Goal: Task Accomplishment & Management: Complete application form

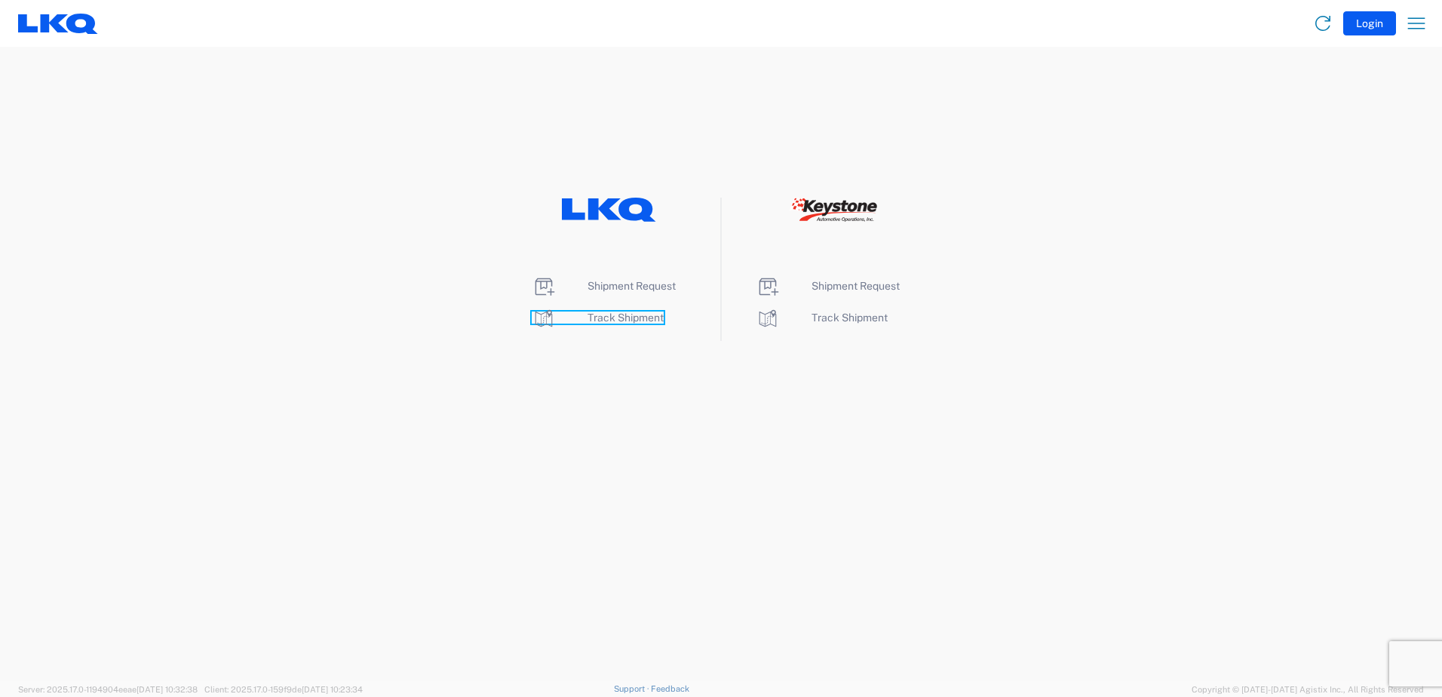
click at [621, 318] on span "Track Shipment" at bounding box center [625, 317] width 76 height 12
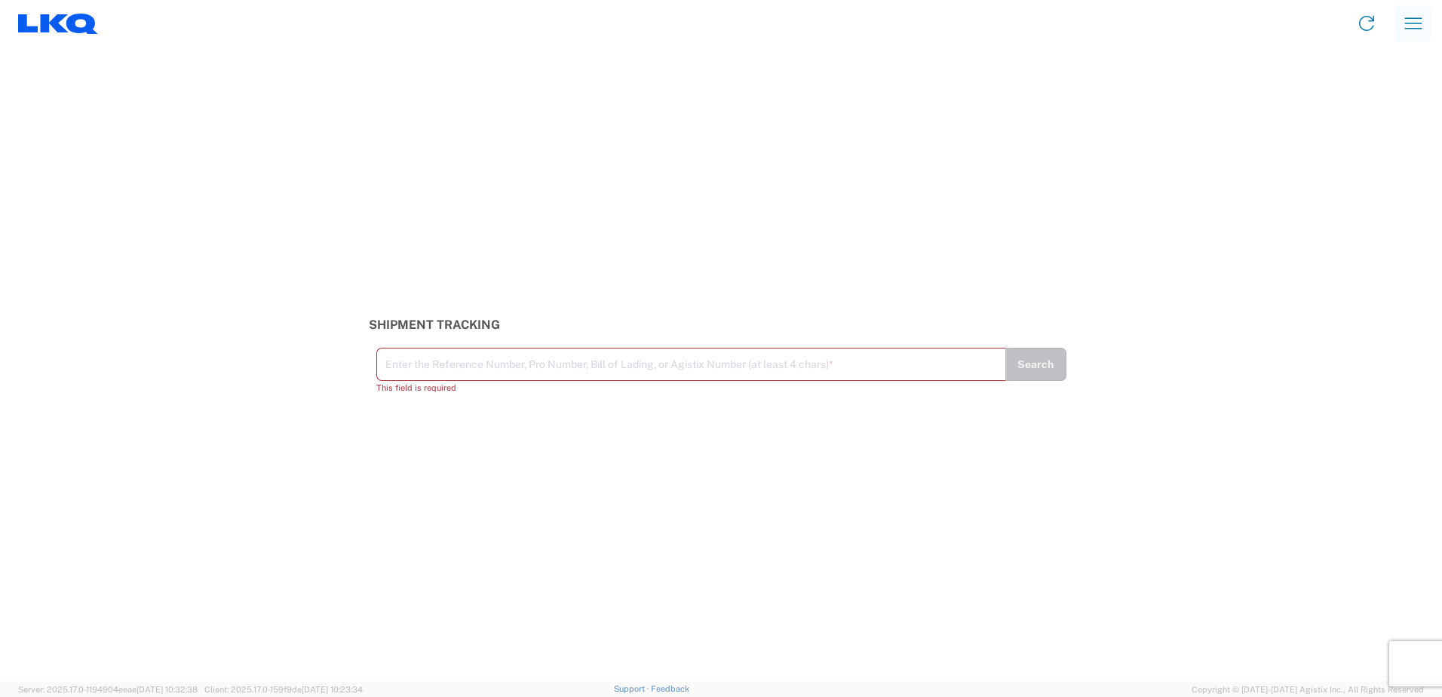
click at [1406, 23] on icon "button" at bounding box center [1413, 23] width 24 height 24
click at [1364, 103] on link "Shipment request" at bounding box center [1358, 103] width 142 height 30
select select "FULL"
select select "US"
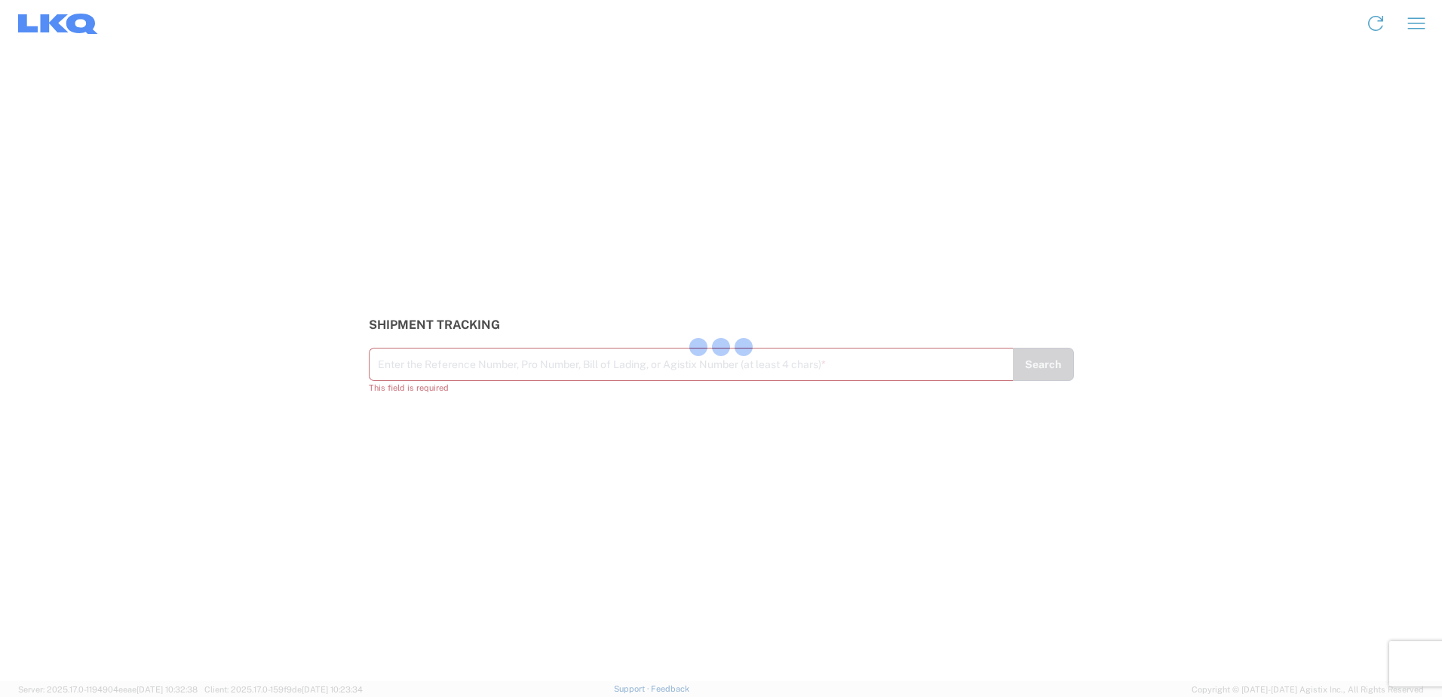
select select "LBS"
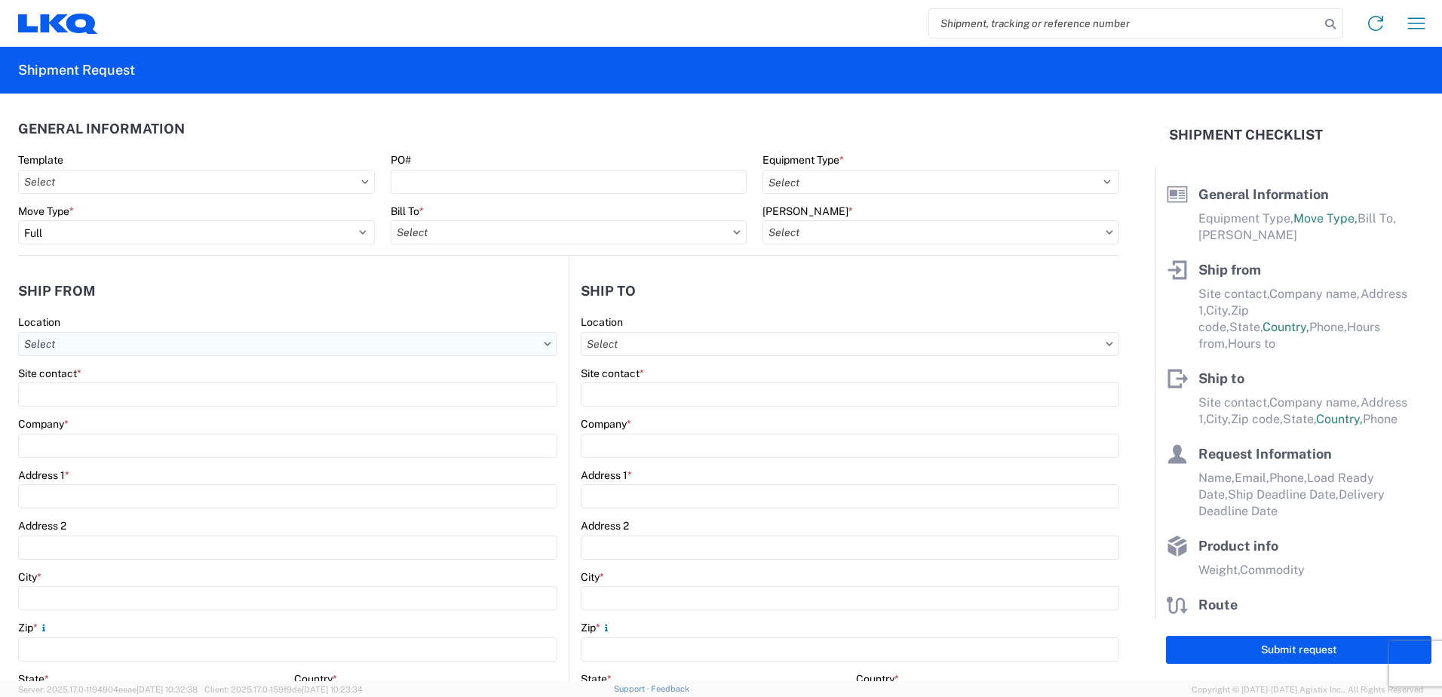
click at [158, 352] on input "Location" at bounding box center [287, 344] width 539 height 24
type input "b"
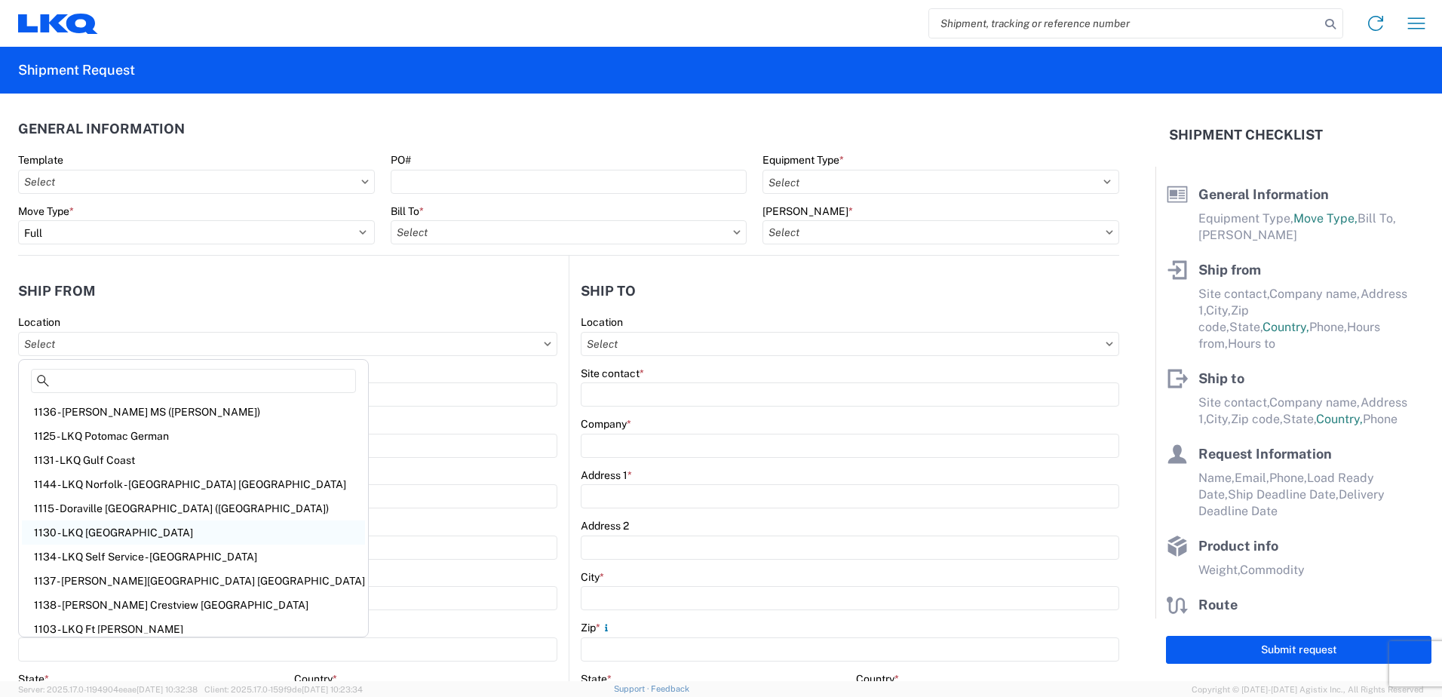
scroll to position [247, 0]
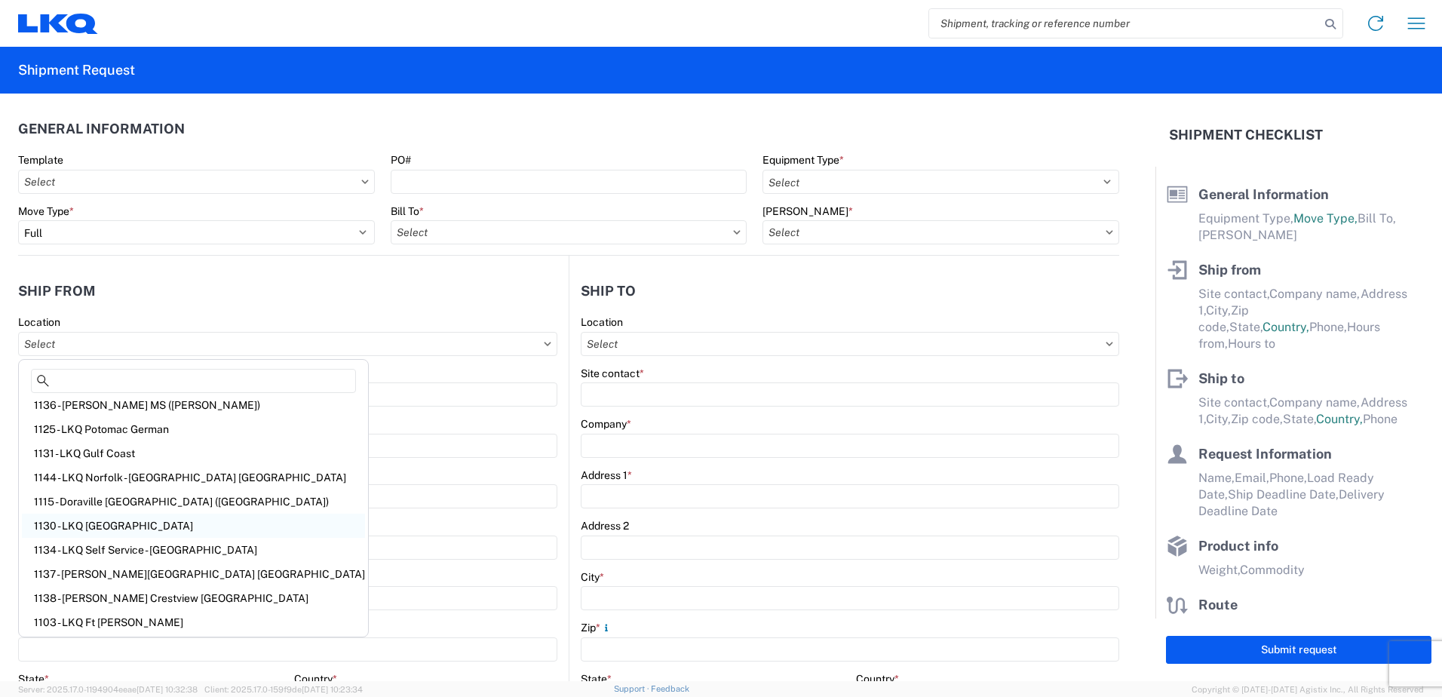
type input "b"
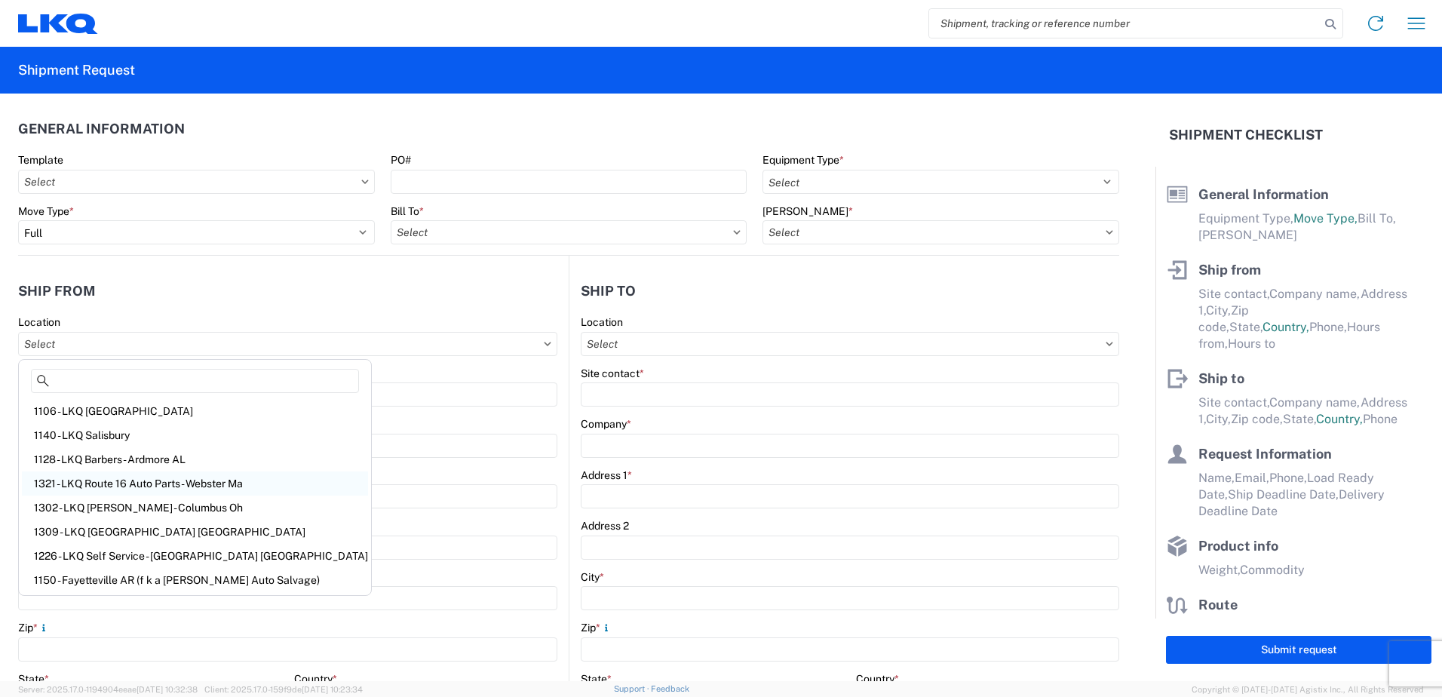
type input "B"
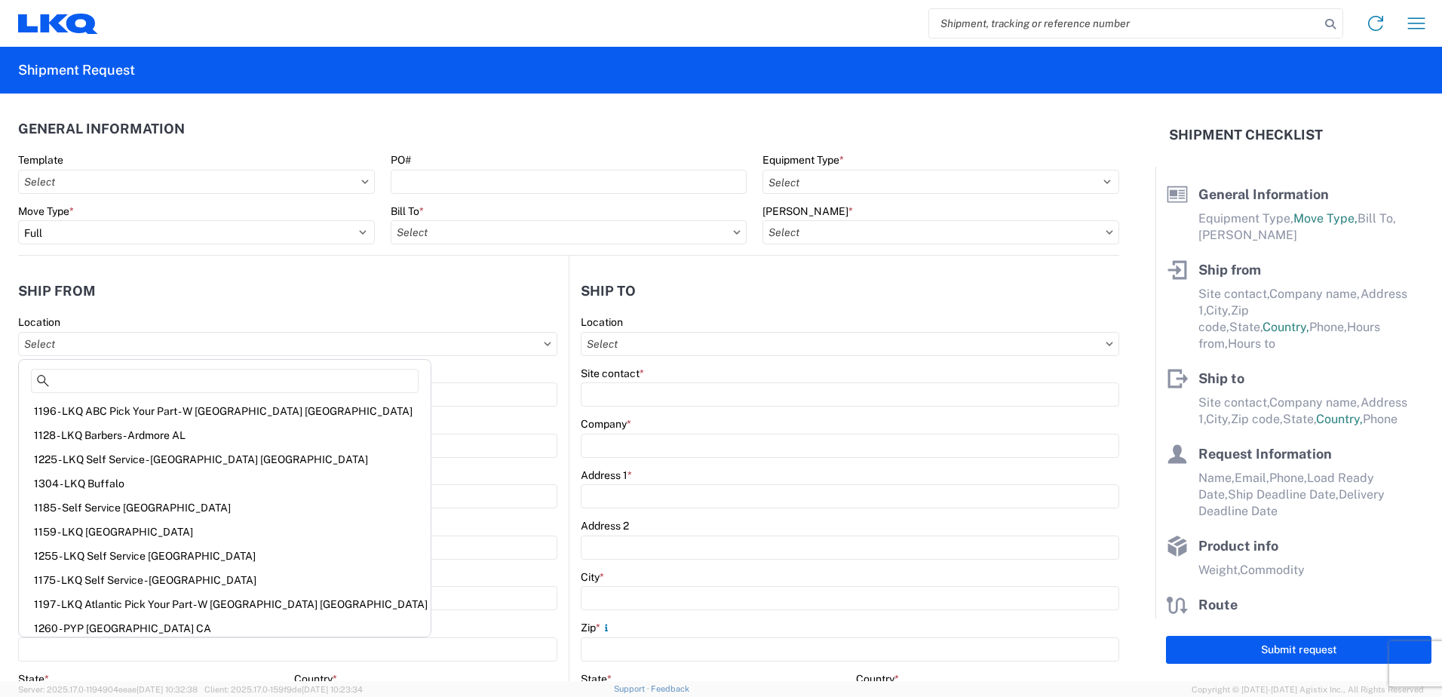
type input "B"
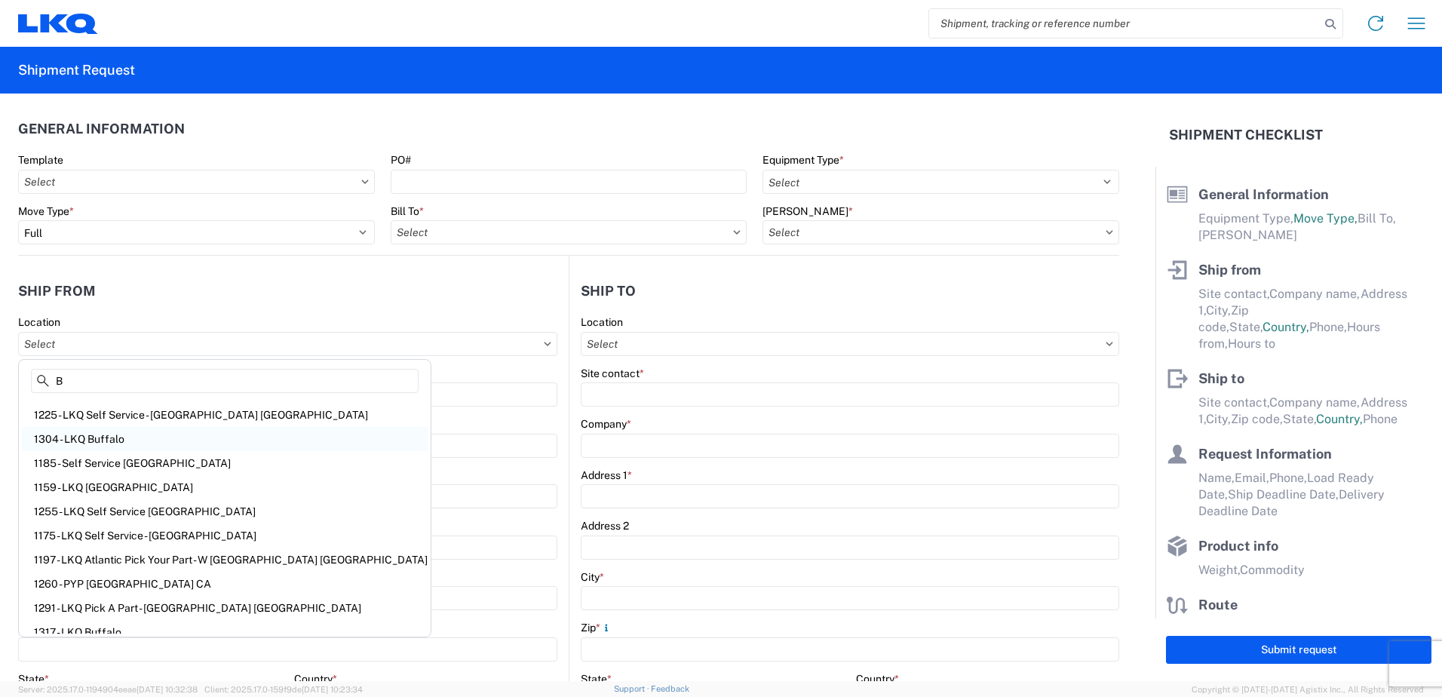
scroll to position [78, 0]
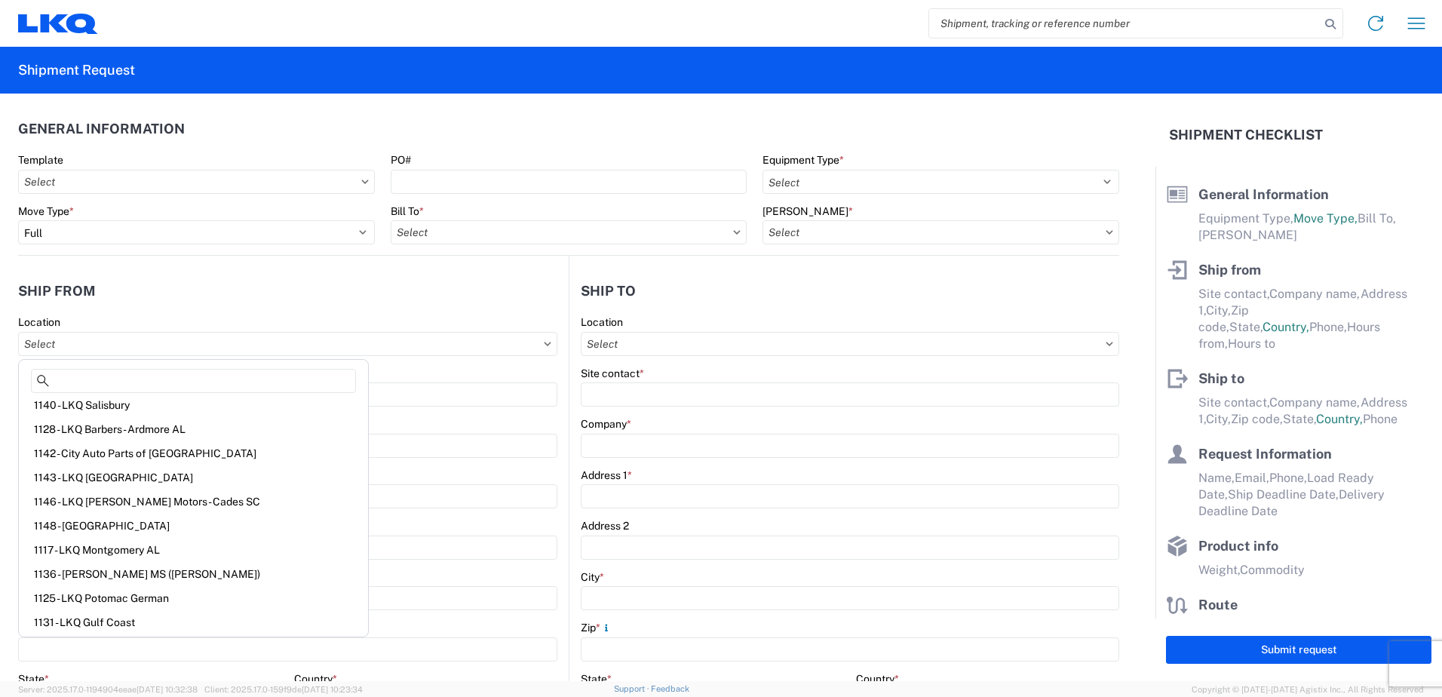
type input "P"
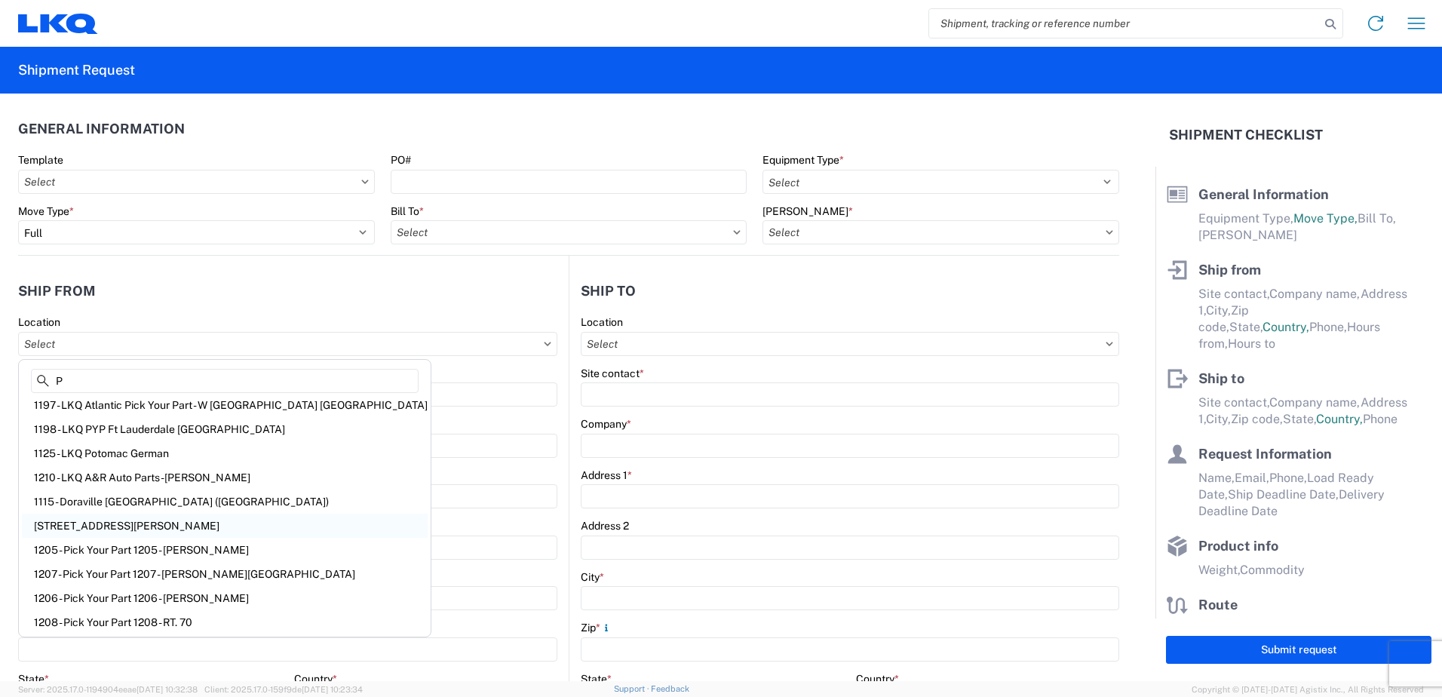
scroll to position [0, 0]
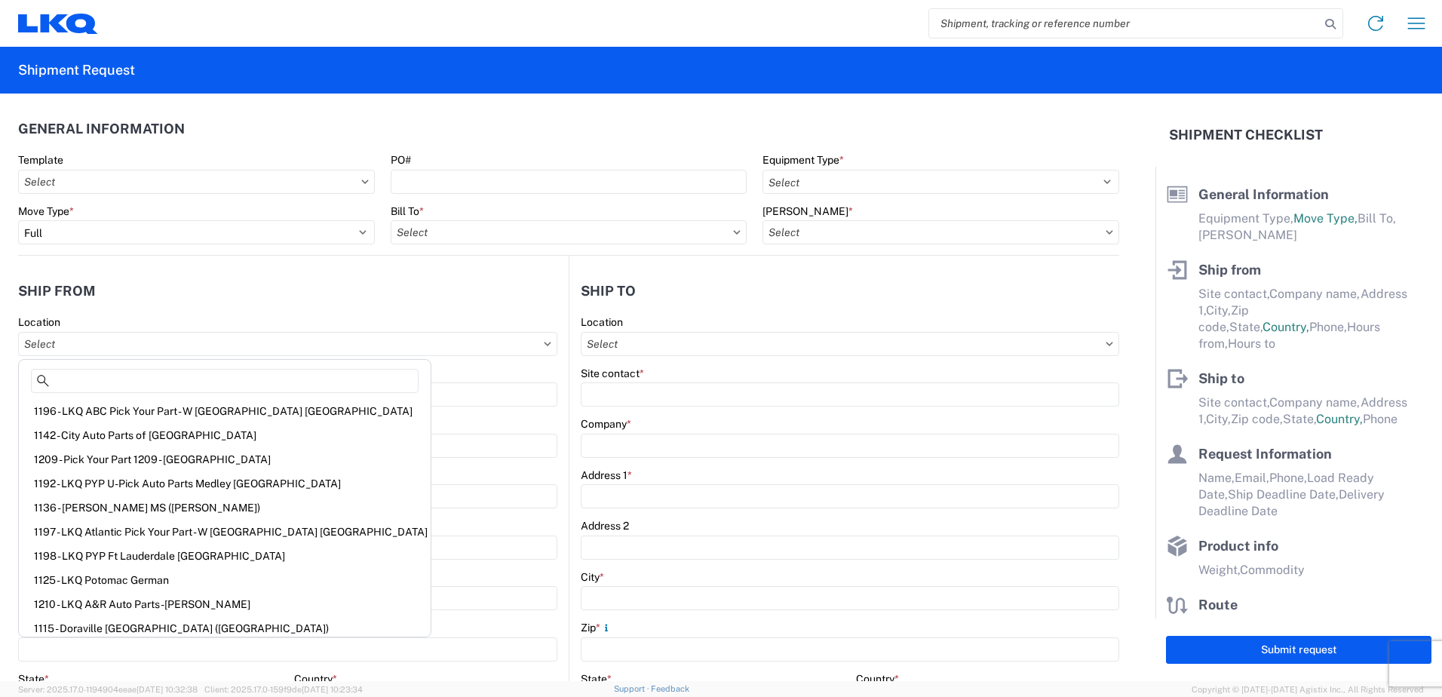
type input "B"
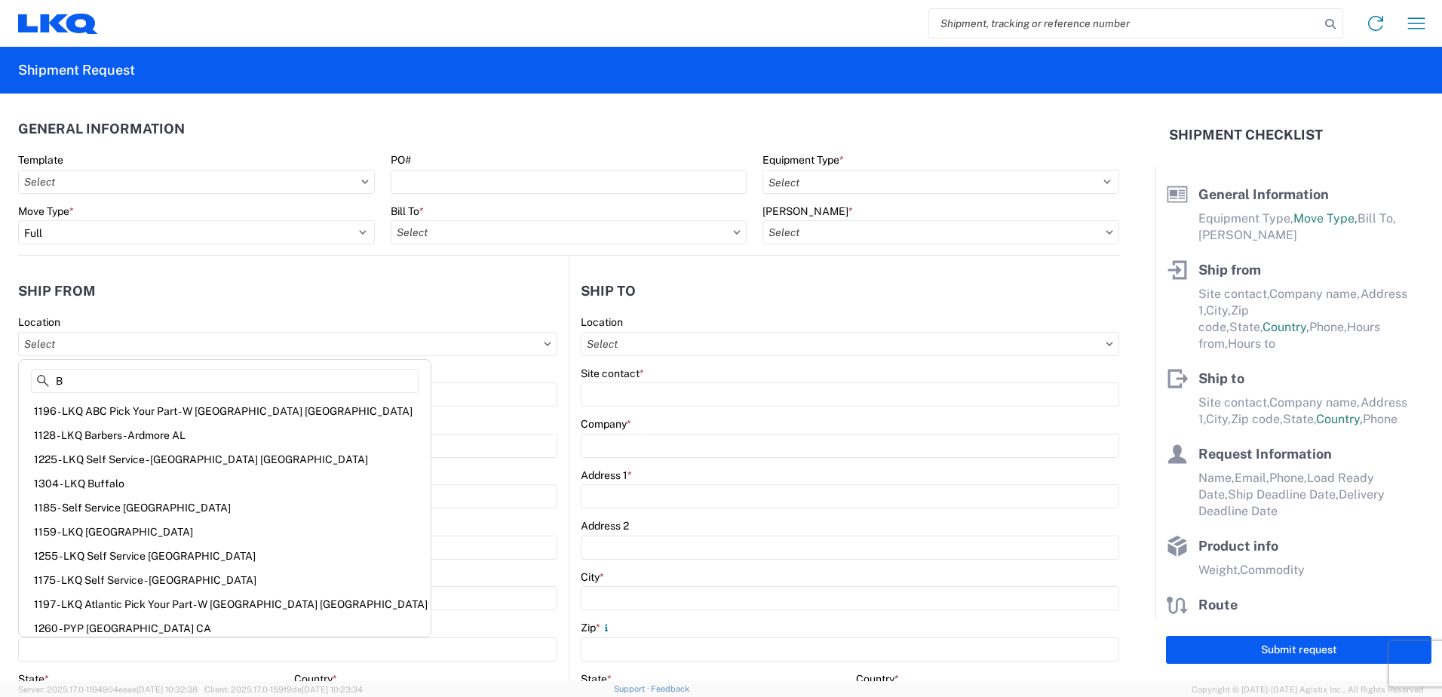
drag, startPoint x: 103, startPoint y: 383, endPoint x: 20, endPoint y: 374, distance: 83.5
click at [20, 374] on div "B 1196 - LKQ ABC Pick Your Part - W [GEOGRAPHIC_DATA] [GEOGRAPHIC_DATA] 1128 - …" at bounding box center [224, 498] width 413 height 279
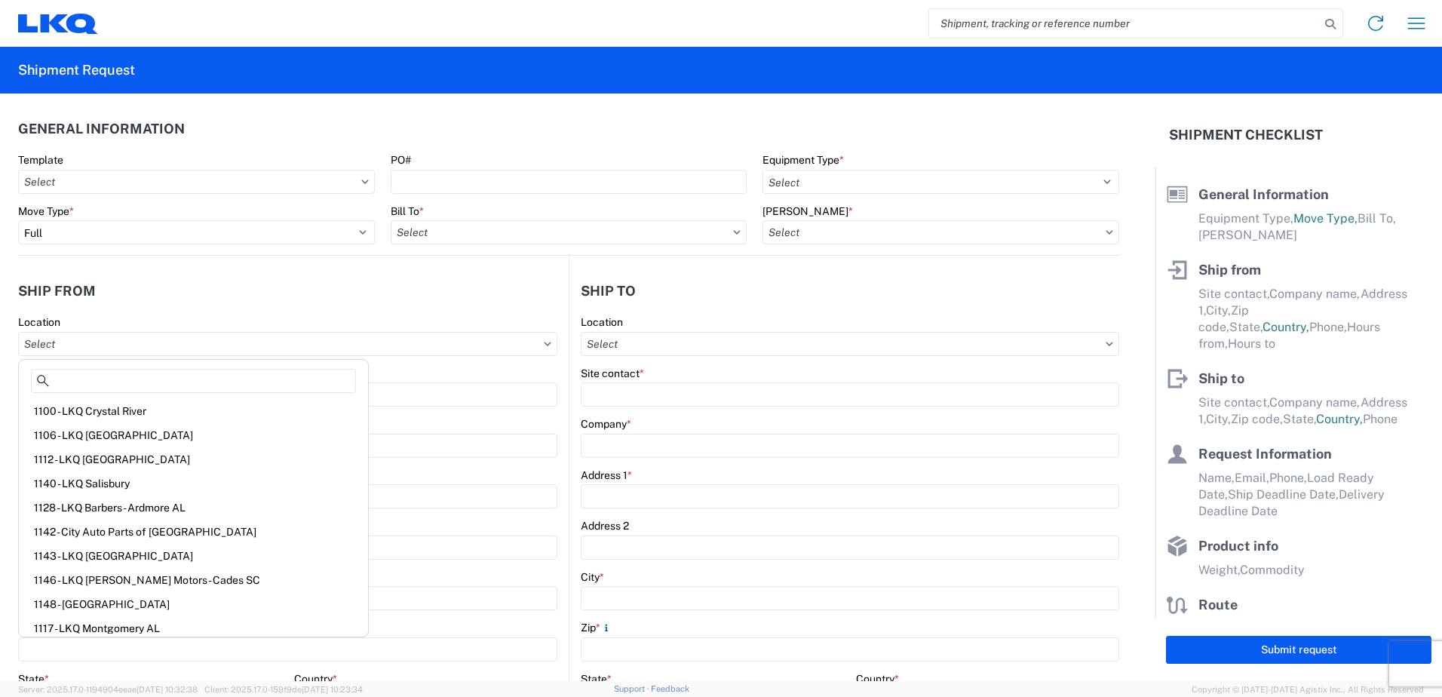
click at [202, 275] on header "Ship from" at bounding box center [293, 291] width 551 height 34
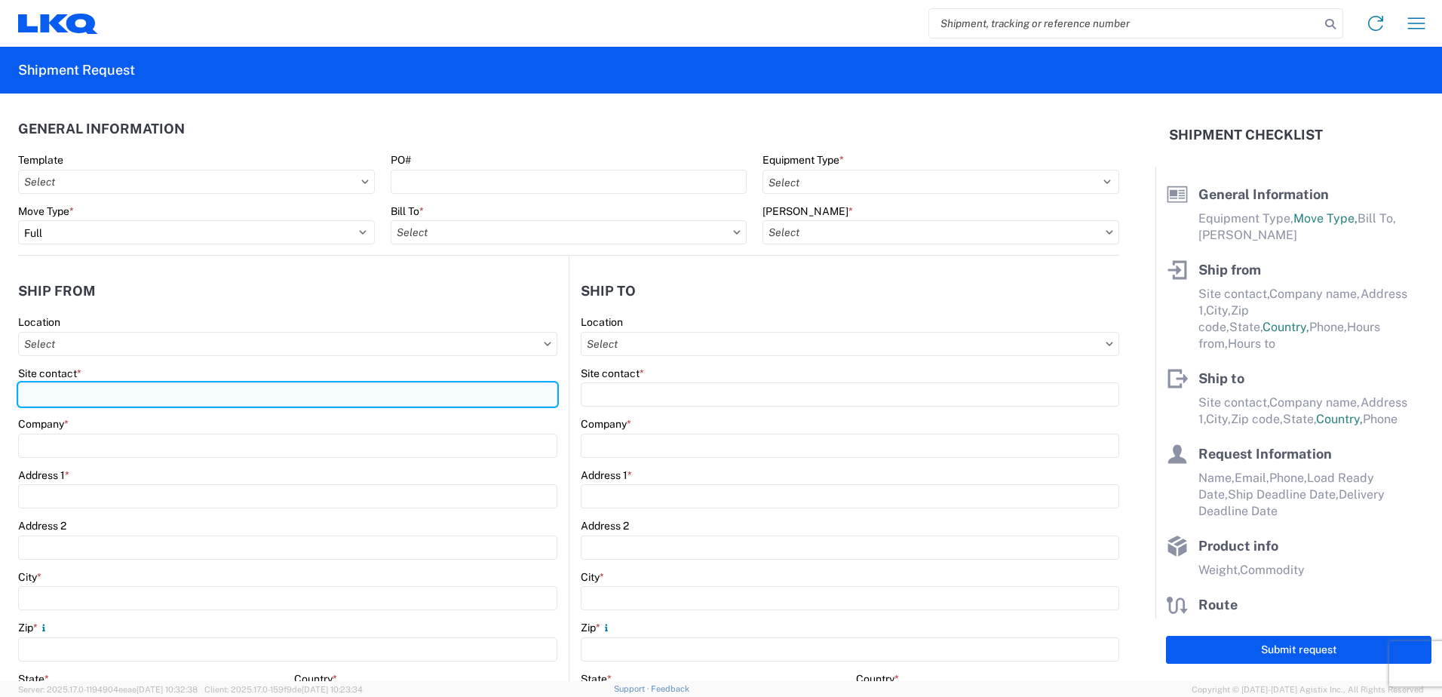
click at [183, 394] on input "Site contact *" at bounding box center [287, 394] width 539 height 24
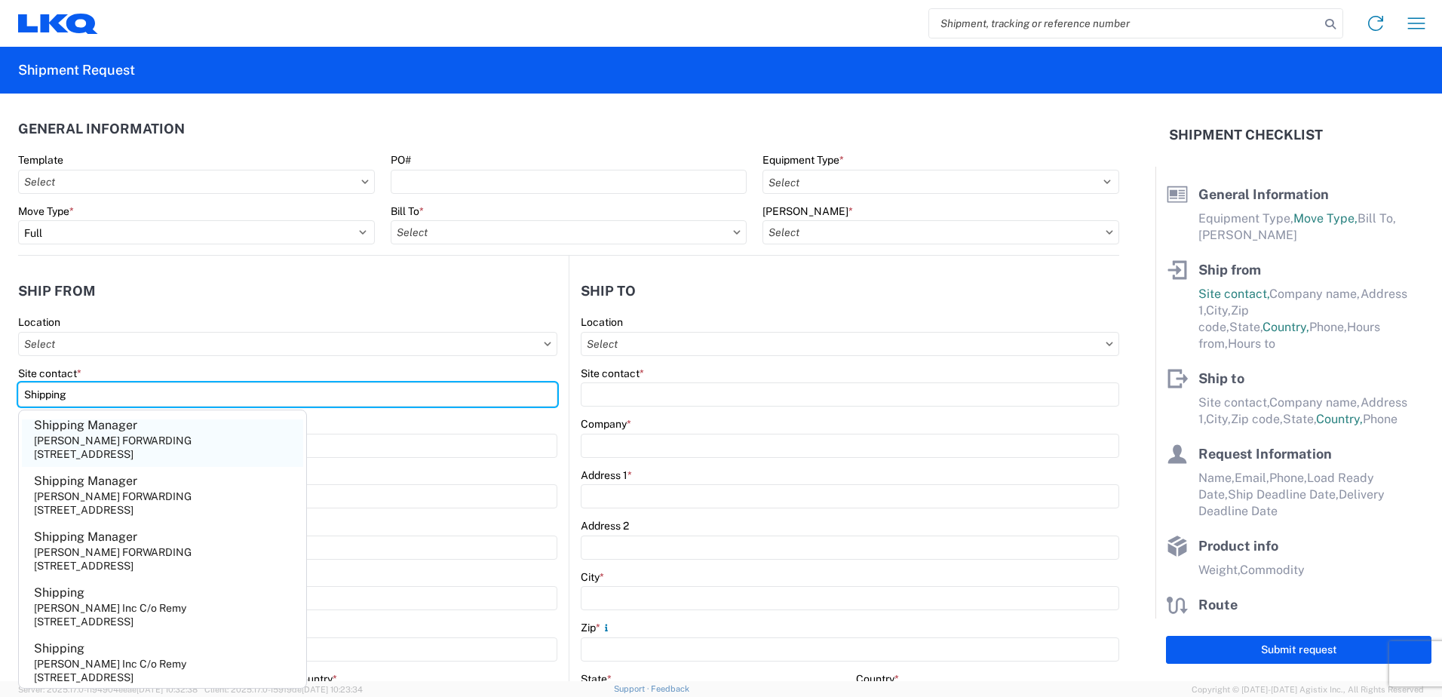
scroll to position [377, 0]
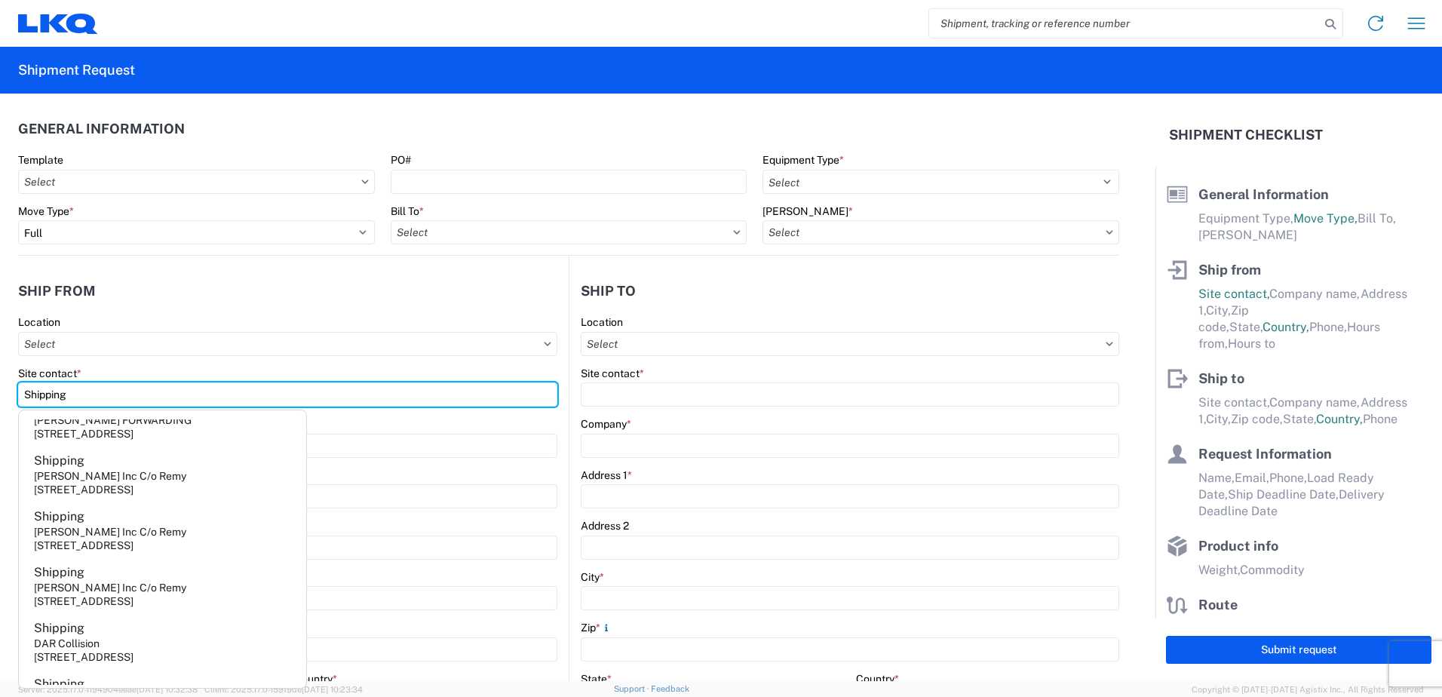
type input "Shipping"
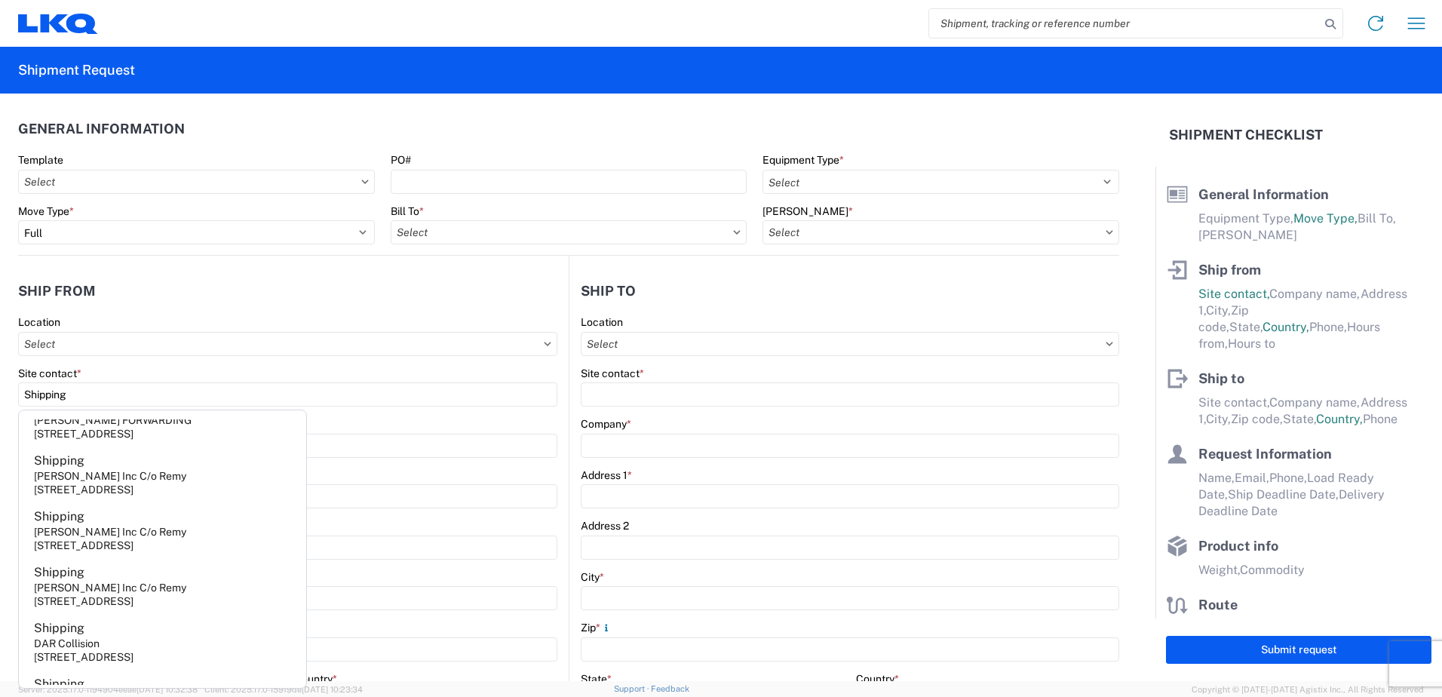
click at [305, 296] on header "Ship from" at bounding box center [293, 291] width 551 height 34
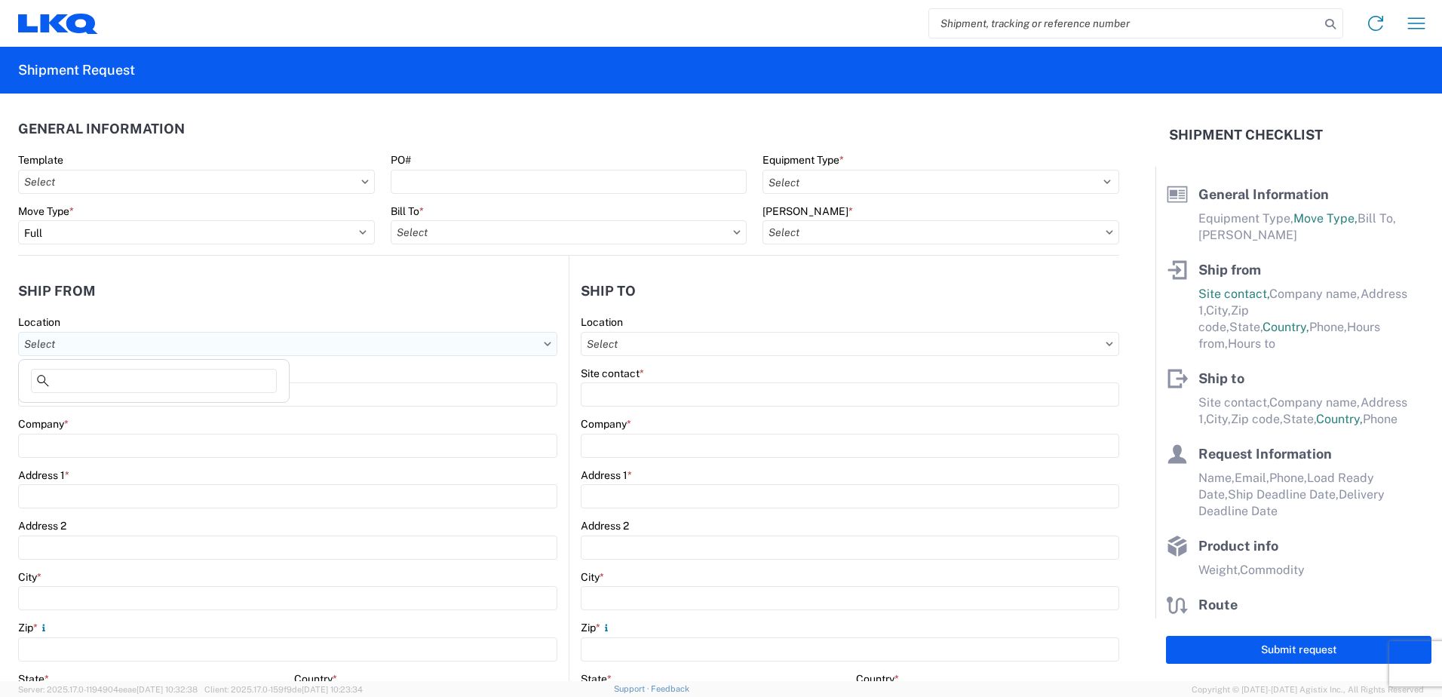
click at [225, 339] on input "Location" at bounding box center [287, 344] width 539 height 24
type input "B"
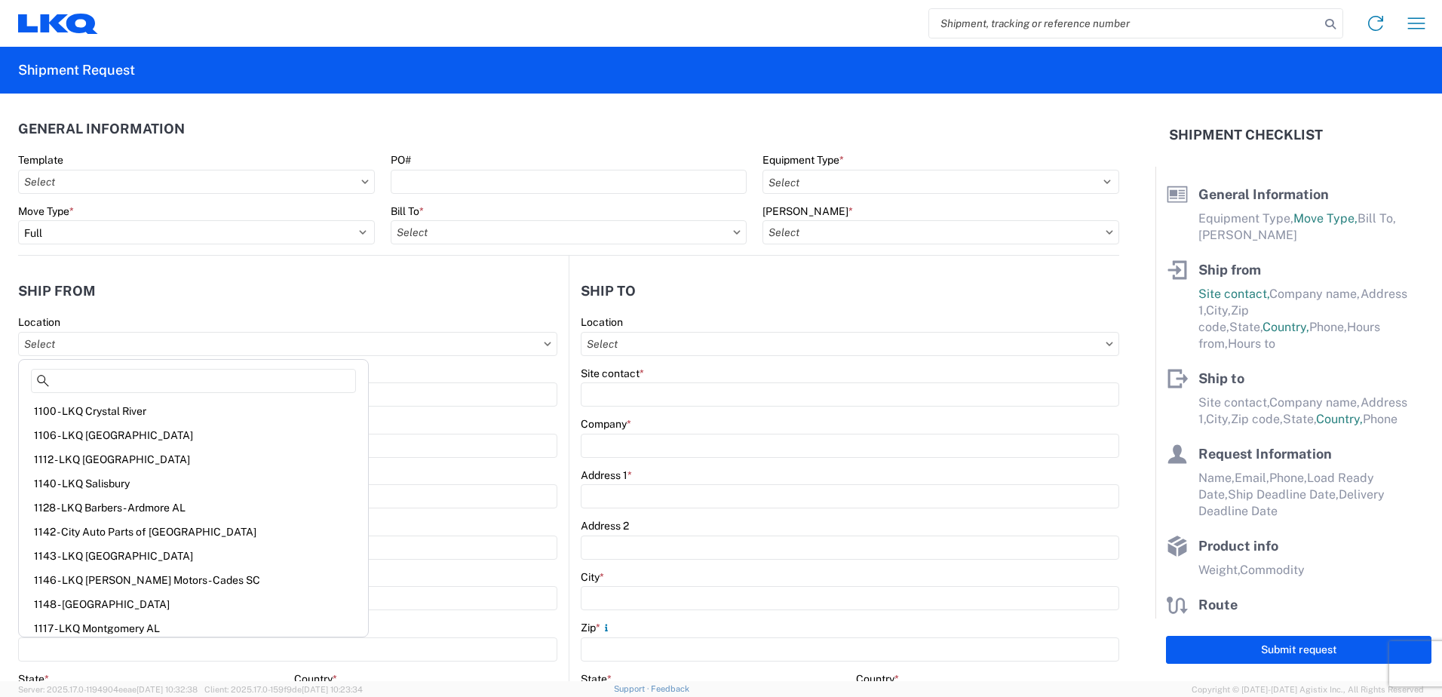
click at [264, 267] on agx-shipment-stop-widget-v2 "Ship from Location Site contact * Shipping Company * Address 1 * Address 2 City…" at bounding box center [293, 583] width 551 height 655
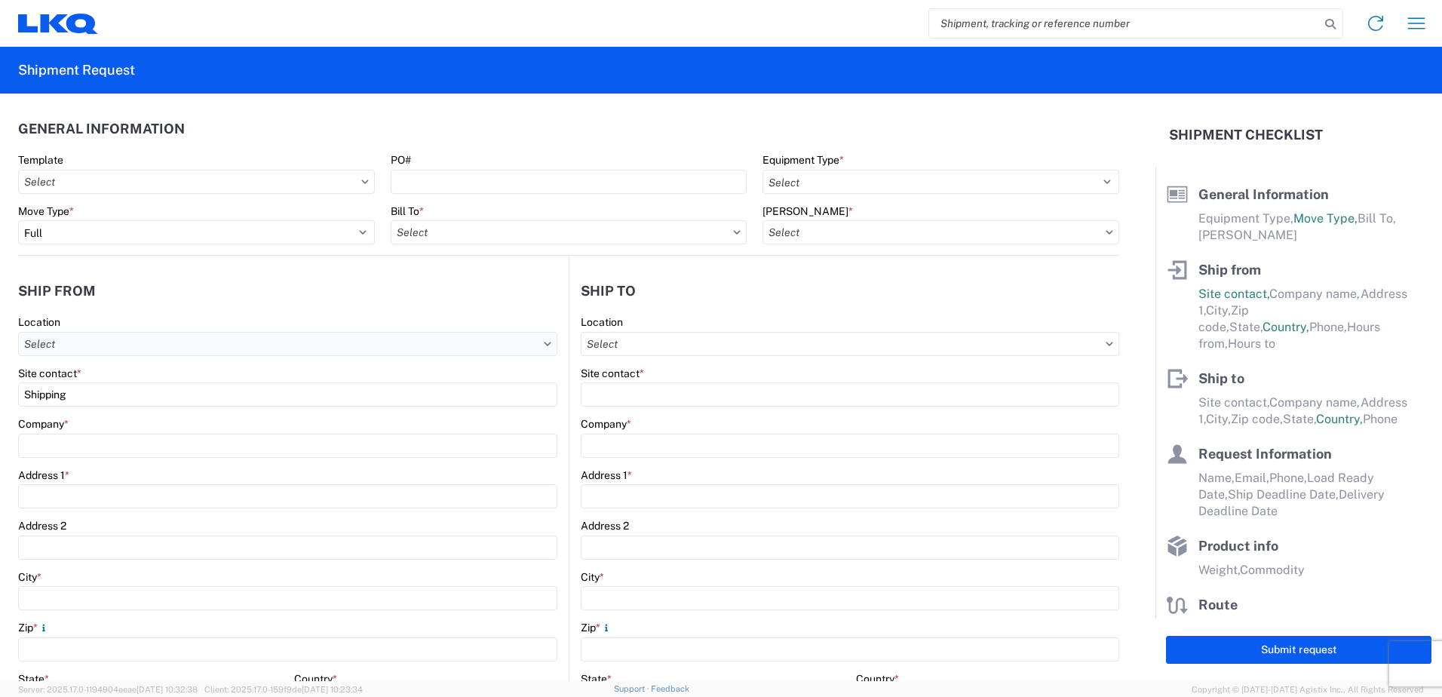
click at [152, 342] on input "Location" at bounding box center [287, 344] width 539 height 24
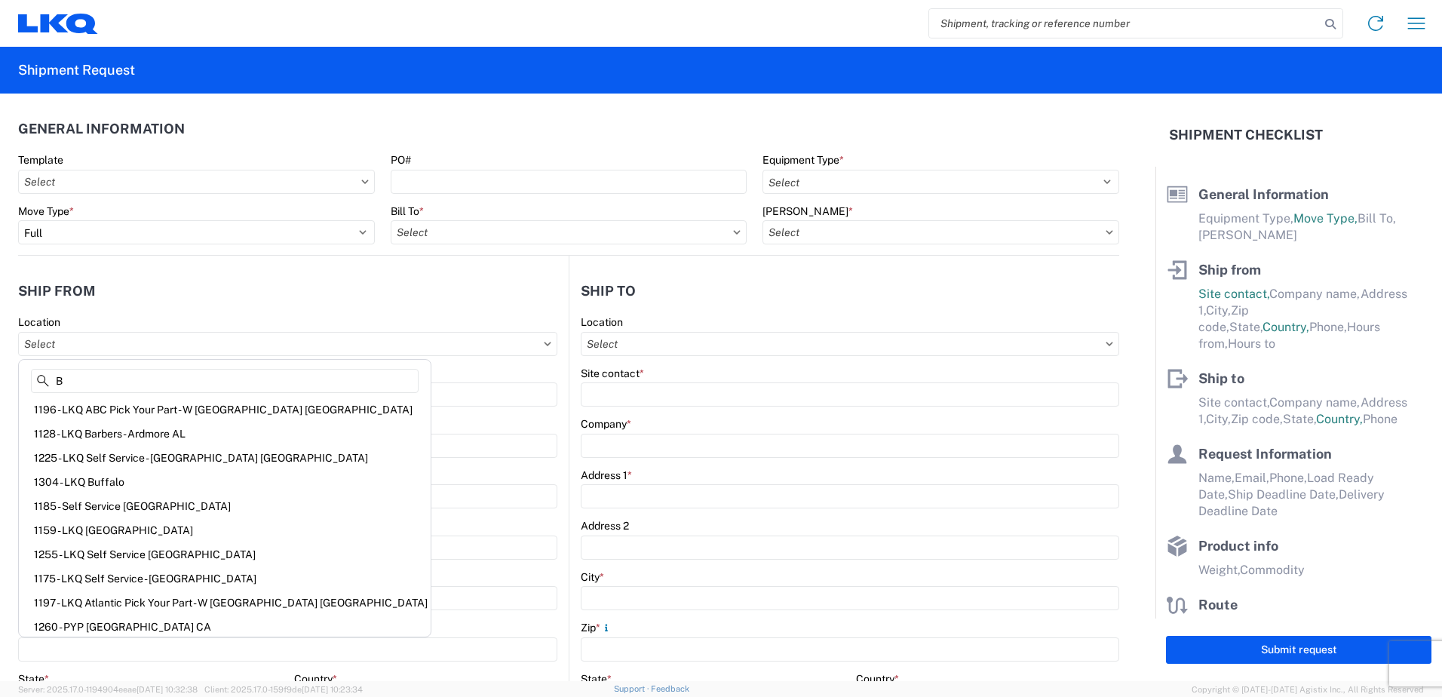
scroll to position [0, 0]
type input "B"
click at [469, 269] on agx-shipment-stop-widget-v2 "Ship from Location Site contact * Shipping Company * Address 1 * Address 2 City…" at bounding box center [293, 583] width 551 height 655
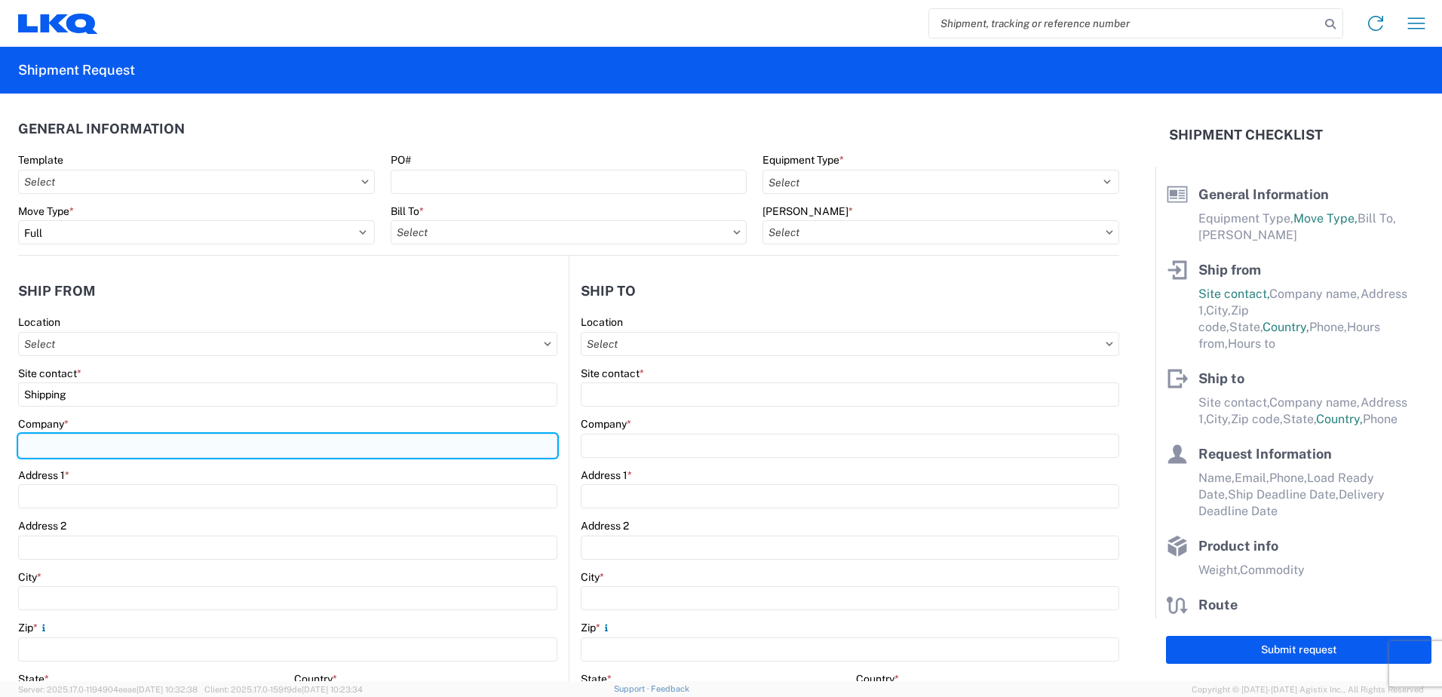
click at [148, 452] on input "Company *" at bounding box center [287, 446] width 539 height 24
type input "BETT"
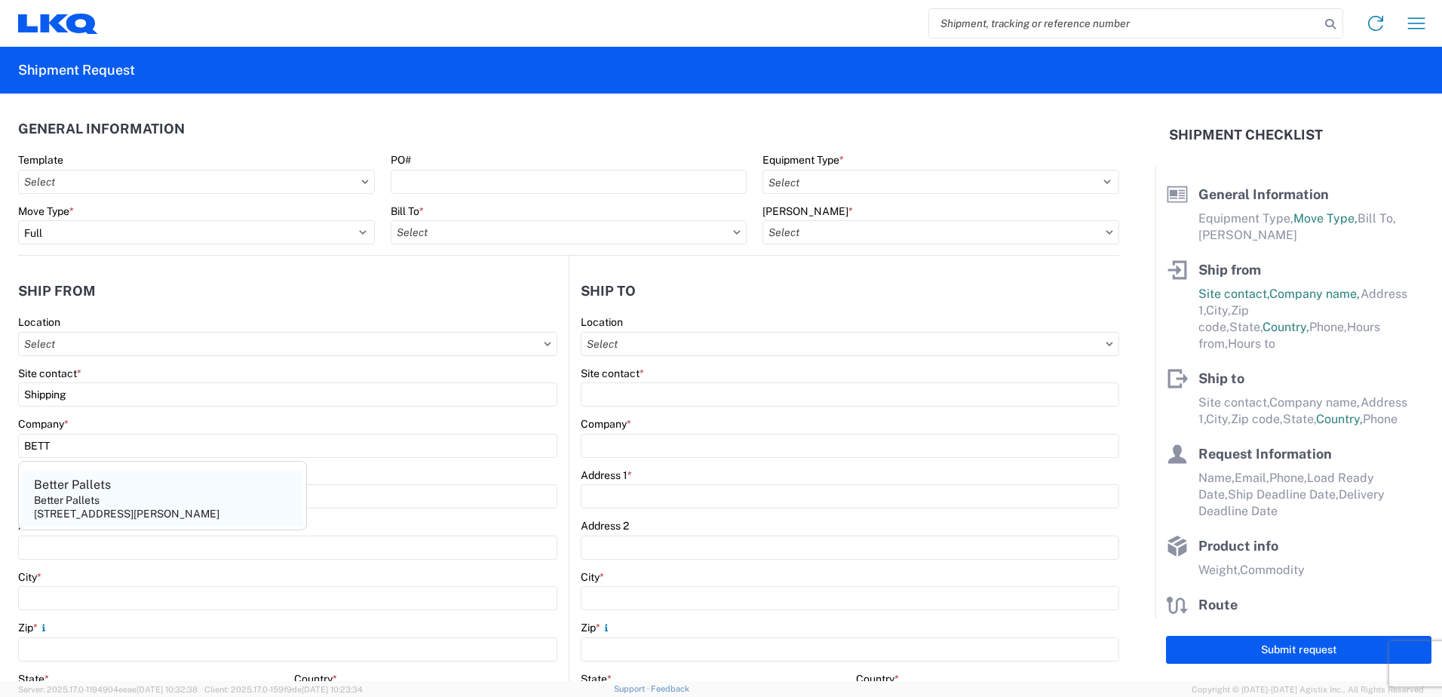
click at [135, 490] on agx-address-suggestion-item "Better Pallets Better Pallets [STREET_ADDRESS][PERSON_NAME]" at bounding box center [162, 499] width 281 height 56
type input "Better Pallets"
type input "[STREET_ADDRESS]"
type input "[PERSON_NAME]"
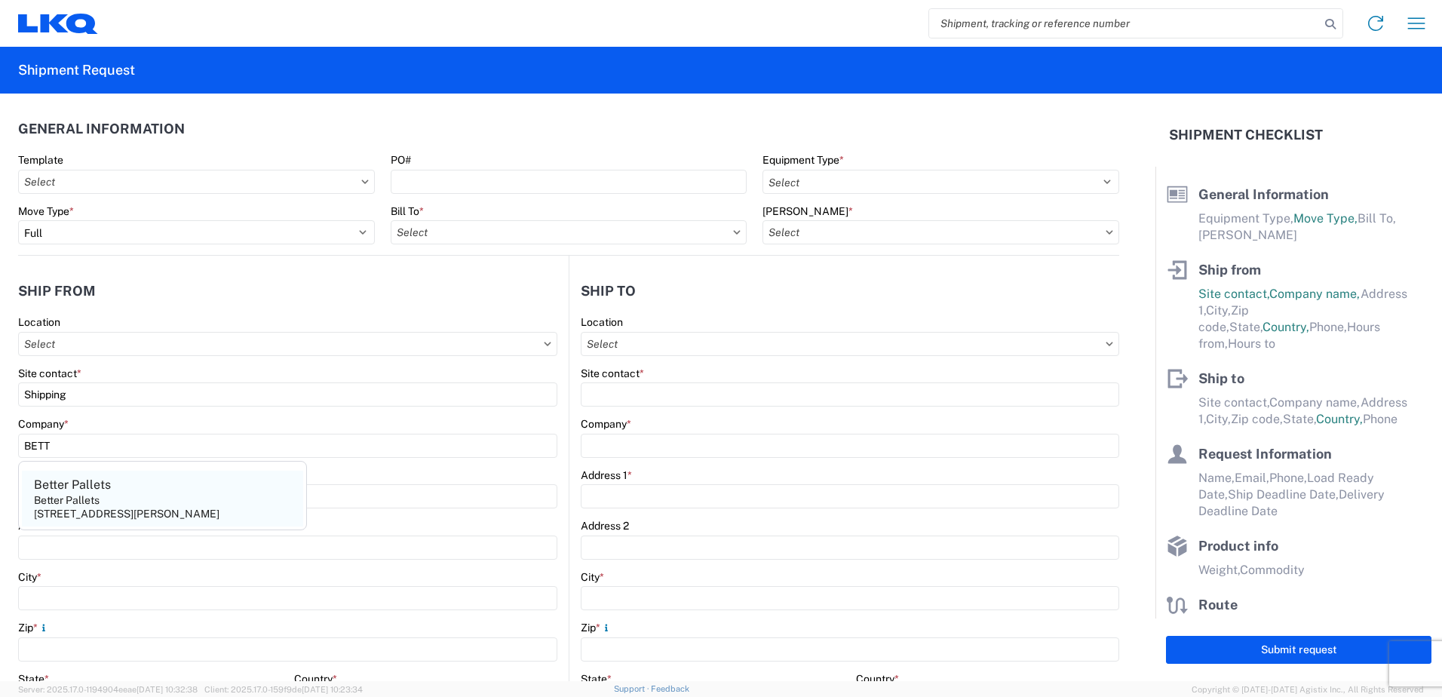
type input "30233"
select select "GA"
type input "[PHONE_NUMBER]"
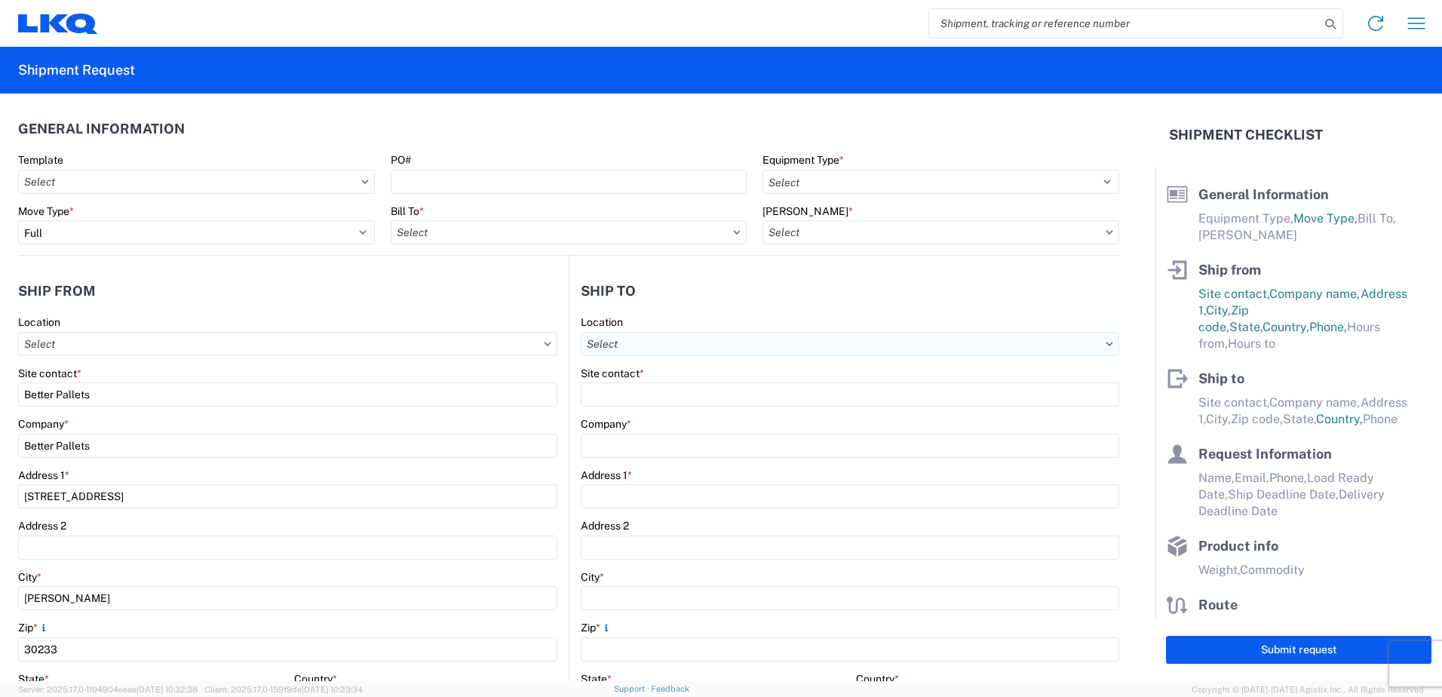
click at [643, 354] on input "Location" at bounding box center [850, 344] width 538 height 24
type input "1117"
click at [676, 410] on div "1117 - LKQ Montgomery AL" at bounding box center [711, 411] width 264 height 24
type input "1117 - LKQ Montgomery AL"
type input "LKQ Corporation"
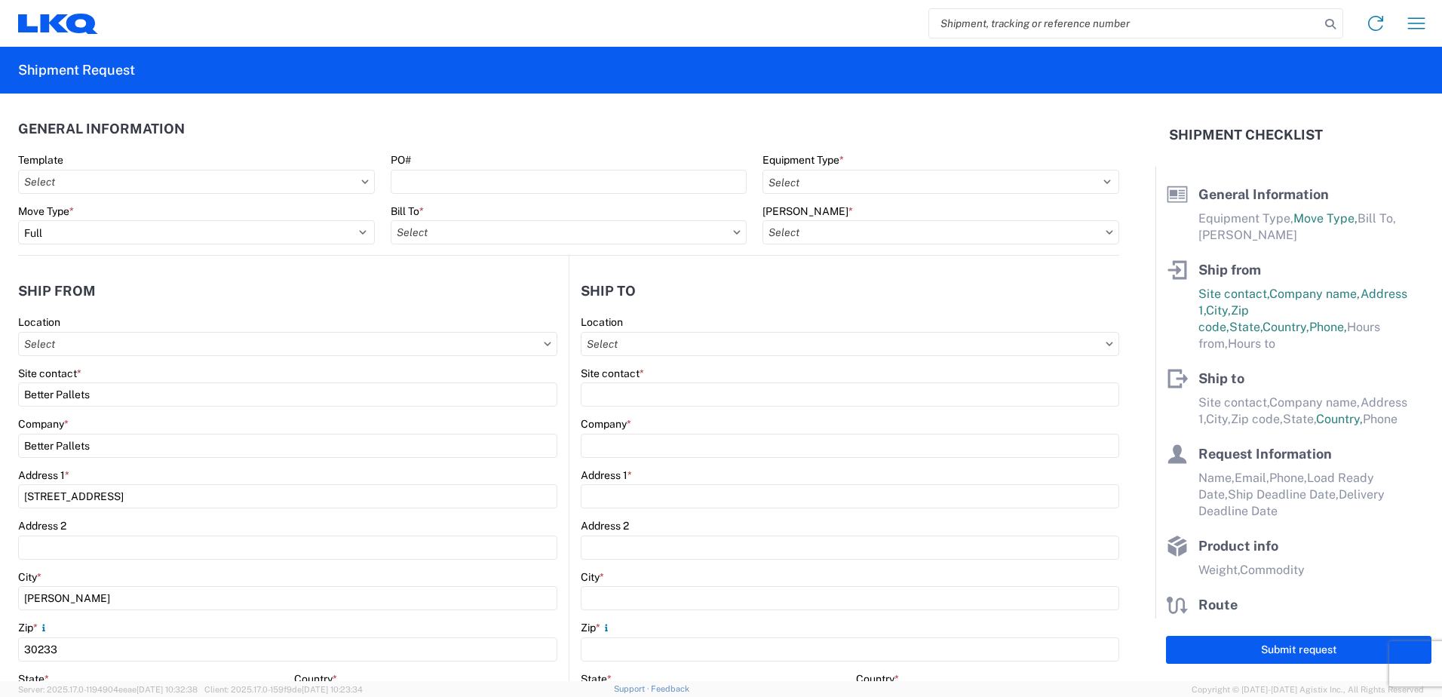
type input "[STREET_ADDRESS]"
type input "[PERSON_NAME]"
type input "36110"
select select "US"
click at [281, 175] on input "Template" at bounding box center [196, 182] width 357 height 24
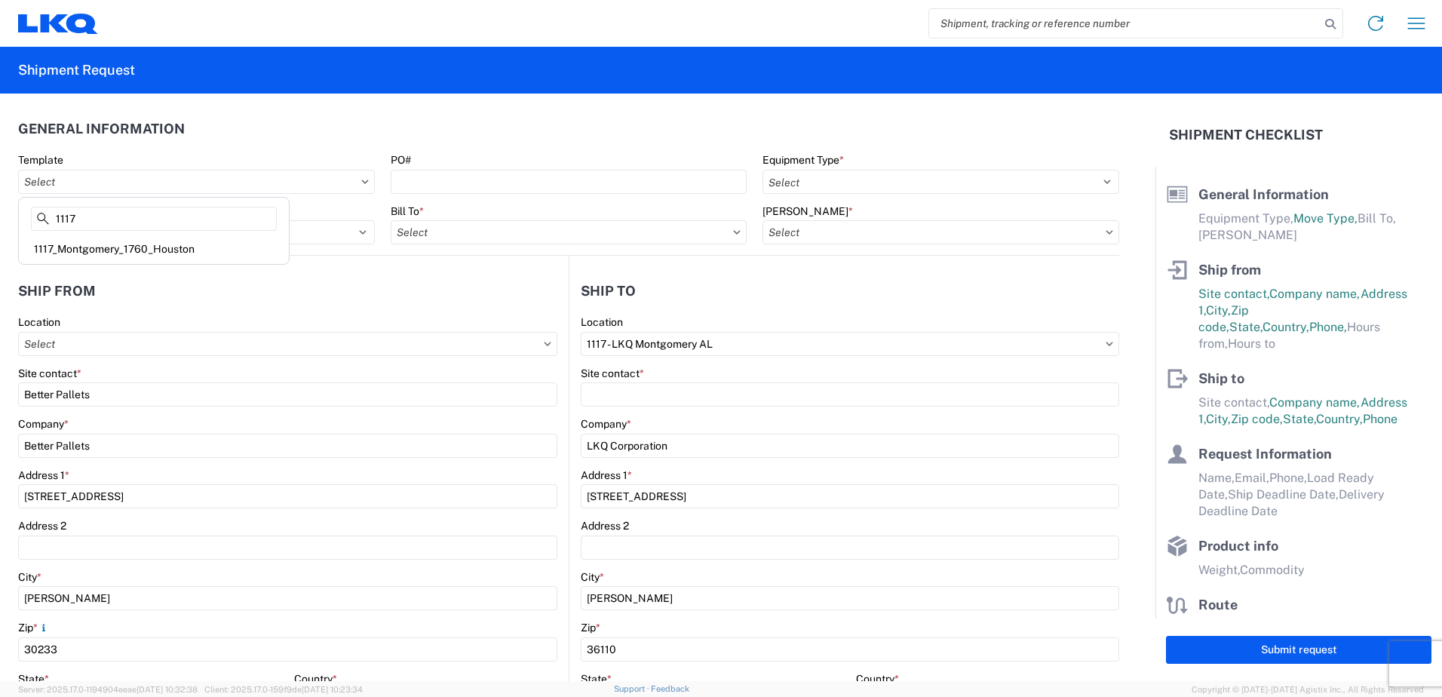
type input "1117"
click at [143, 244] on div "1117_Montgomery_1760_Houston" at bounding box center [154, 249] width 264 height 24
type input "1117_Montgomery_1760_Houston"
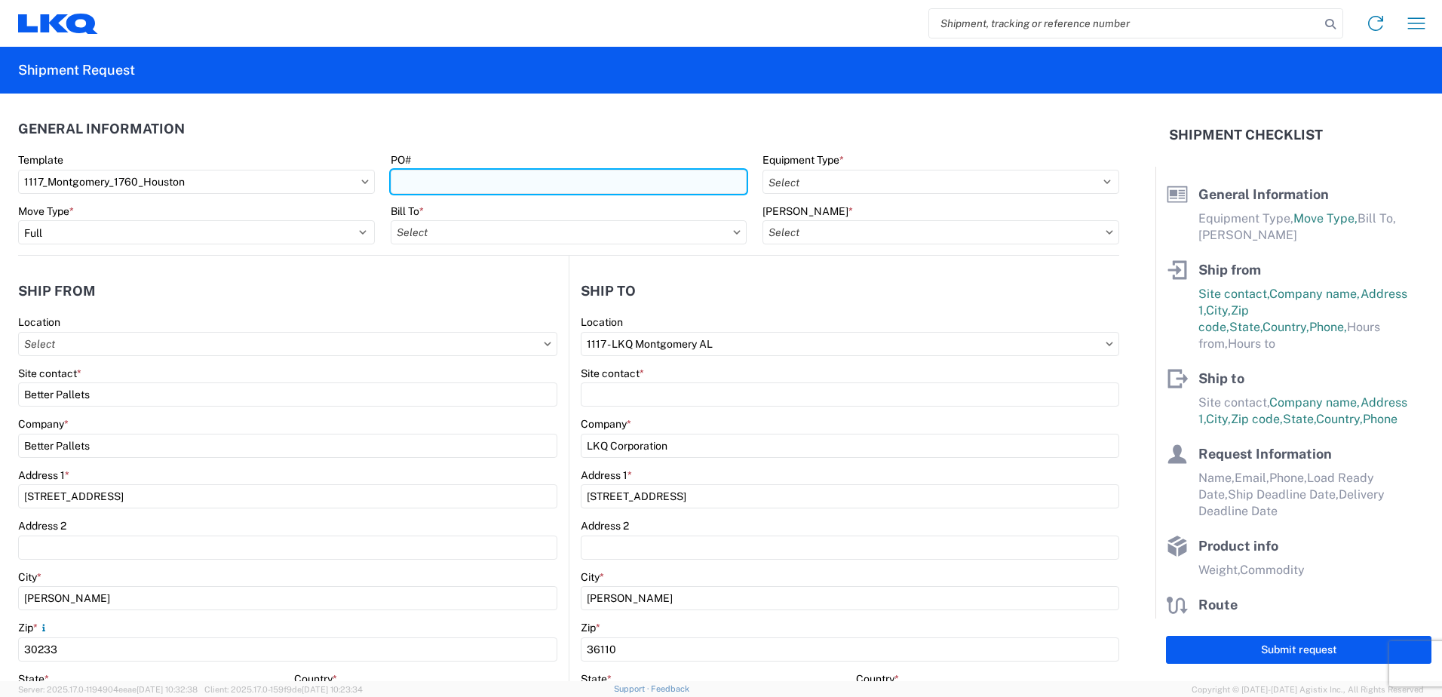
click at [471, 187] on input "PO#" at bounding box center [569, 182] width 357 height 24
select select
type input "Shipping"
type input "LKQ Montgomery, [GEOGRAPHIC_DATA]"
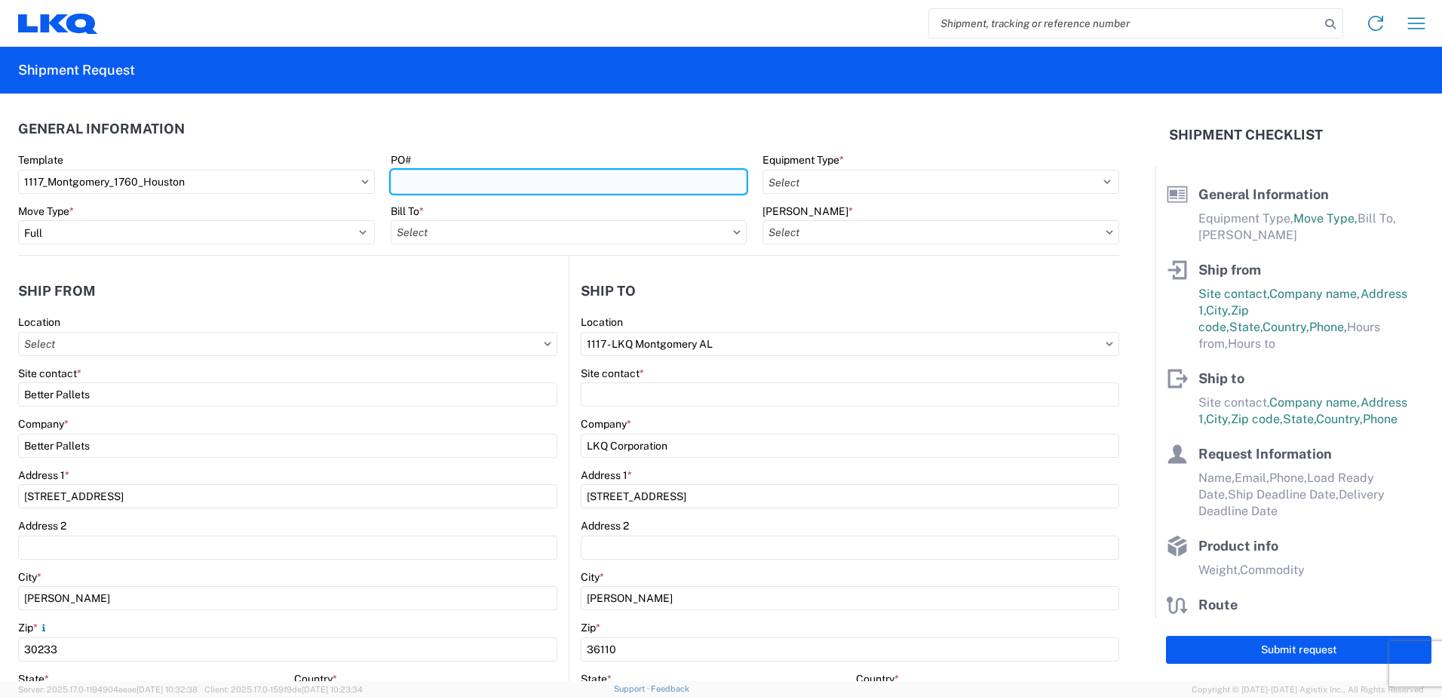
type input "[STREET_ADDRESS]"
type input "[PERSON_NAME]"
type input "36110"
type input "Receiving"
type input "LKQ Best Core"
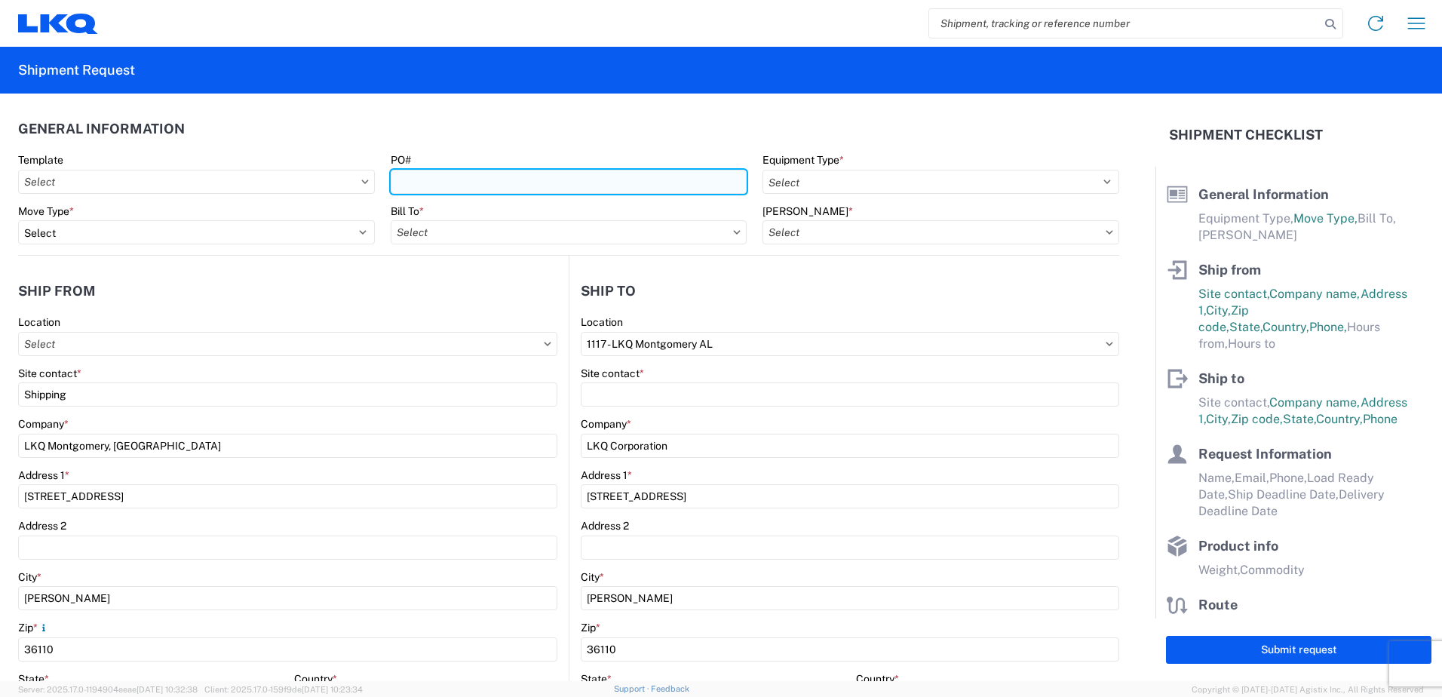
type input "[STREET_ADDRESS]"
type input "[GEOGRAPHIC_DATA]"
type input "77038"
type input "[DATE]"
type input "42000"
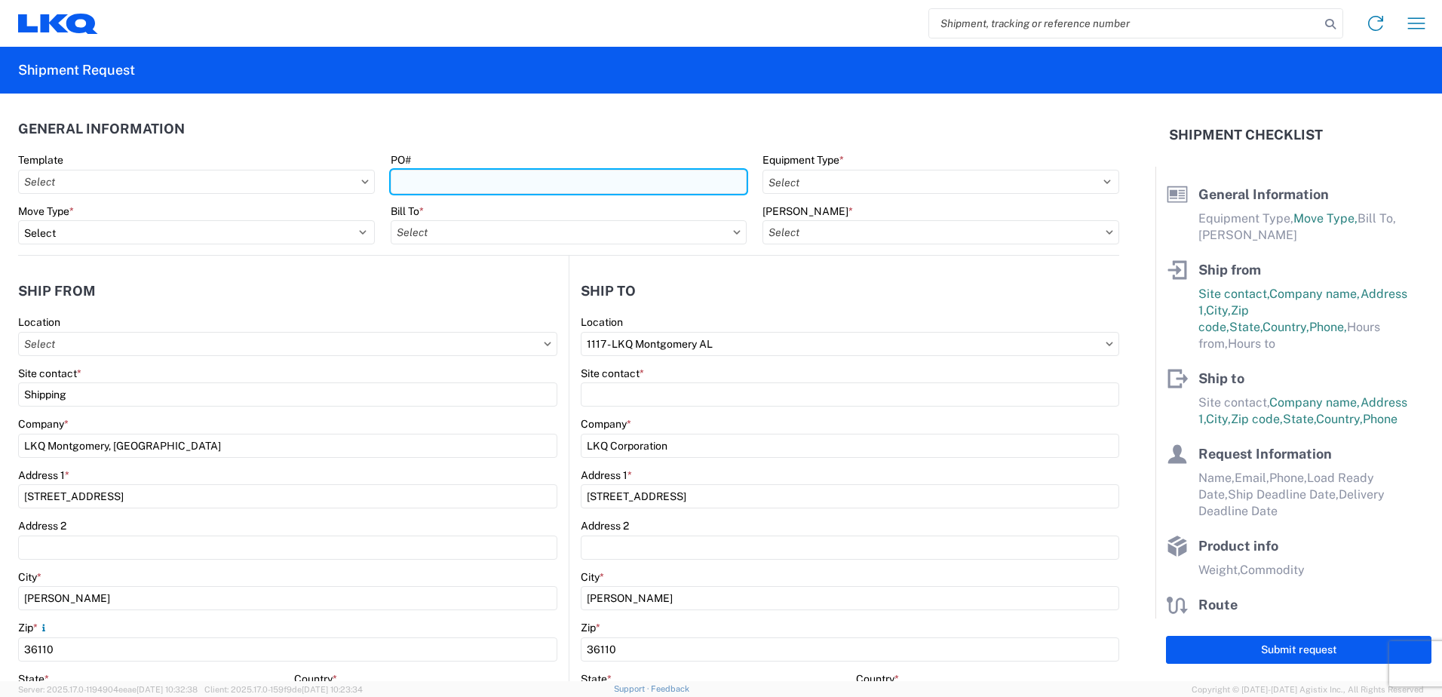
type input "Engines, Transmissions"
type input "1"
type input "12"
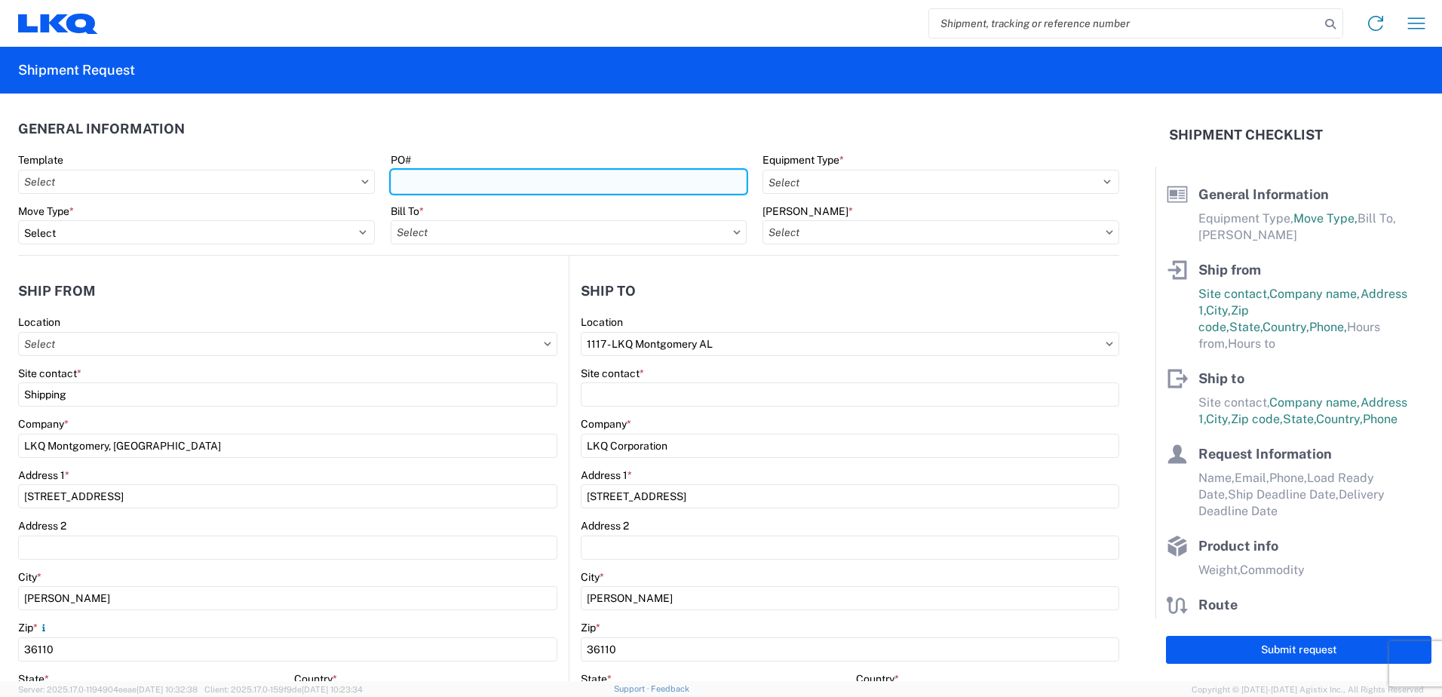
select select "IN"
select select "US"
type input "1117 - LKQ Montgomery AL"
type input "1760 - LKQ Best Core"
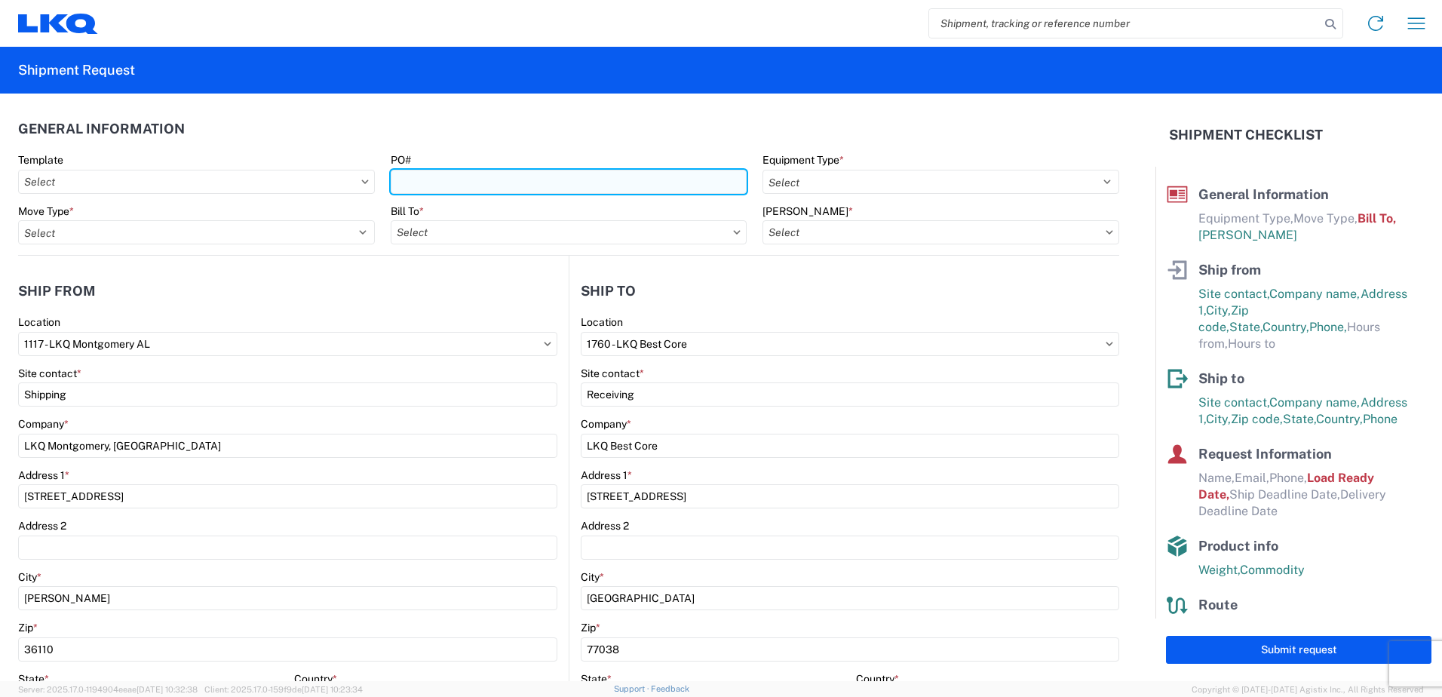
type input "1760-1300-50180-0000 - 1760 Freight In - Cores"
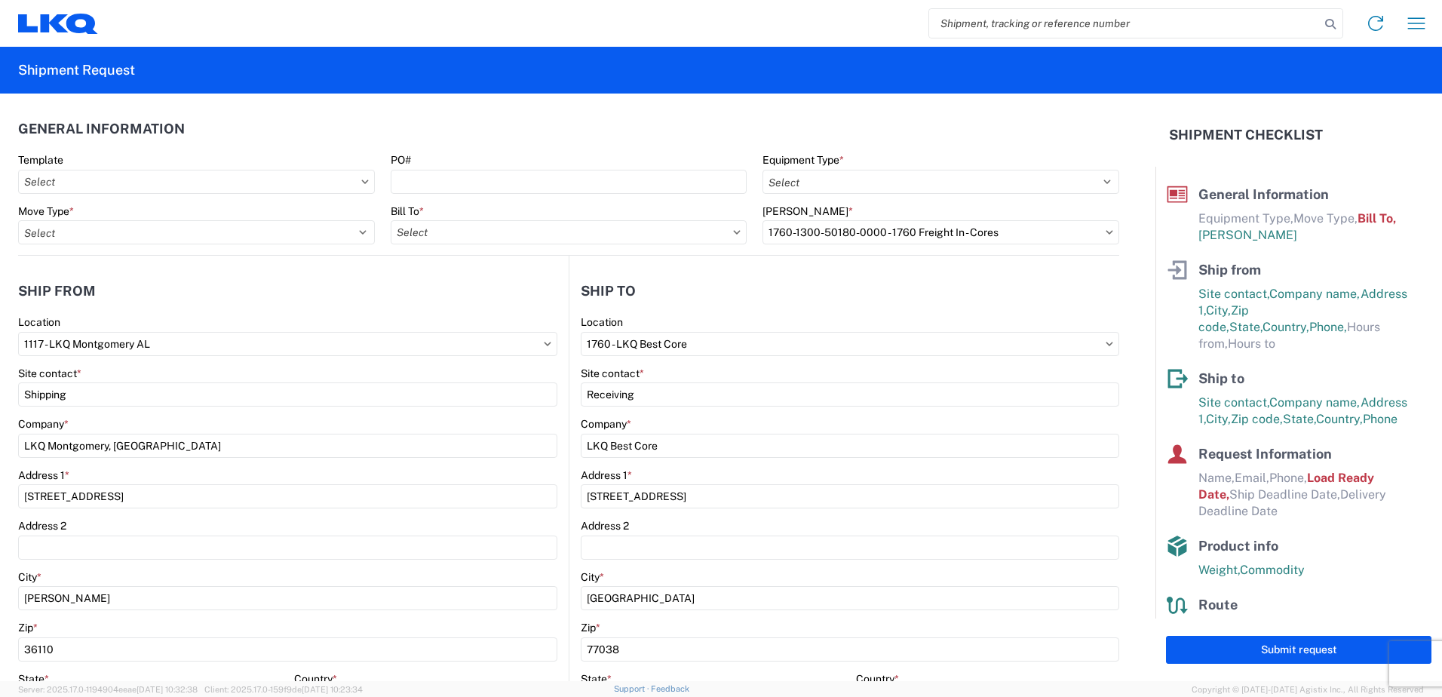
click at [260, 195] on agx-form-control-wrapper-v2 "Template" at bounding box center [197, 178] width 373 height 51
click at [259, 183] on input "Template" at bounding box center [196, 182] width 357 height 24
type input "1117"
click at [194, 243] on div "1117_Montgomery_1760_Houston" at bounding box center [154, 249] width 264 height 24
type input "1117_Montgomery_1760_Houston"
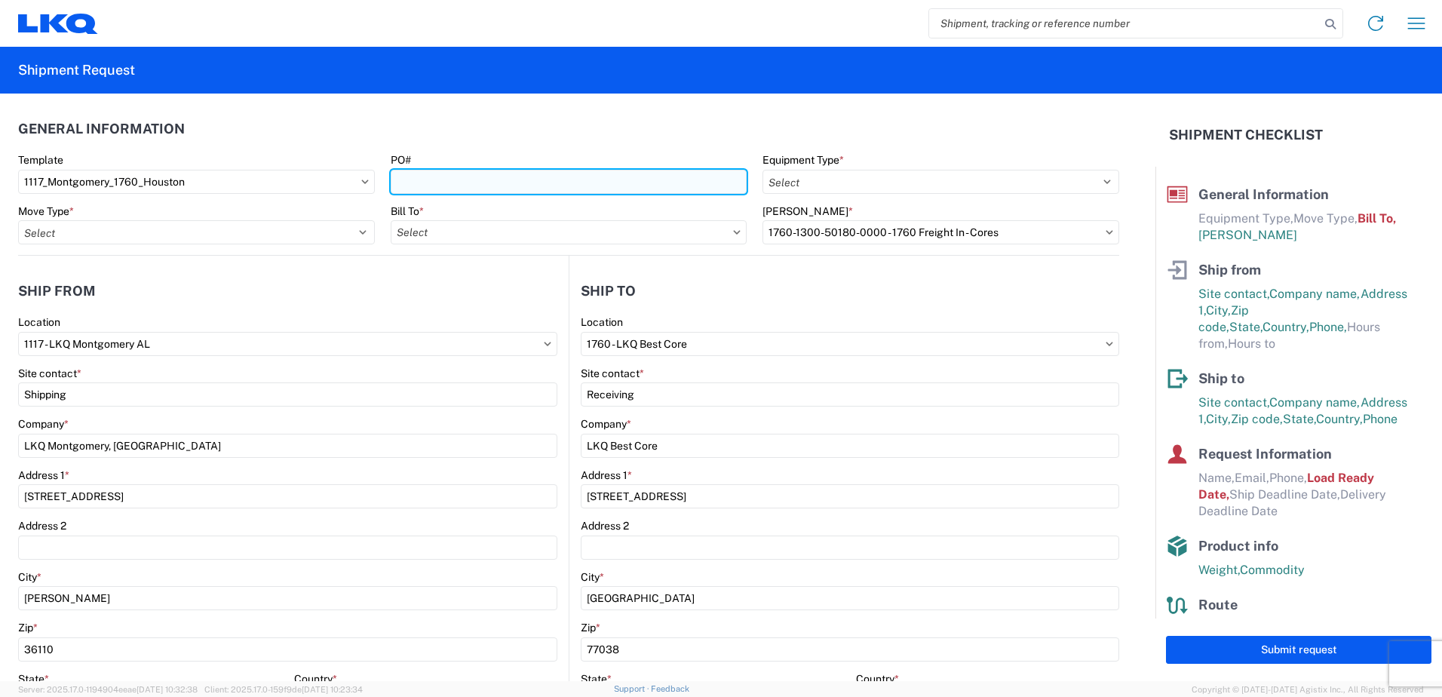
click at [447, 186] on input "PO#" at bounding box center [569, 182] width 357 height 24
type input "1117-P022"
click at [778, 124] on header "General Information" at bounding box center [568, 129] width 1101 height 34
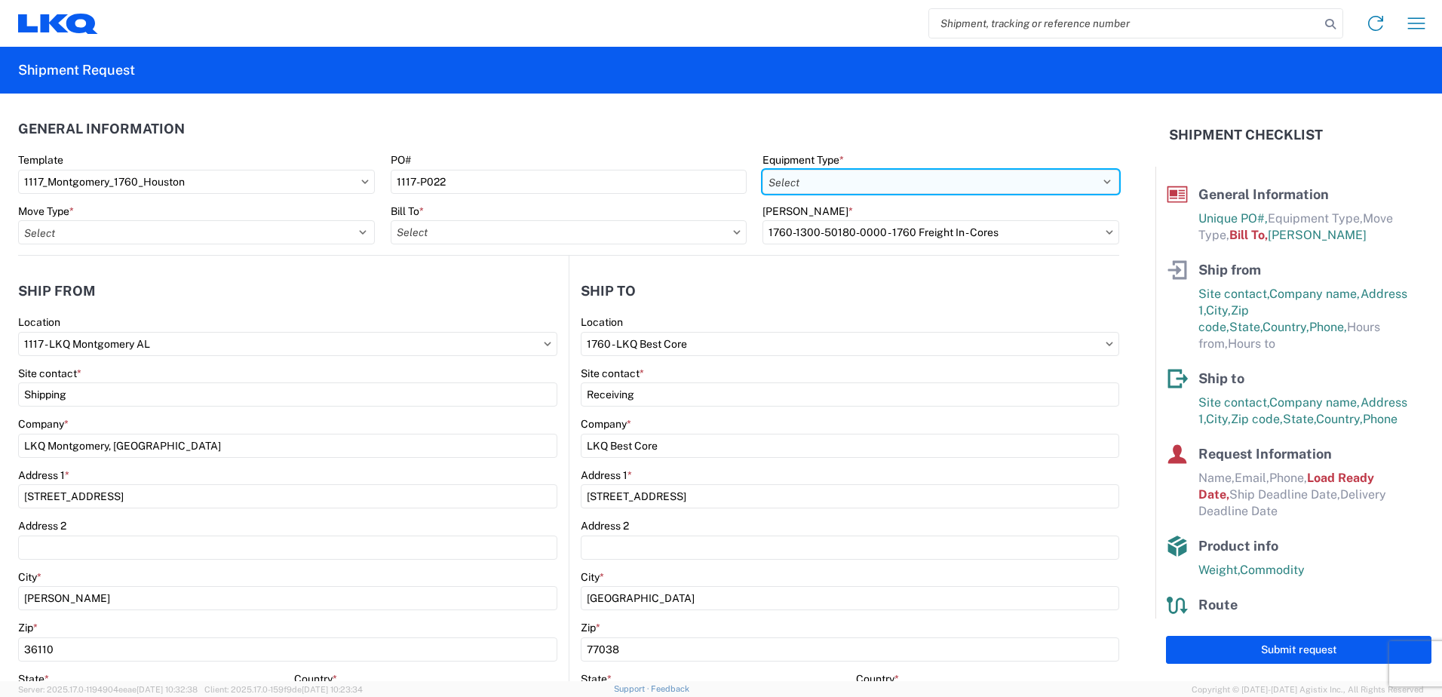
click at [819, 170] on select "Select 53’ Dry Van Flatbed Dropdeck (van) Lowboy (flatbed) Rail" at bounding box center [940, 182] width 357 height 24
select select "STDV"
click at [762, 170] on select "Select 53’ Dry Van Flatbed Dropdeck (van) Lowboy (flatbed) Rail" at bounding box center [940, 182] width 357 height 24
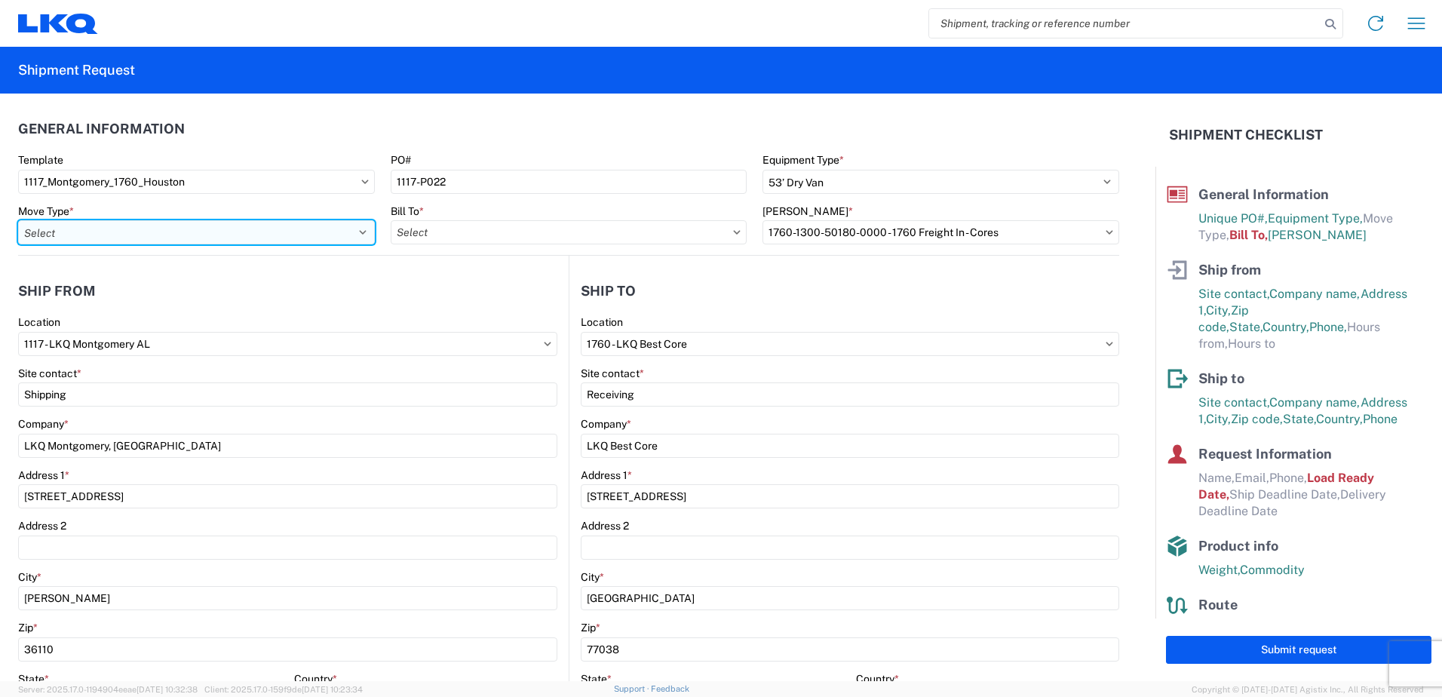
click at [149, 235] on select "Select Full Partial TL" at bounding box center [196, 232] width 357 height 24
select select "FULL"
click at [18, 220] on select "Select Full Partial TL" at bounding box center [196, 232] width 357 height 24
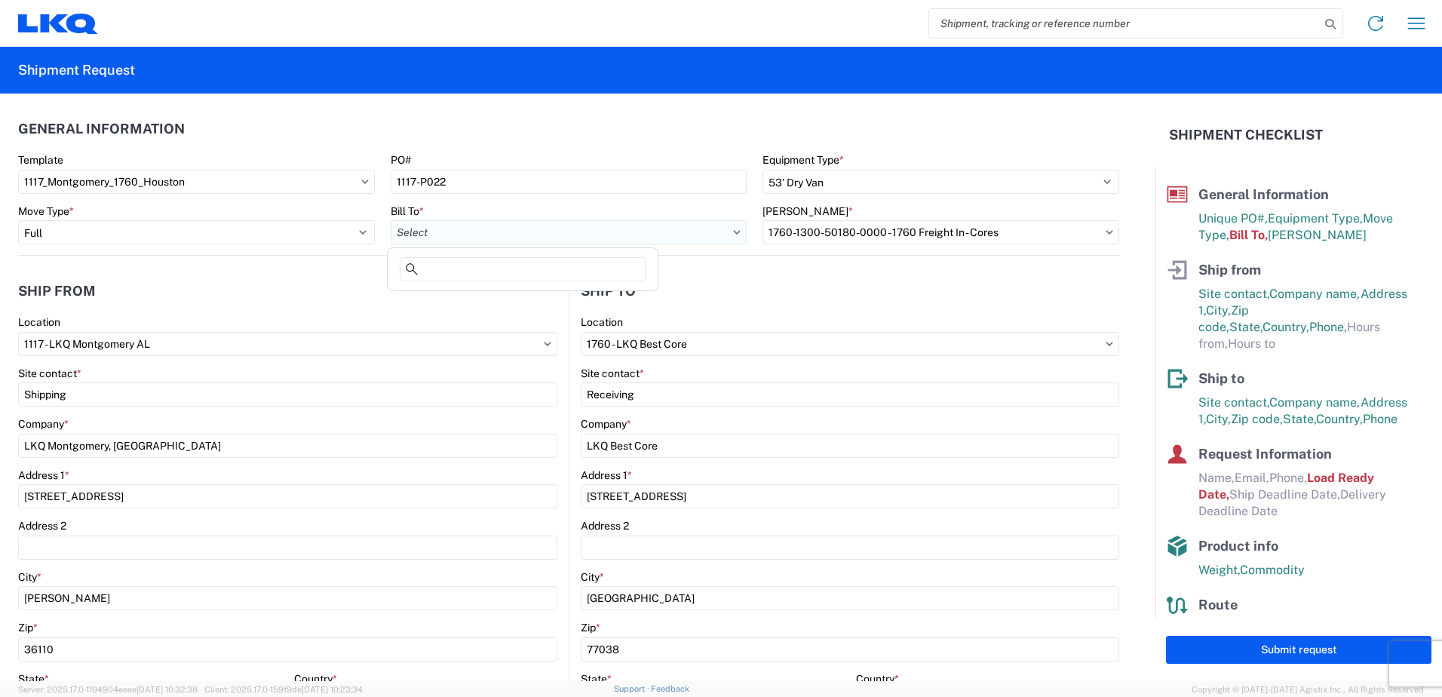
click at [492, 238] on input "Bill To *" at bounding box center [569, 232] width 357 height 24
type input "1117"
click at [512, 299] on div "1117 - LKQ Montgomery AL" at bounding box center [523, 299] width 264 height 24
type input "1117 - LKQ Montgomery AL"
click at [812, 239] on input "[PERSON_NAME] *" at bounding box center [940, 232] width 357 height 24
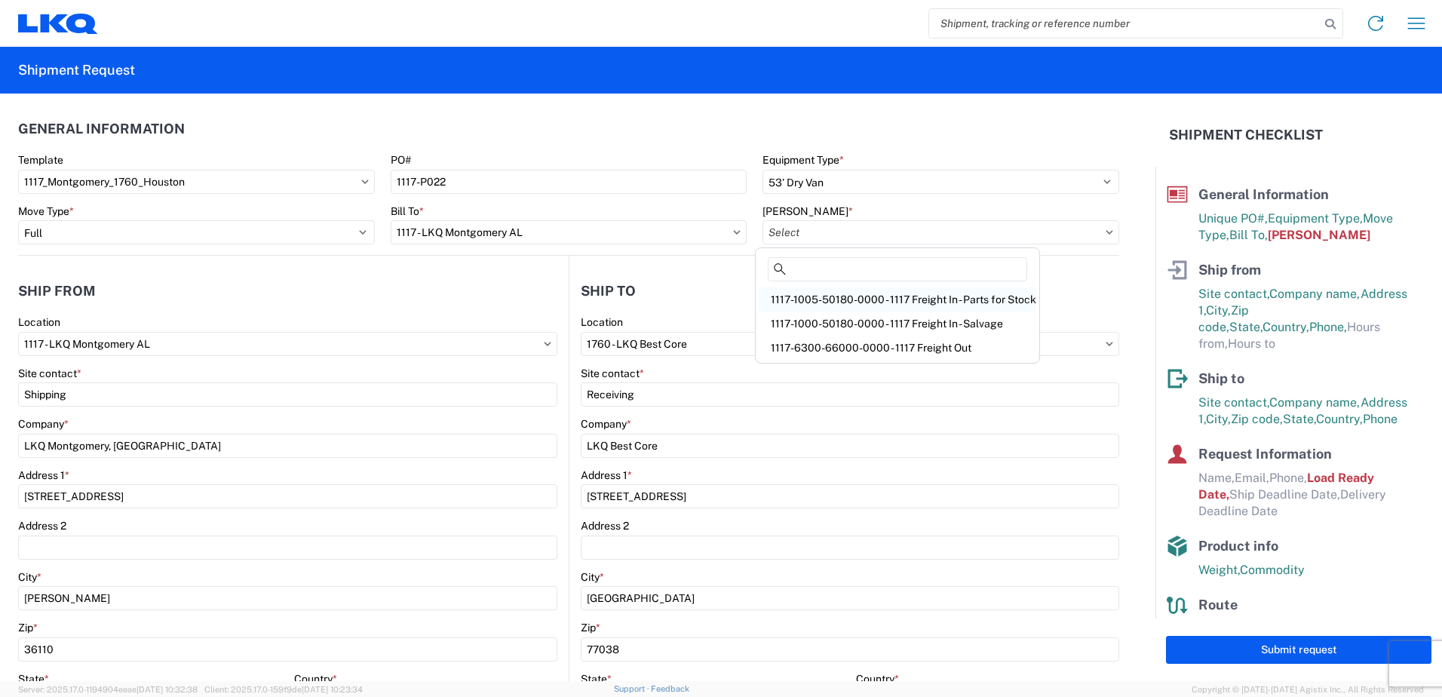
click at [948, 305] on div "1117-1005-50180-0000 - 1117 Freight In - Parts for Stock" at bounding box center [898, 299] width 278 height 24
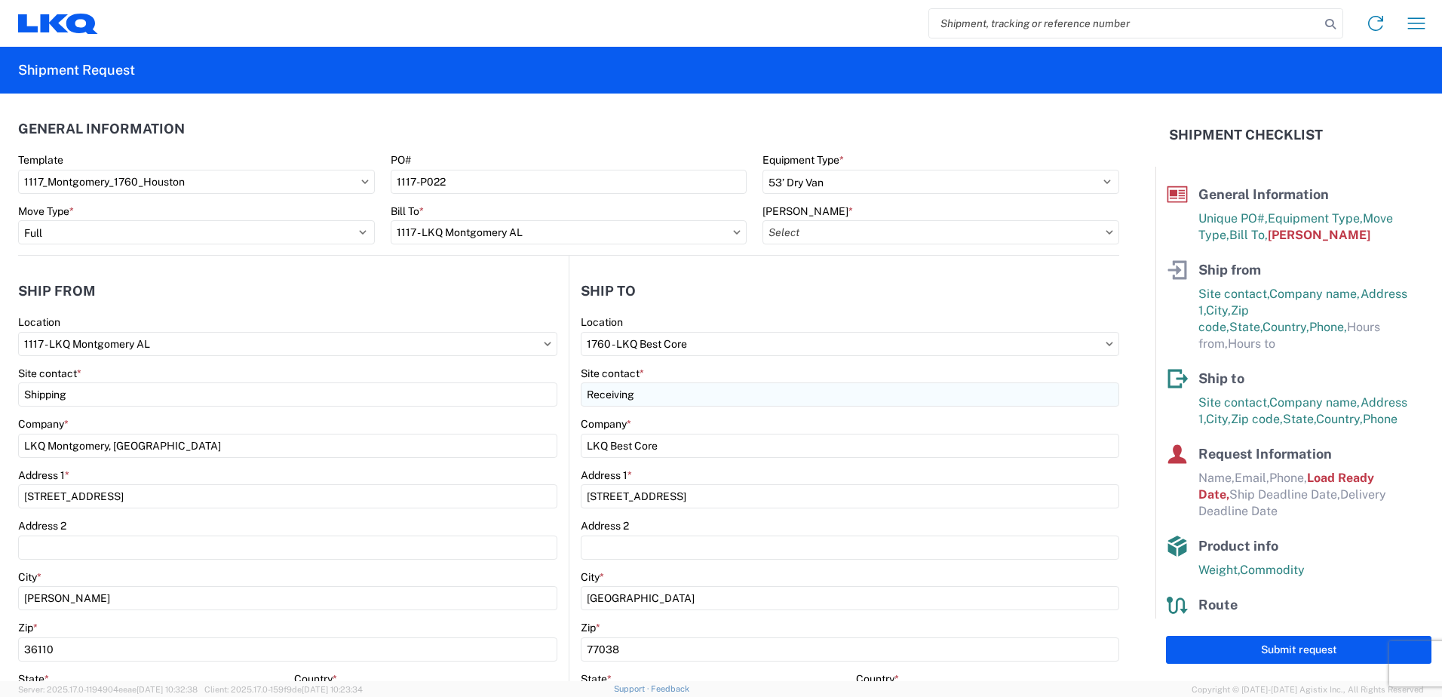
type input "1117-1005-50180-0000 - 1117 Freight In - Parts for Stock"
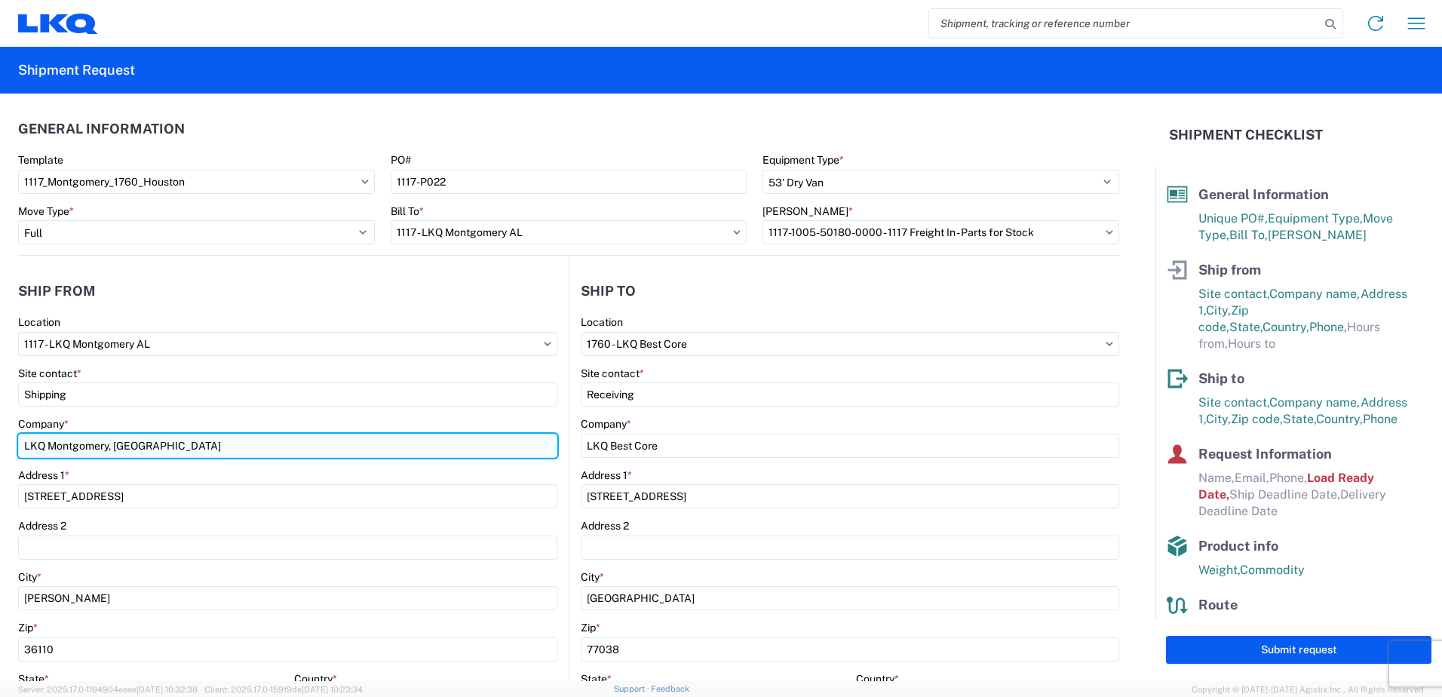
click at [131, 440] on input "LKQ Montgomery, [GEOGRAPHIC_DATA]" at bounding box center [287, 446] width 539 height 24
click at [131, 441] on input "LKQ Montgomery, [GEOGRAPHIC_DATA]" at bounding box center [287, 446] width 539 height 24
type input "BETTER"
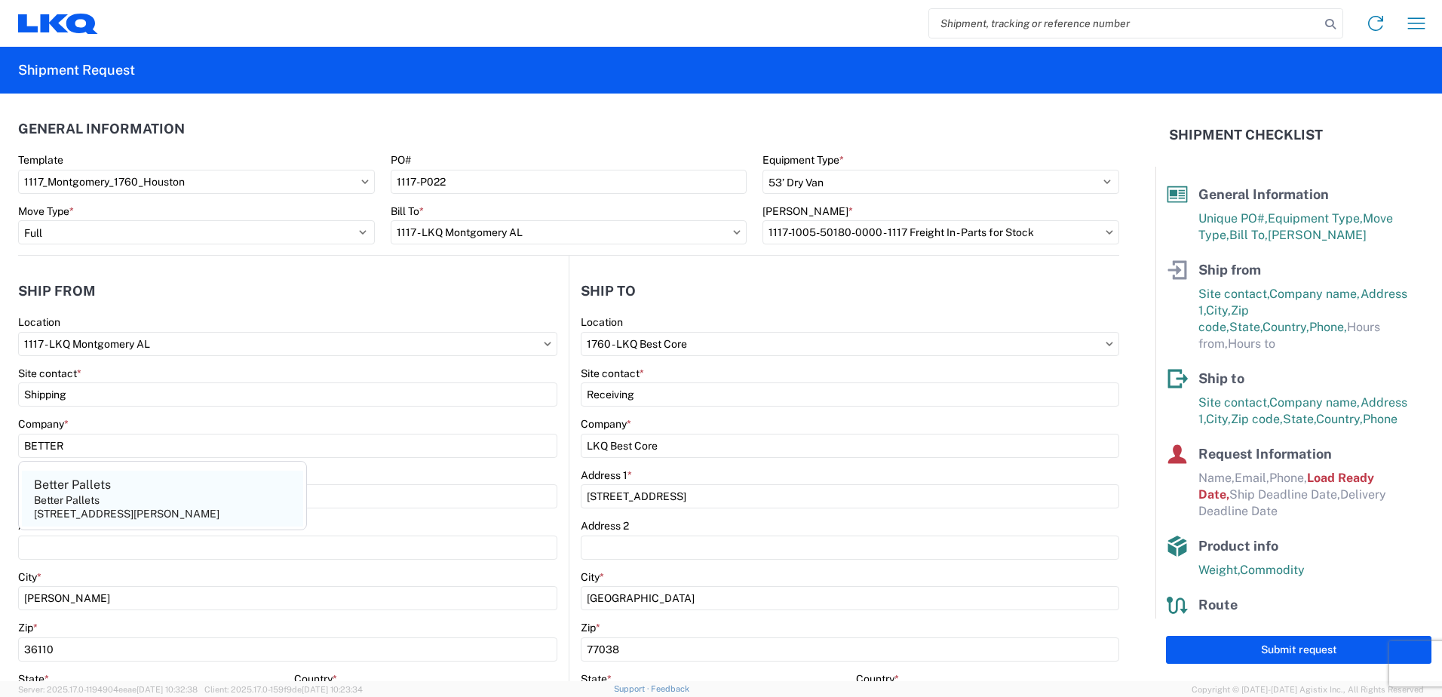
click at [123, 496] on agx-address-suggestion-item "Better Pallets Better Pallets [STREET_ADDRESS][PERSON_NAME]" at bounding box center [162, 499] width 281 height 56
type input "Better Pallets"
type input "[STREET_ADDRESS]"
type input "[PERSON_NAME]"
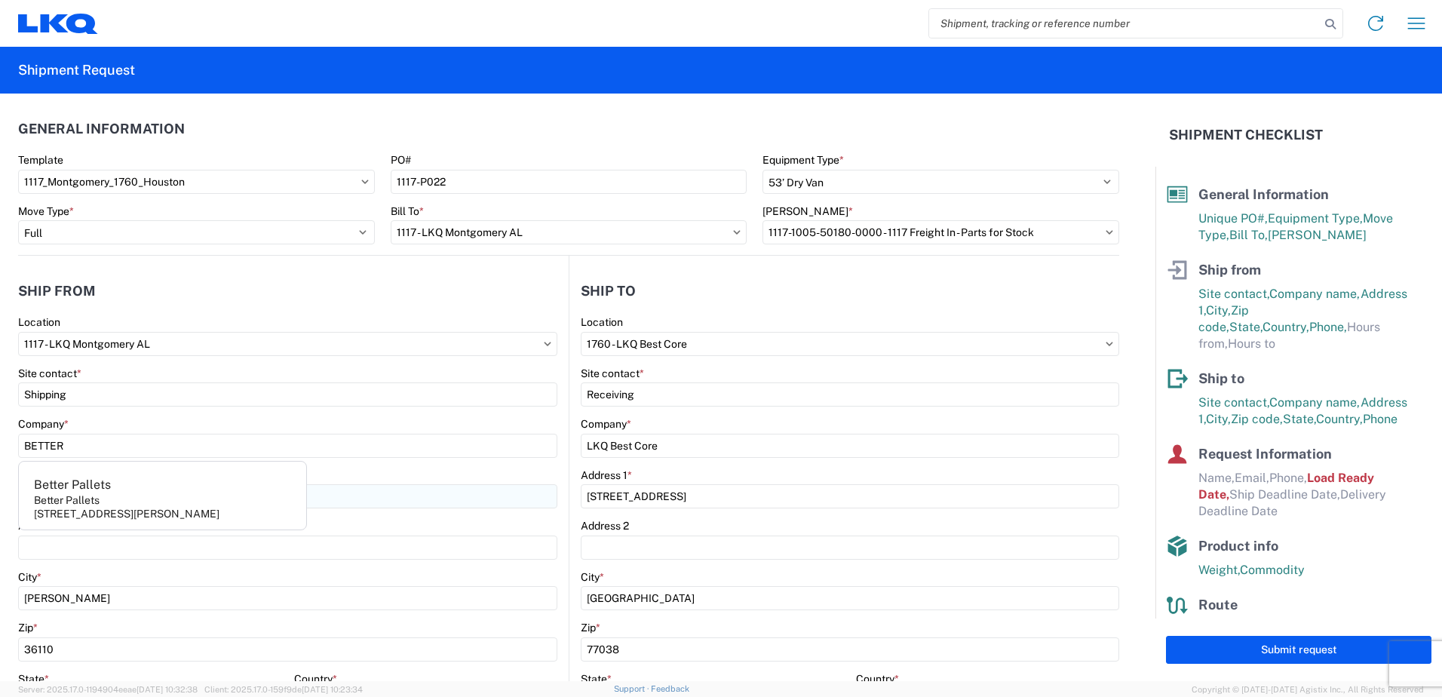
type input "30233"
select select "GA"
type input "[PHONE_NUMBER]"
click at [684, 343] on input "1760 - LKQ Best Core" at bounding box center [850, 344] width 538 height 24
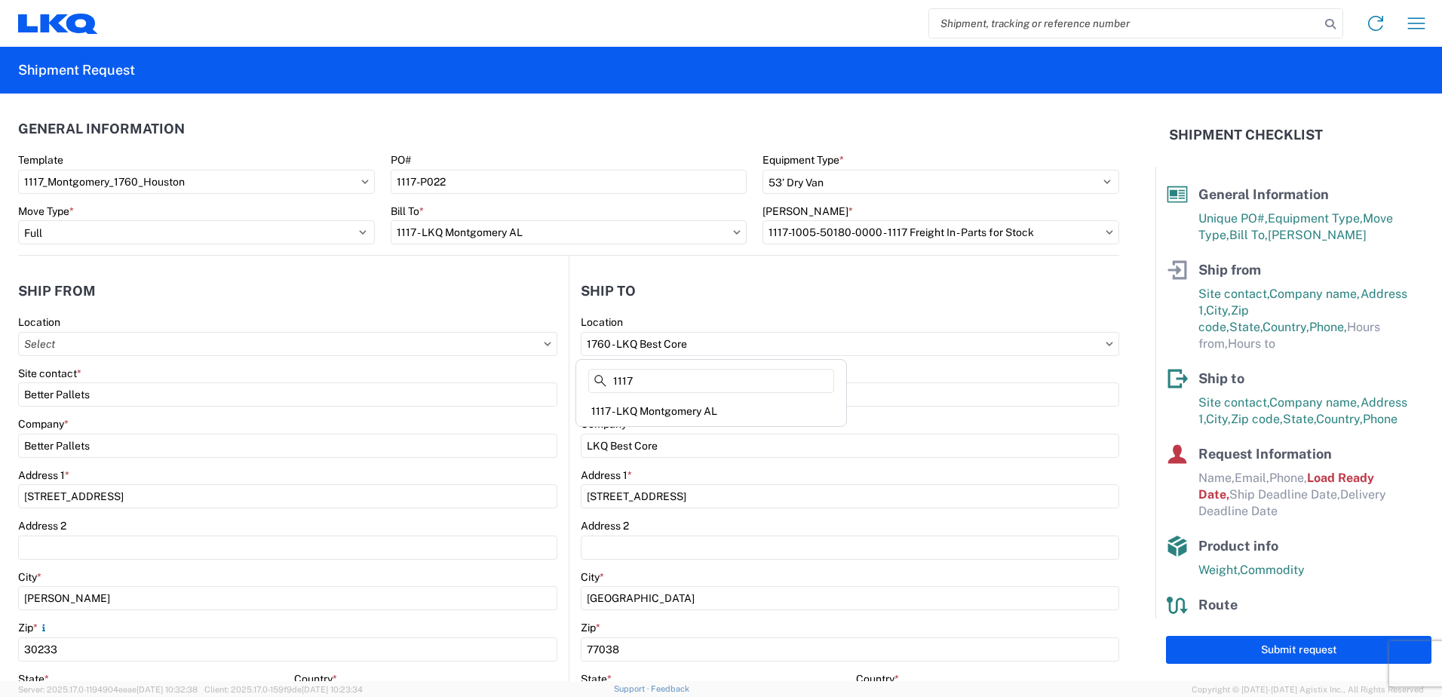
type input "1117"
click at [684, 410] on div "1117 - LKQ Montgomery AL" at bounding box center [711, 411] width 264 height 24
type input "1117 - LKQ Montgomery AL"
type input "LKQ Corporation"
type input "[STREET_ADDRESS]"
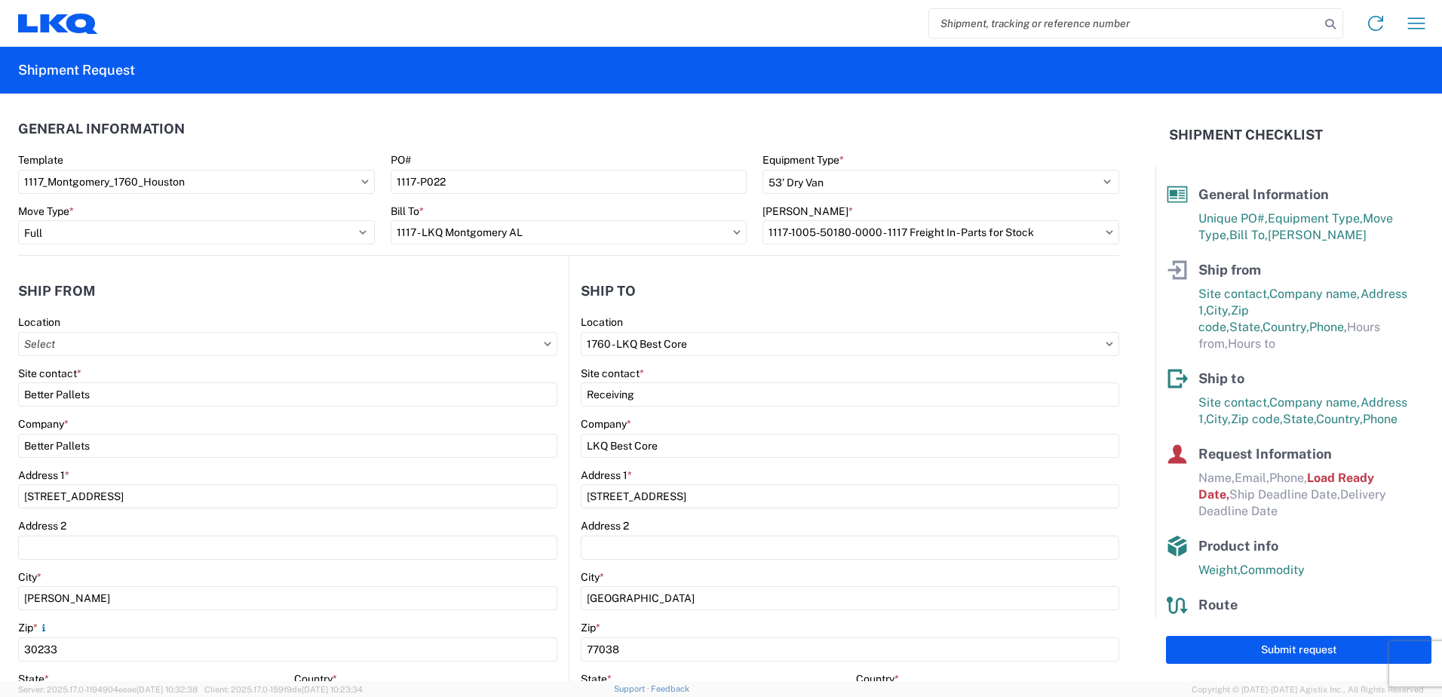
type input "[PERSON_NAME]"
type input "36110"
select select "US"
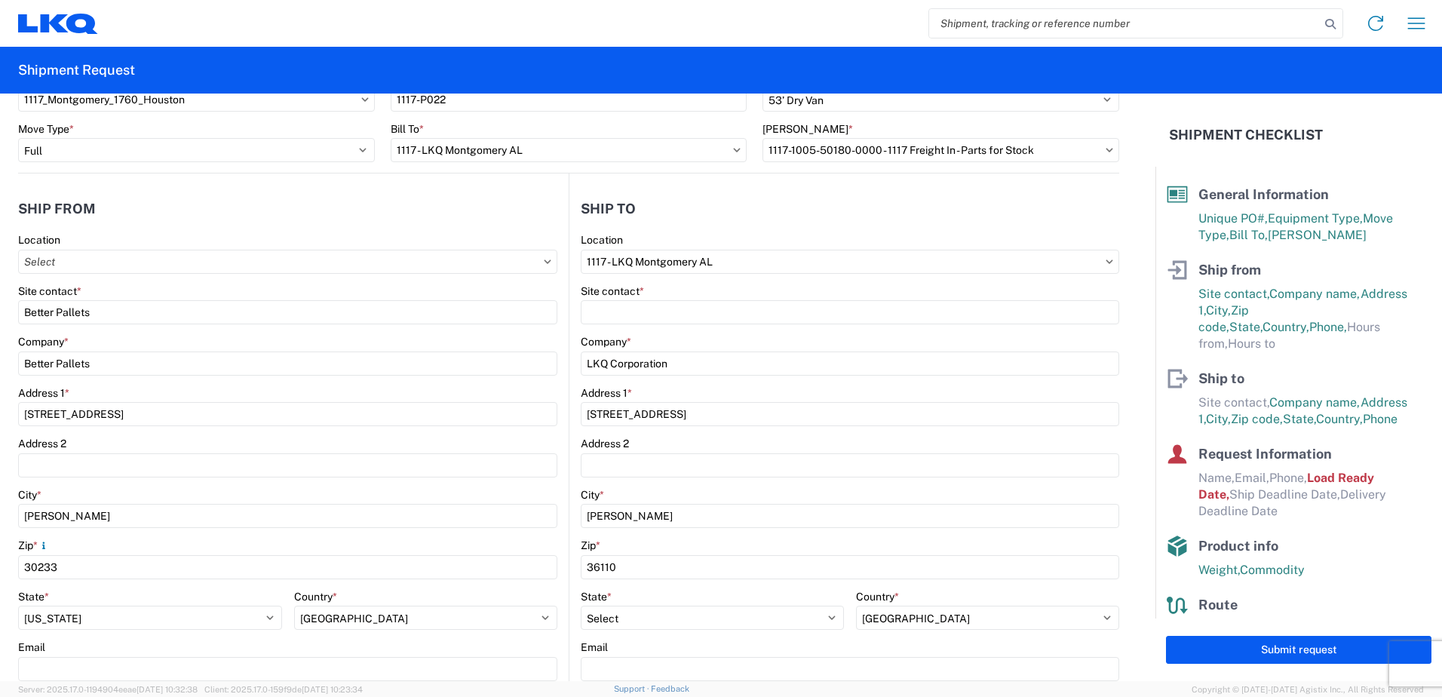
scroll to position [75, 0]
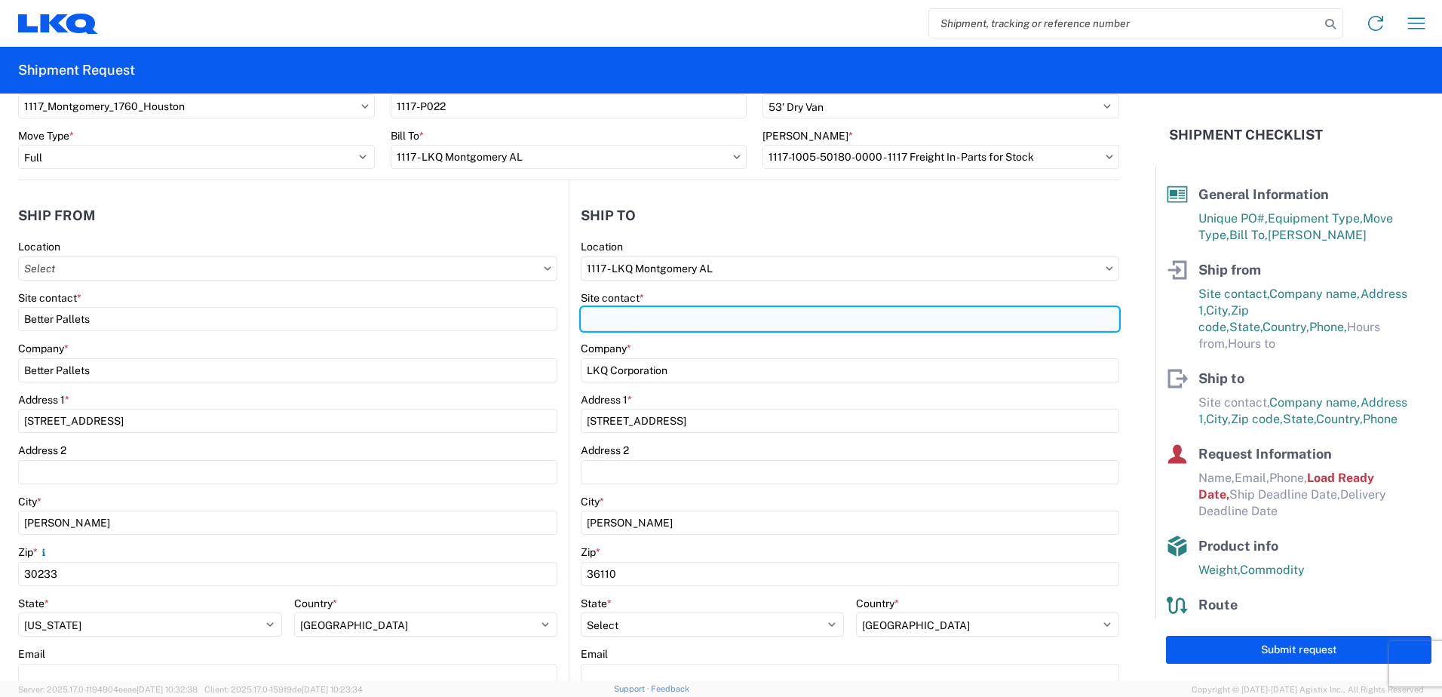
click at [617, 327] on input "Site contact *" at bounding box center [850, 319] width 538 height 24
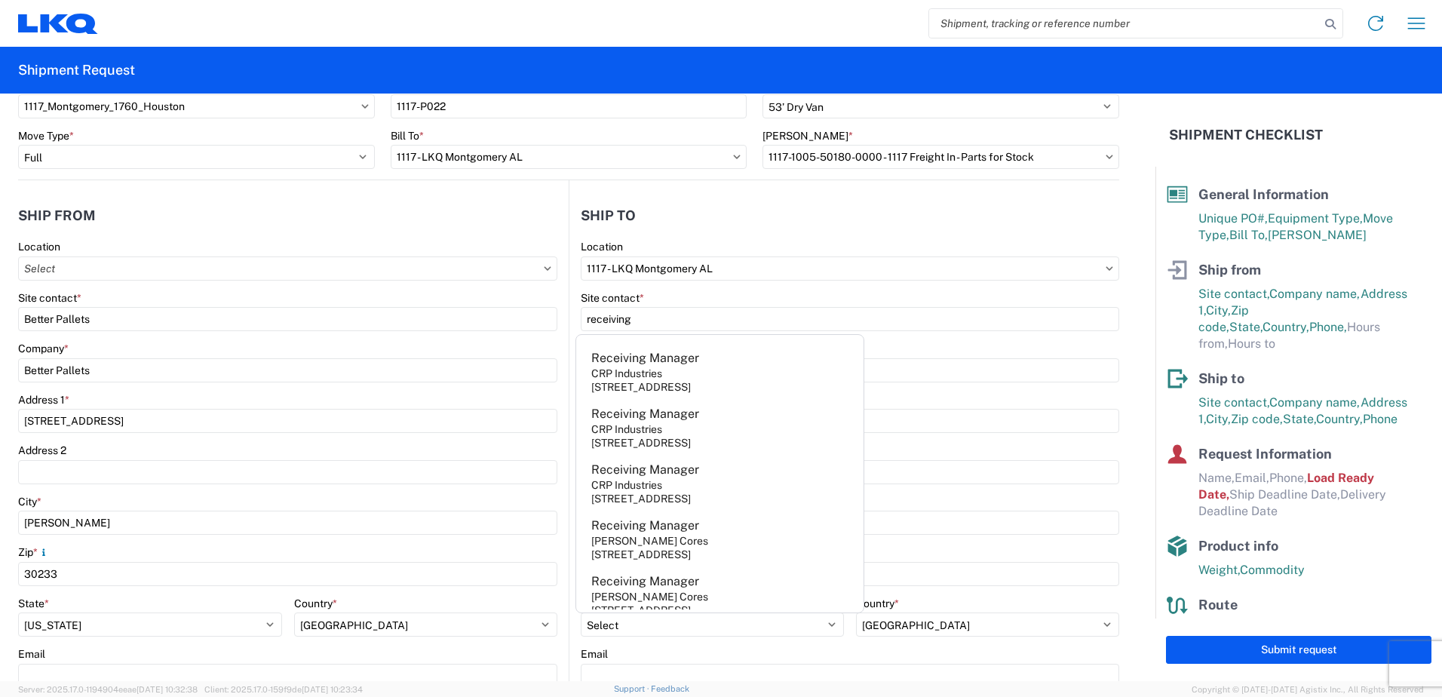
click at [765, 189] on agx-shipment-stop-widget-v2 "Ship to 1117 Location 1117 - LKQ [GEOGRAPHIC_DATA] [GEOGRAPHIC_DATA] Site conta…" at bounding box center [844, 507] width 551 height 655
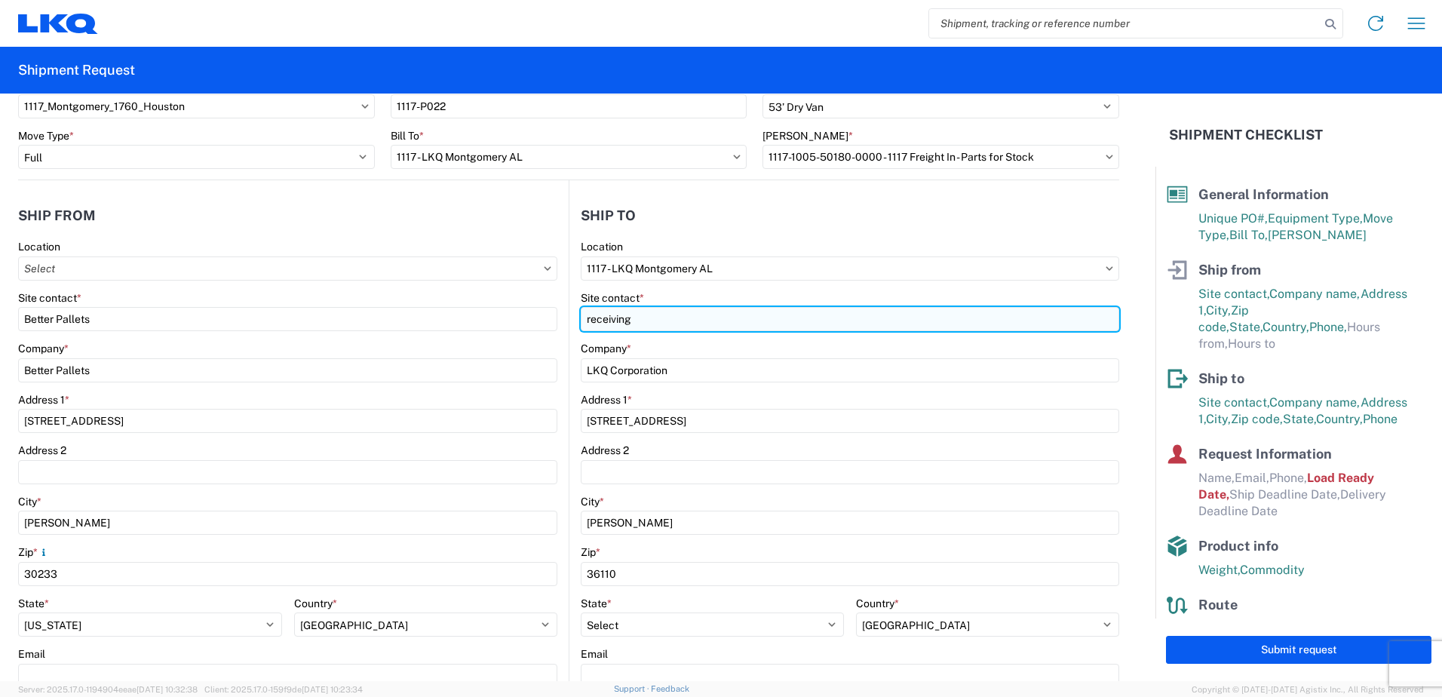
click at [605, 327] on input "receiving" at bounding box center [850, 319] width 538 height 24
type input "receiving"
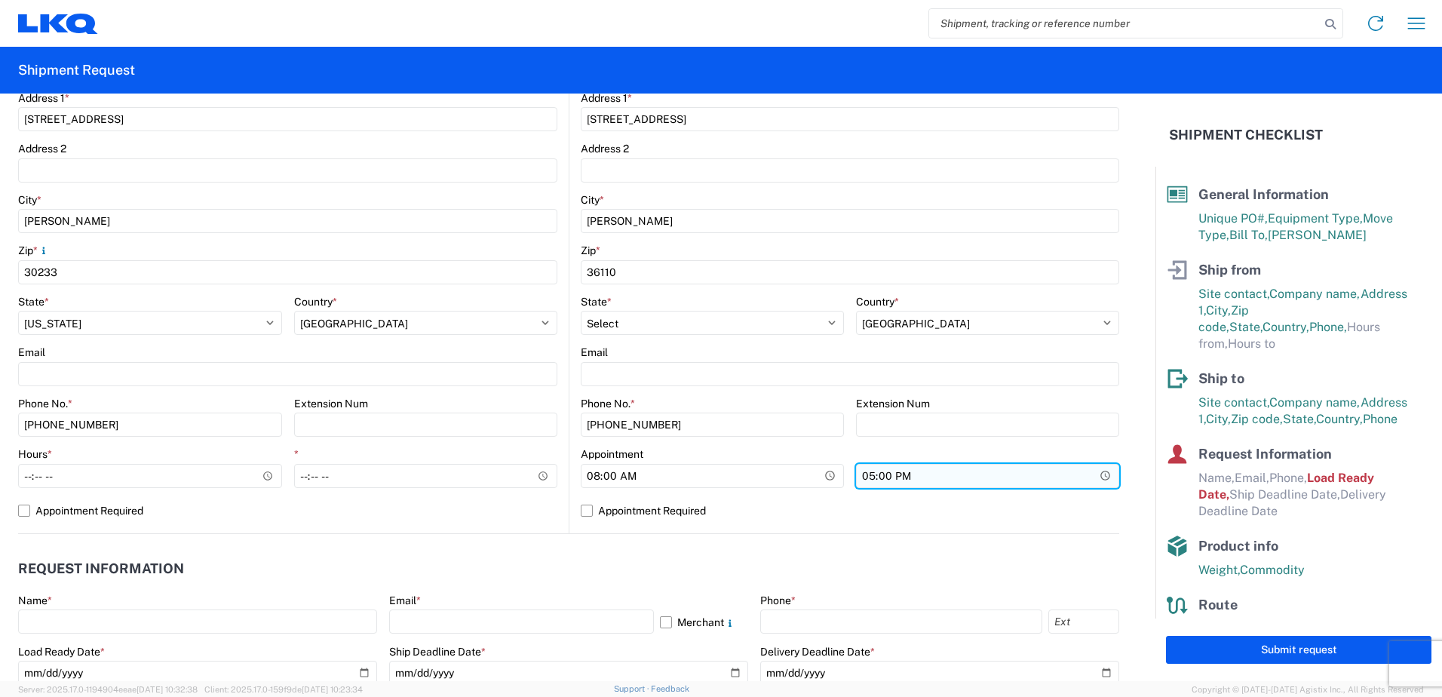
click at [1092, 471] on input "17:00" at bounding box center [987, 476] width 263 height 24
type input "14:00"
click at [999, 449] on div "Appointment 08:00 14:00" at bounding box center [850, 472] width 538 height 51
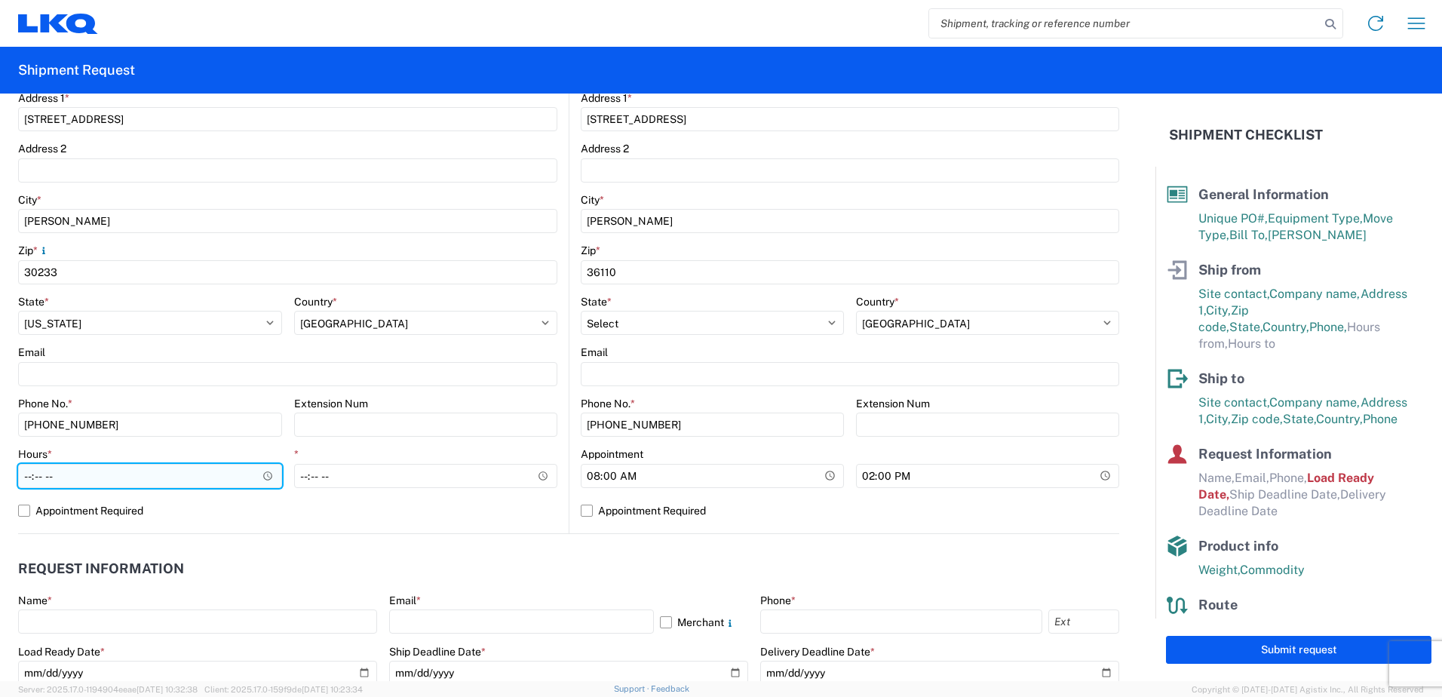
click at [265, 474] on input "Hours *" at bounding box center [150, 476] width 264 height 24
type input "08:00"
click at [285, 453] on div "Hours * 08:00 *" at bounding box center [287, 472] width 539 height 51
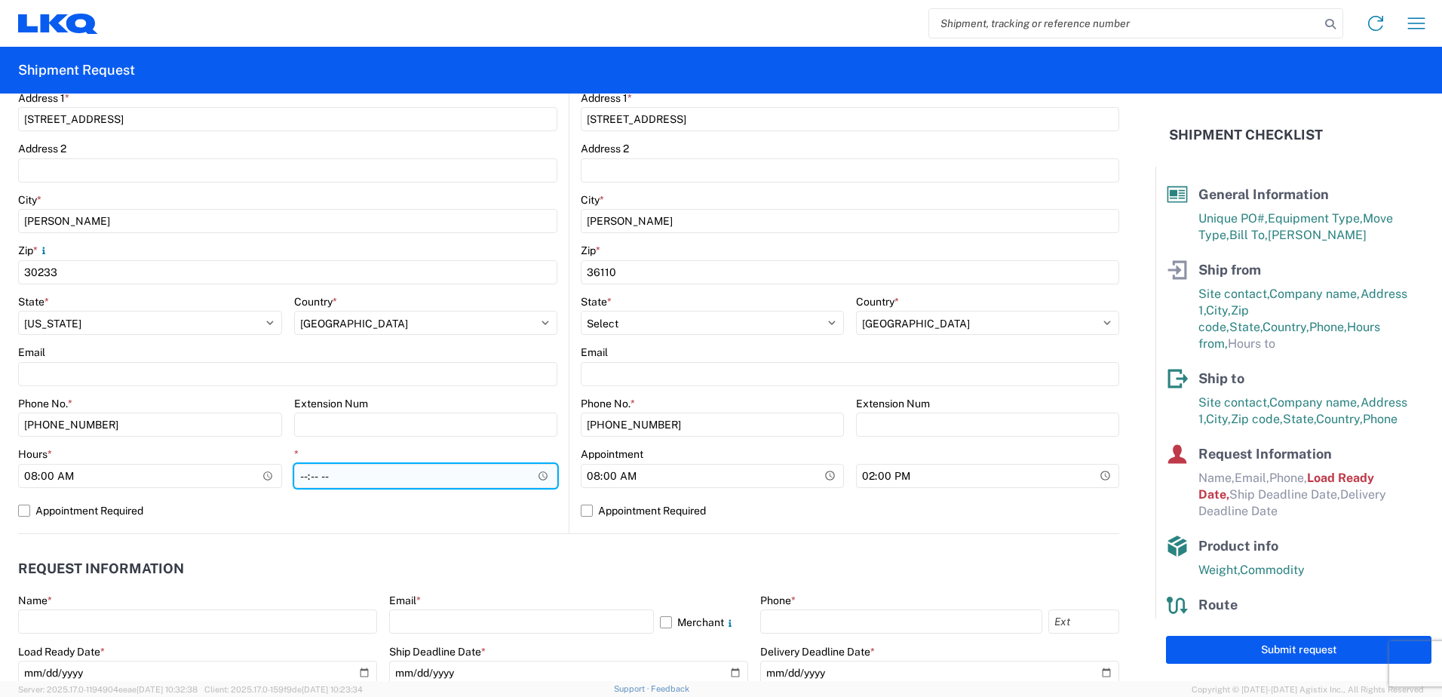
click at [537, 477] on input "*" at bounding box center [426, 476] width 264 height 24
type input "12:00"
click at [399, 453] on div "*" at bounding box center [426, 454] width 264 height 14
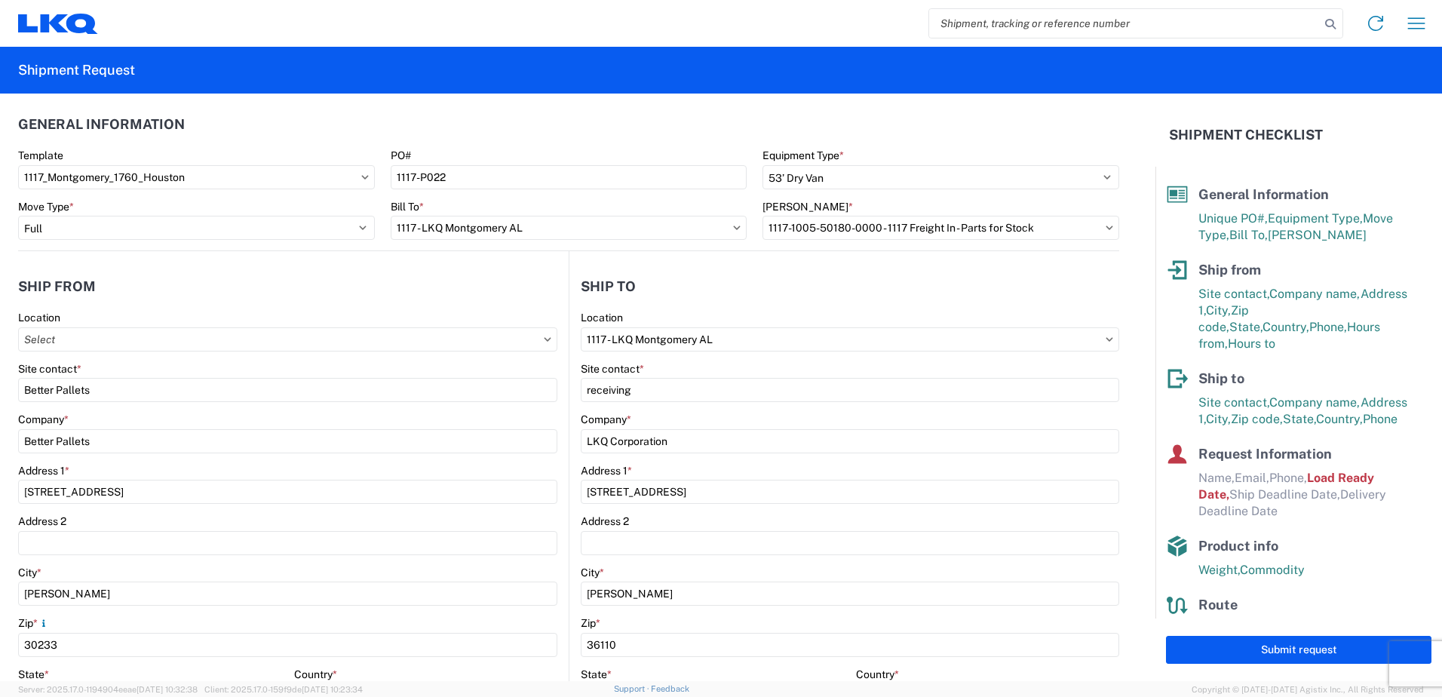
scroll to position [0, 0]
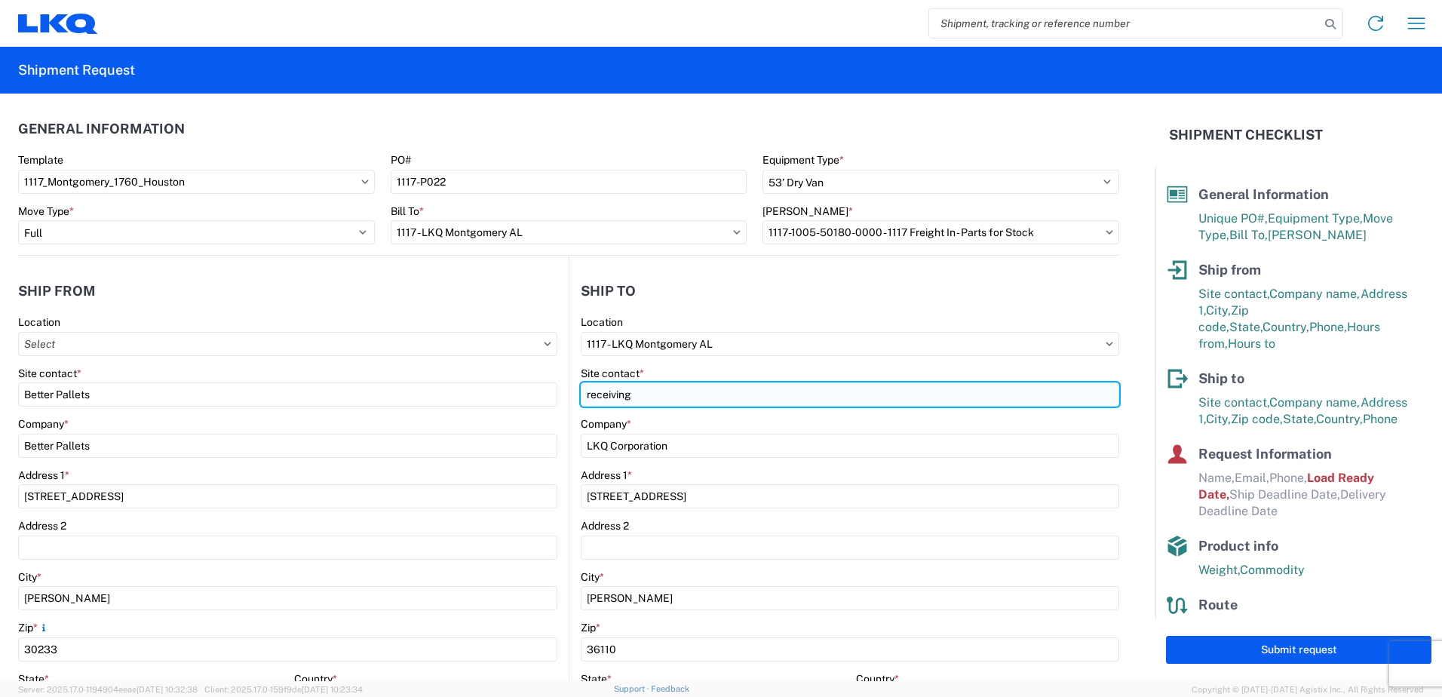
click at [557, 396] on input "receiving" at bounding box center [287, 394] width 539 height 24
type input "Receiving"
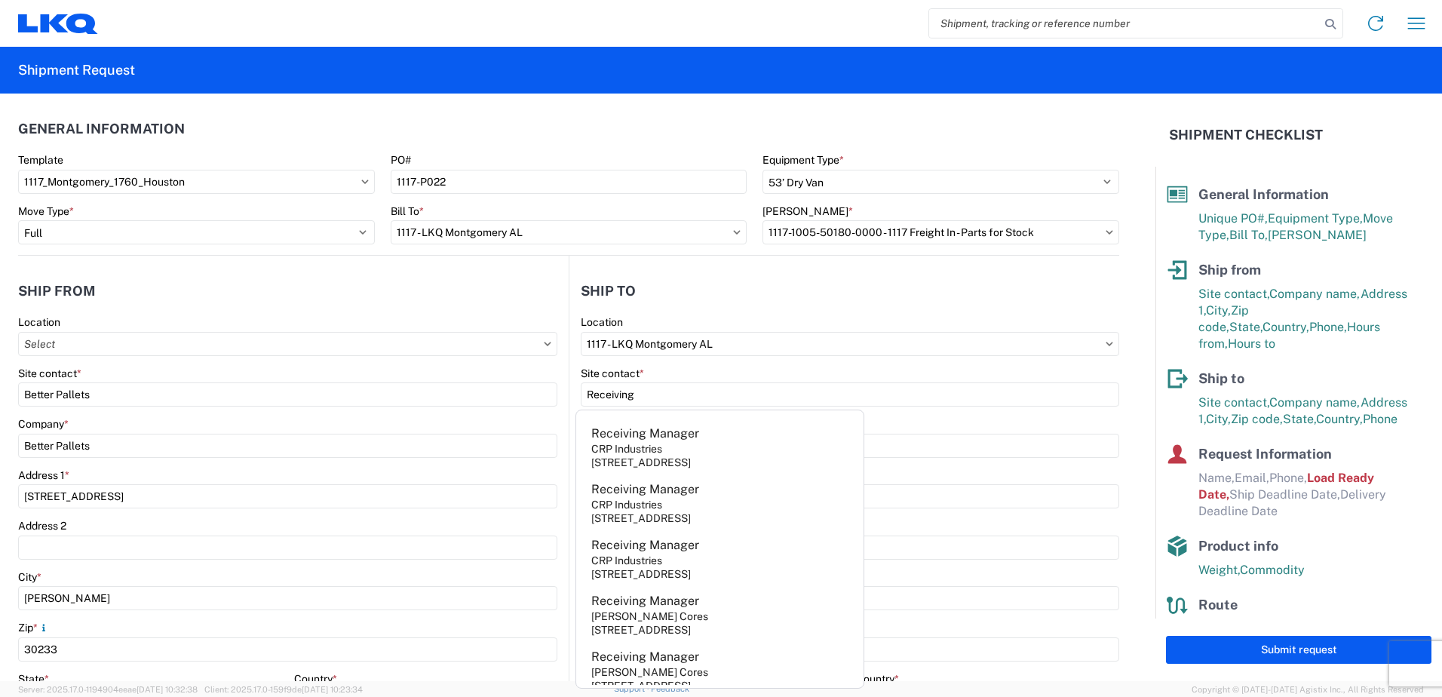
click at [692, 281] on header "Ship to" at bounding box center [844, 291] width 550 height 34
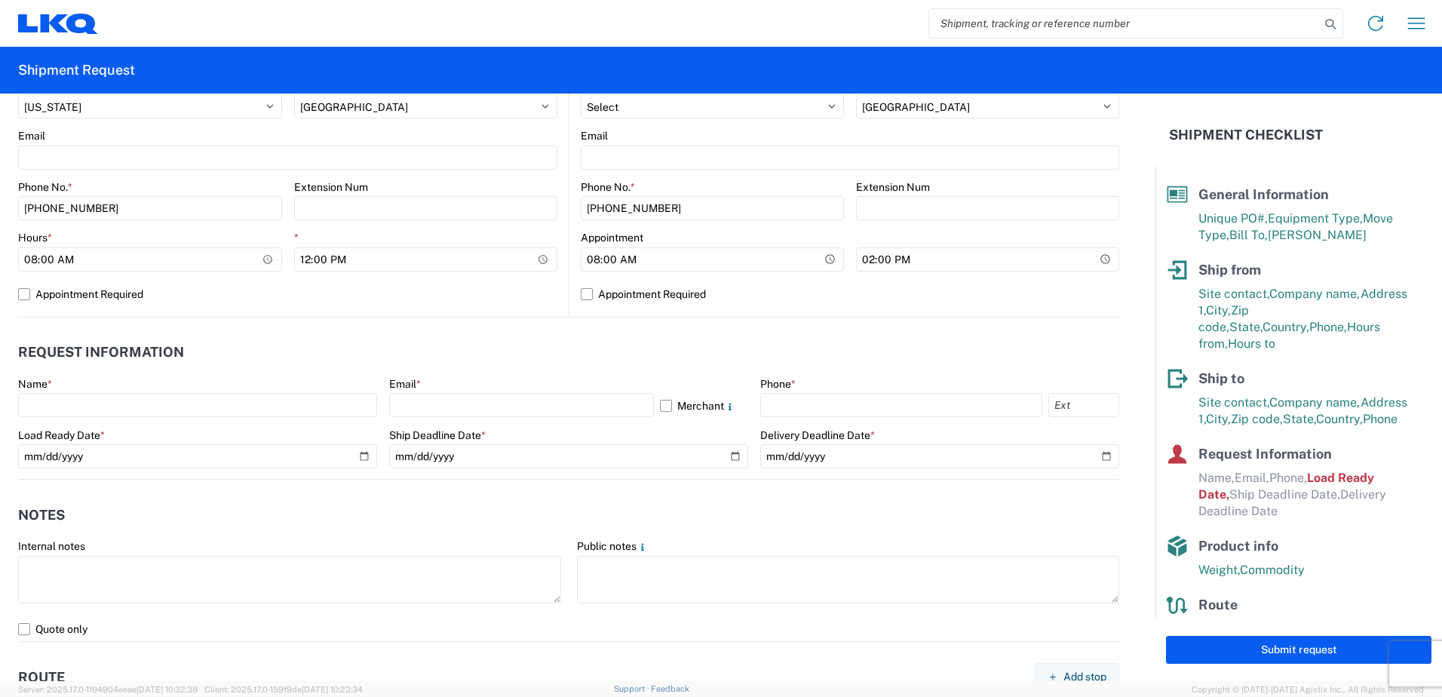
scroll to position [603, 0]
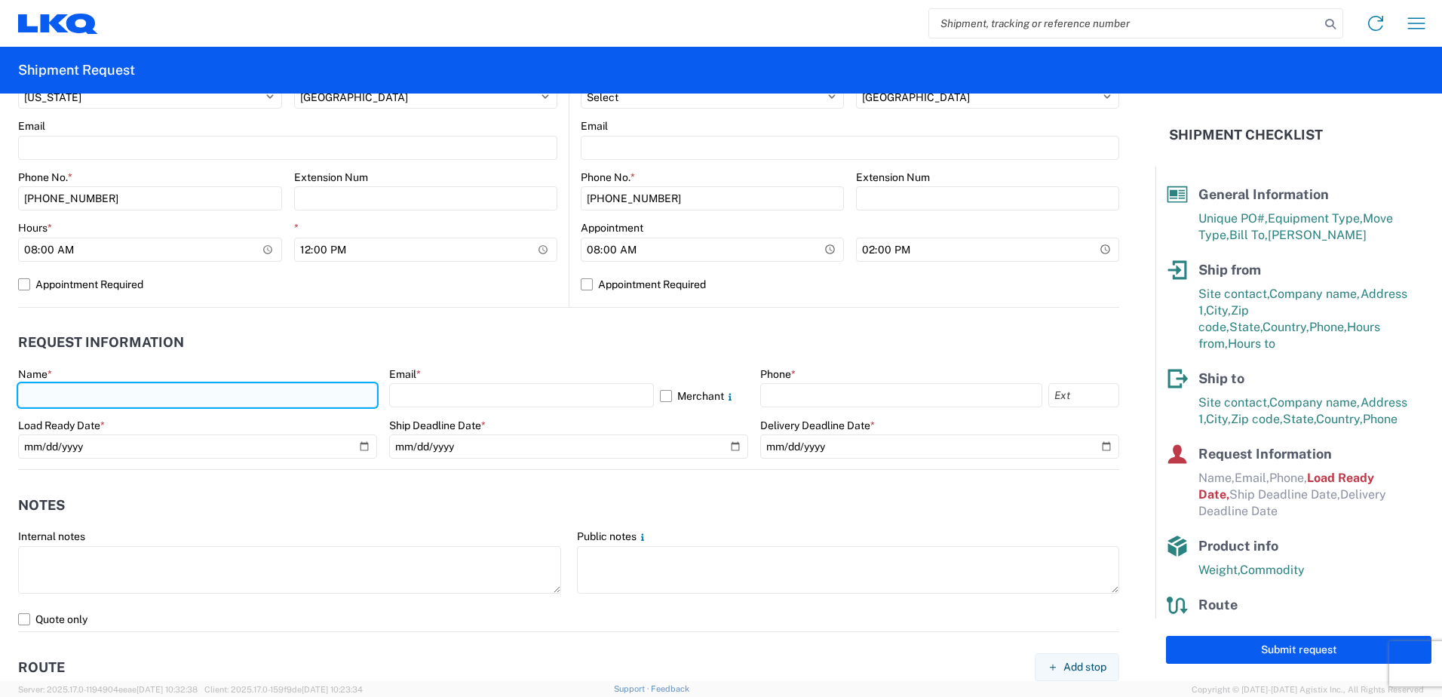
click at [201, 392] on input "text" at bounding box center [197, 395] width 359 height 24
type input "g"
type input "[PERSON_NAME]"
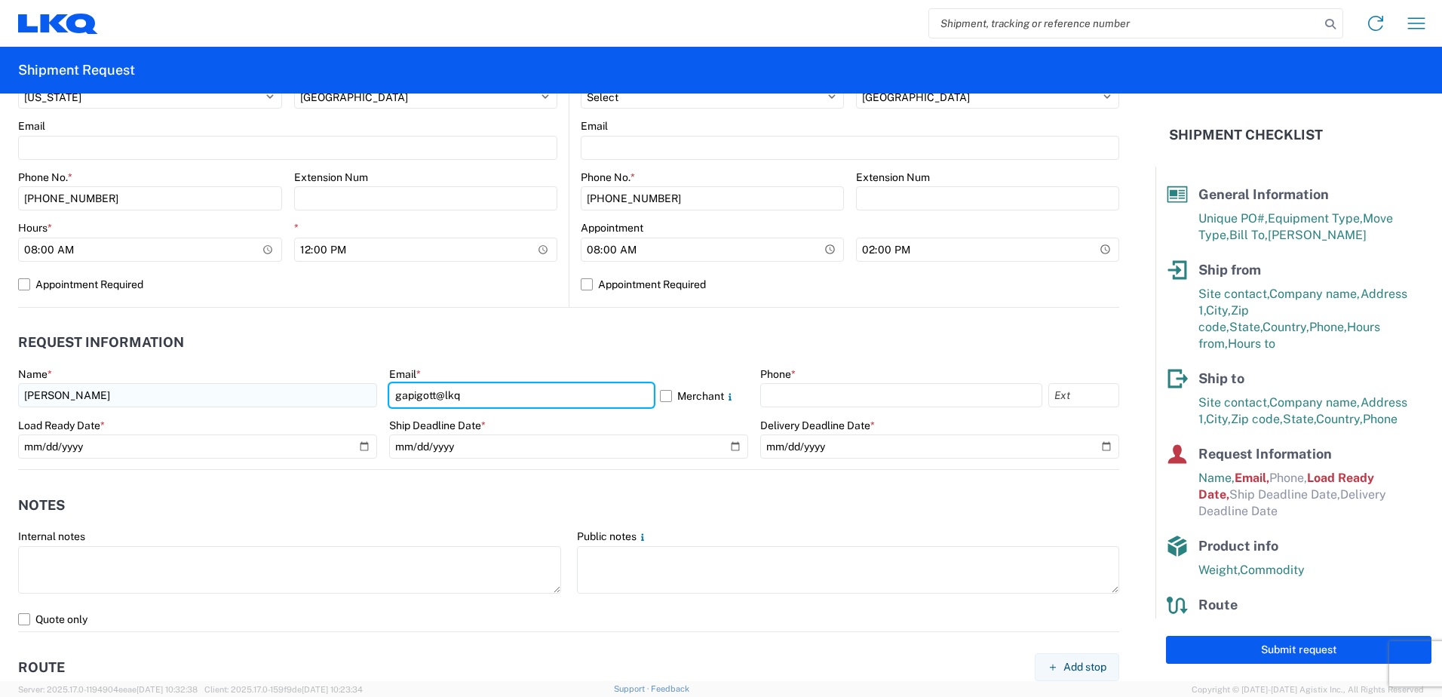
type input "[EMAIL_ADDRESS][DOMAIN_NAME]"
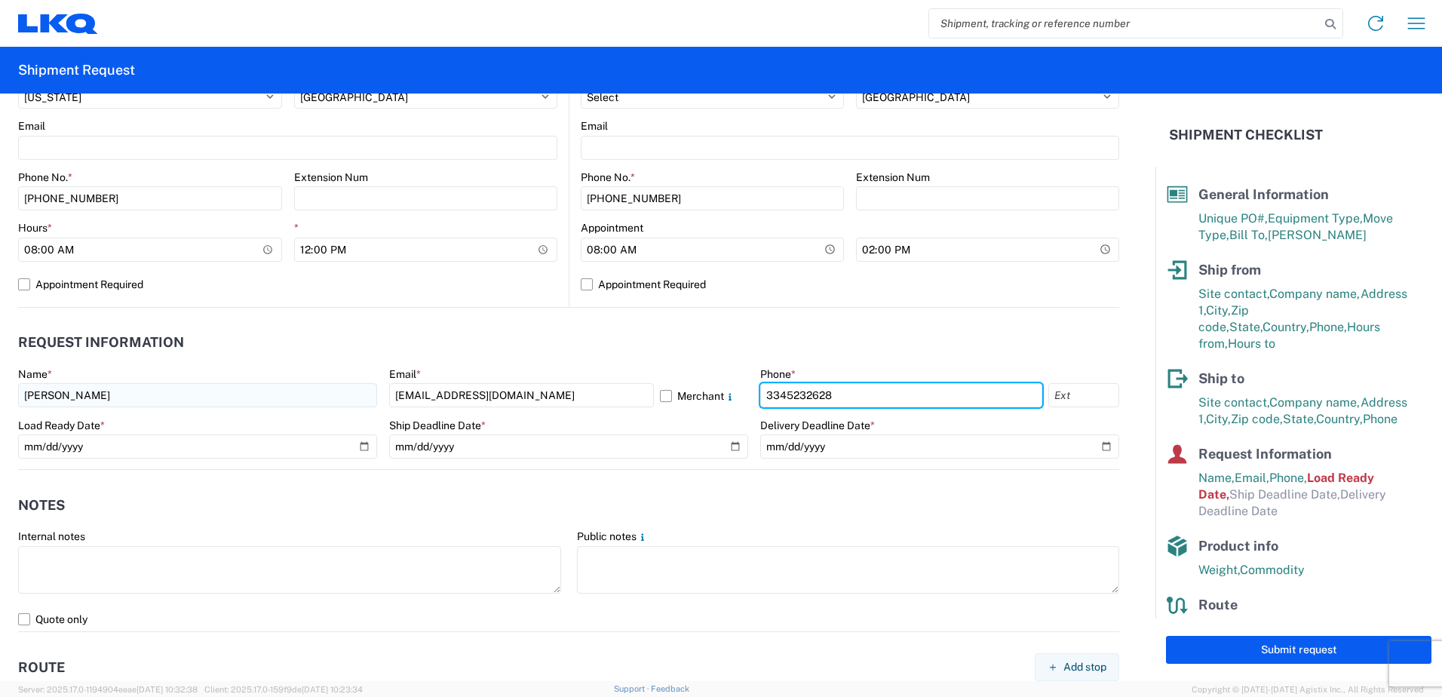
type input "3345232628"
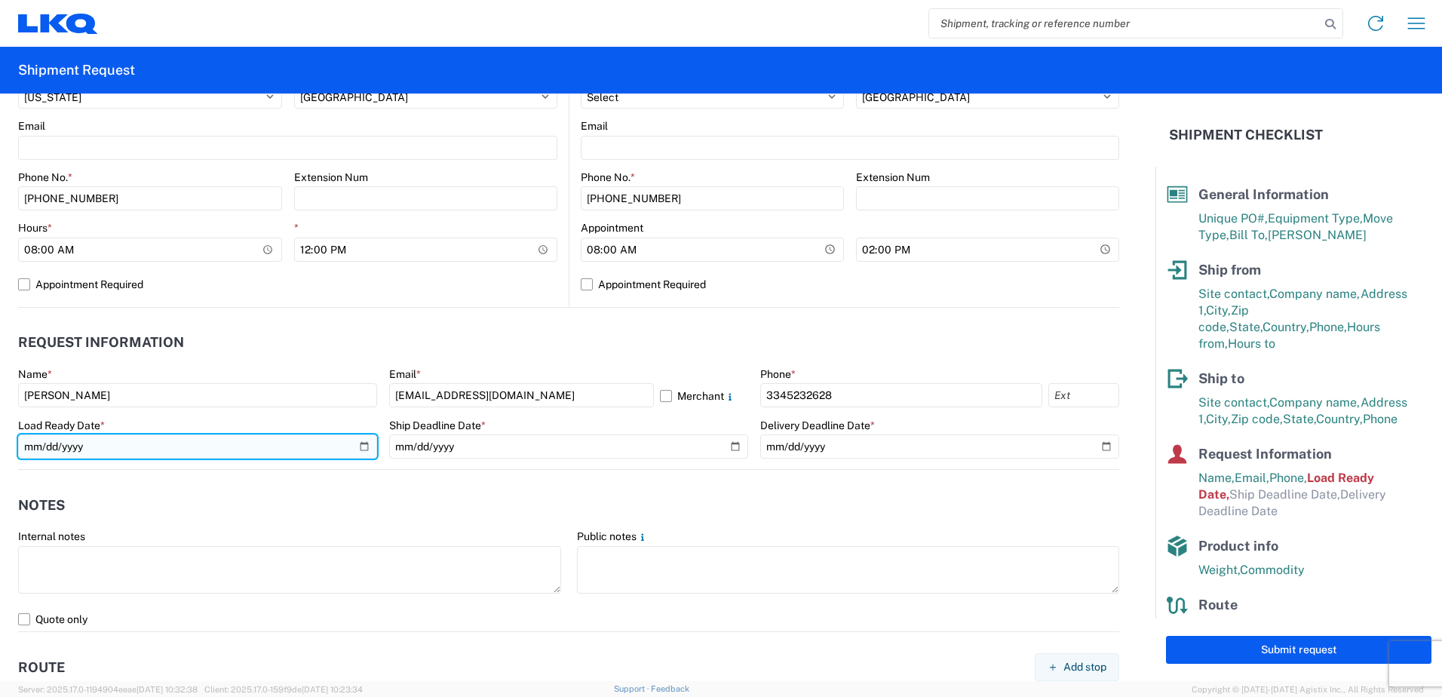
click at [367, 443] on input "[DATE]" at bounding box center [197, 446] width 359 height 24
click at [359, 444] on input "[DATE]" at bounding box center [197, 446] width 359 height 24
type input "[DATE]"
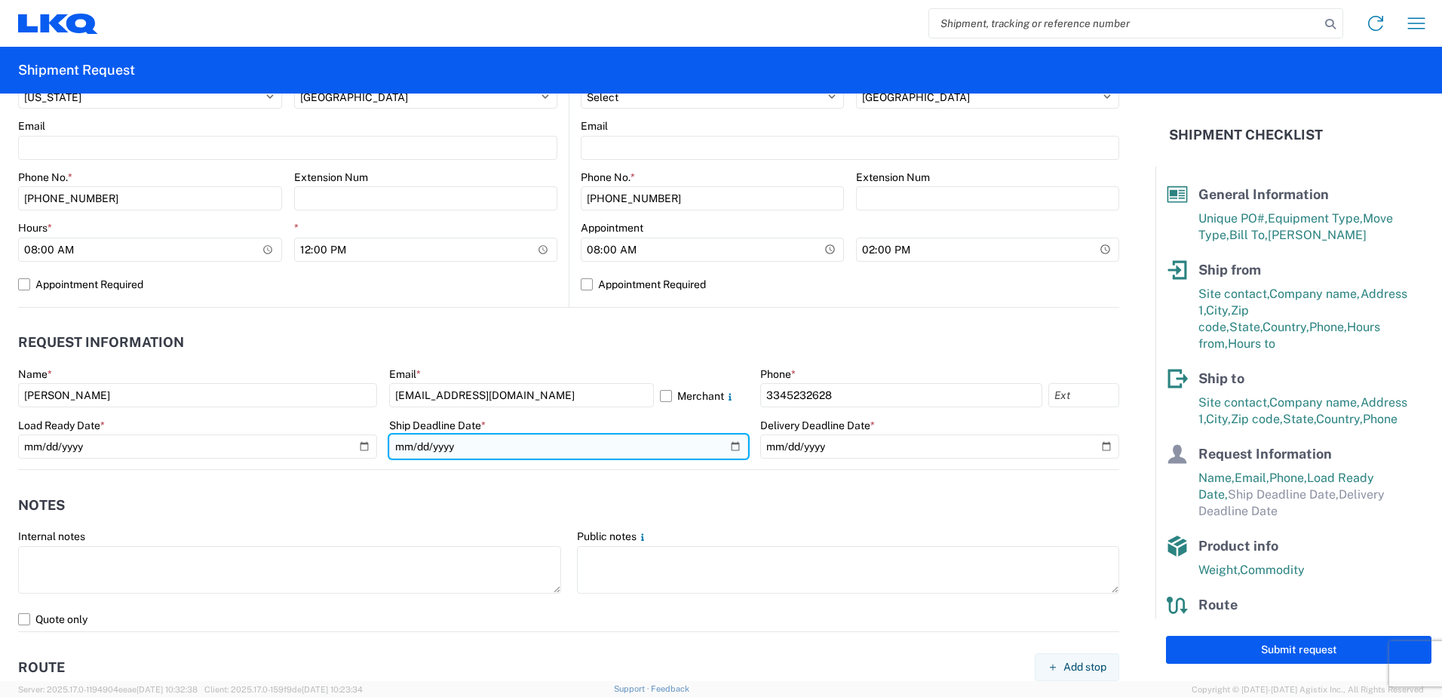
click at [733, 447] on input "date" at bounding box center [568, 446] width 359 height 24
type input "[DATE]"
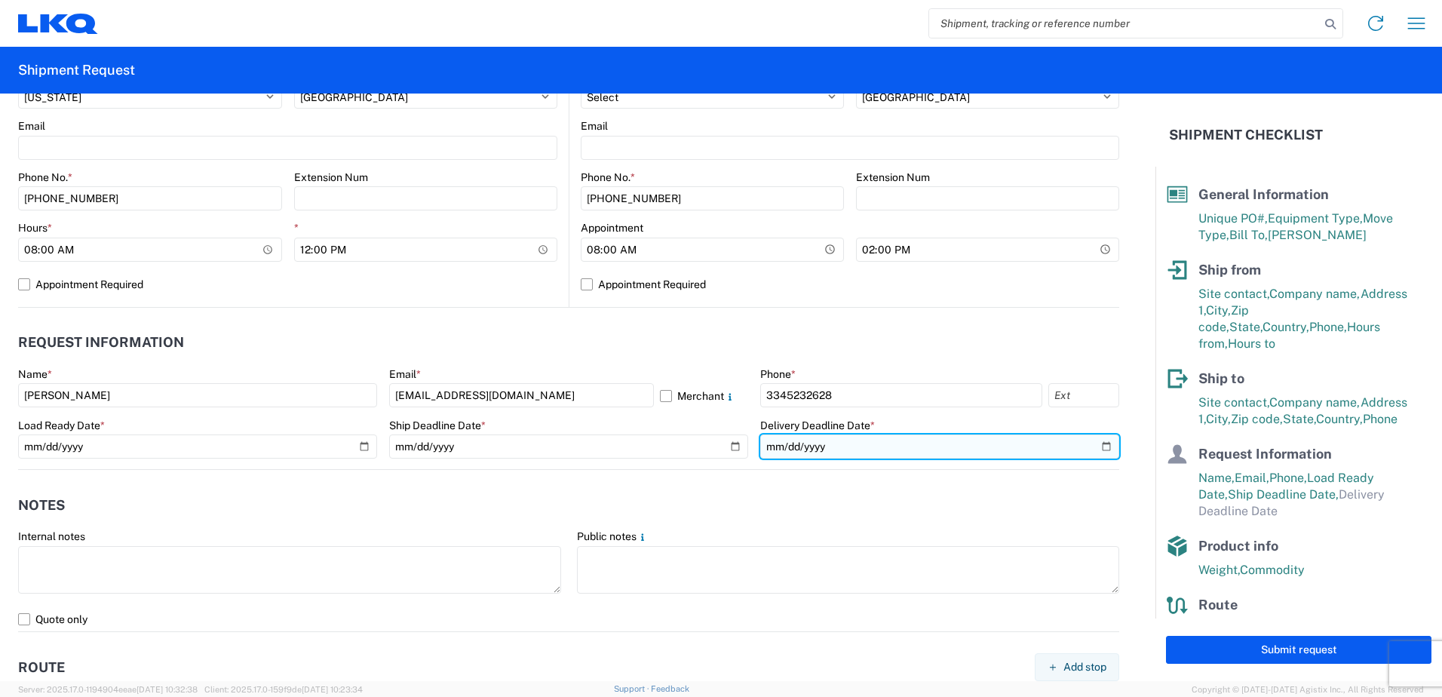
click at [1094, 444] on input "date" at bounding box center [939, 446] width 359 height 24
type input "[DATE]"
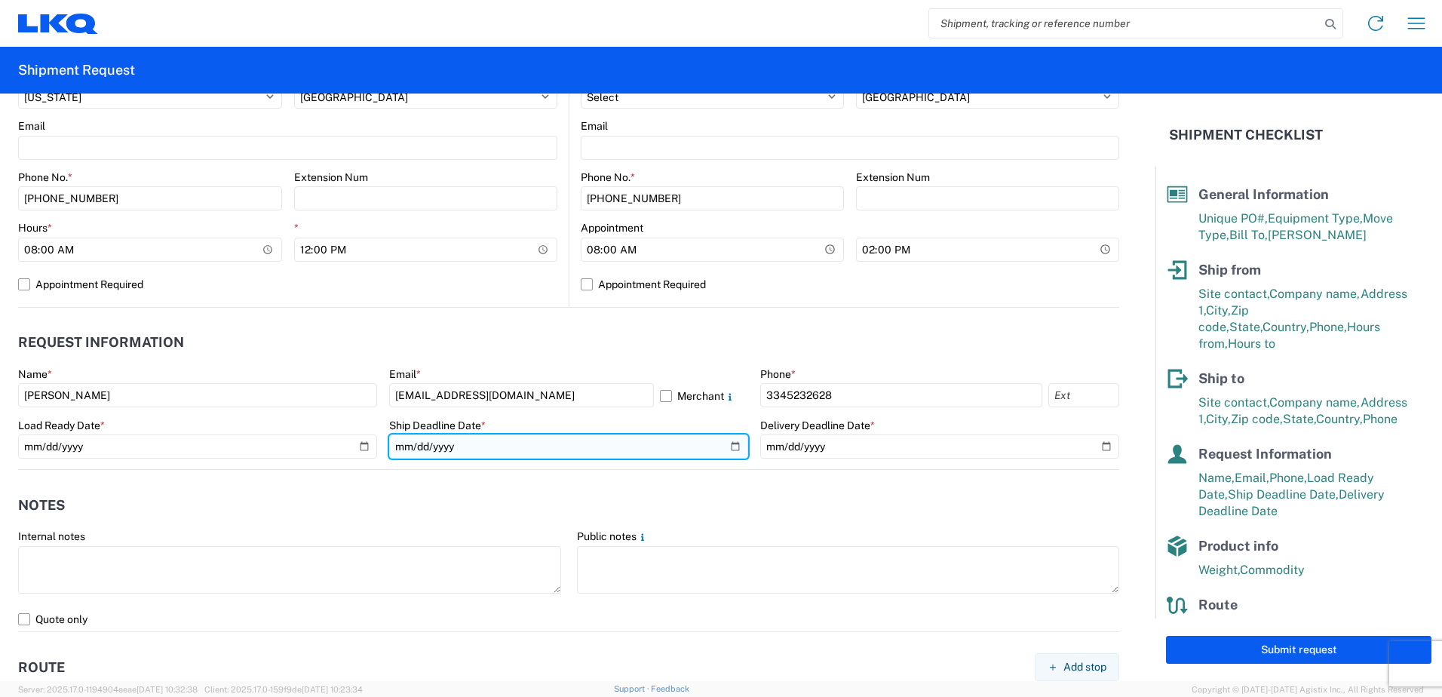
click at [732, 443] on input "[DATE]" at bounding box center [568, 446] width 359 height 24
type input "[DATE]"
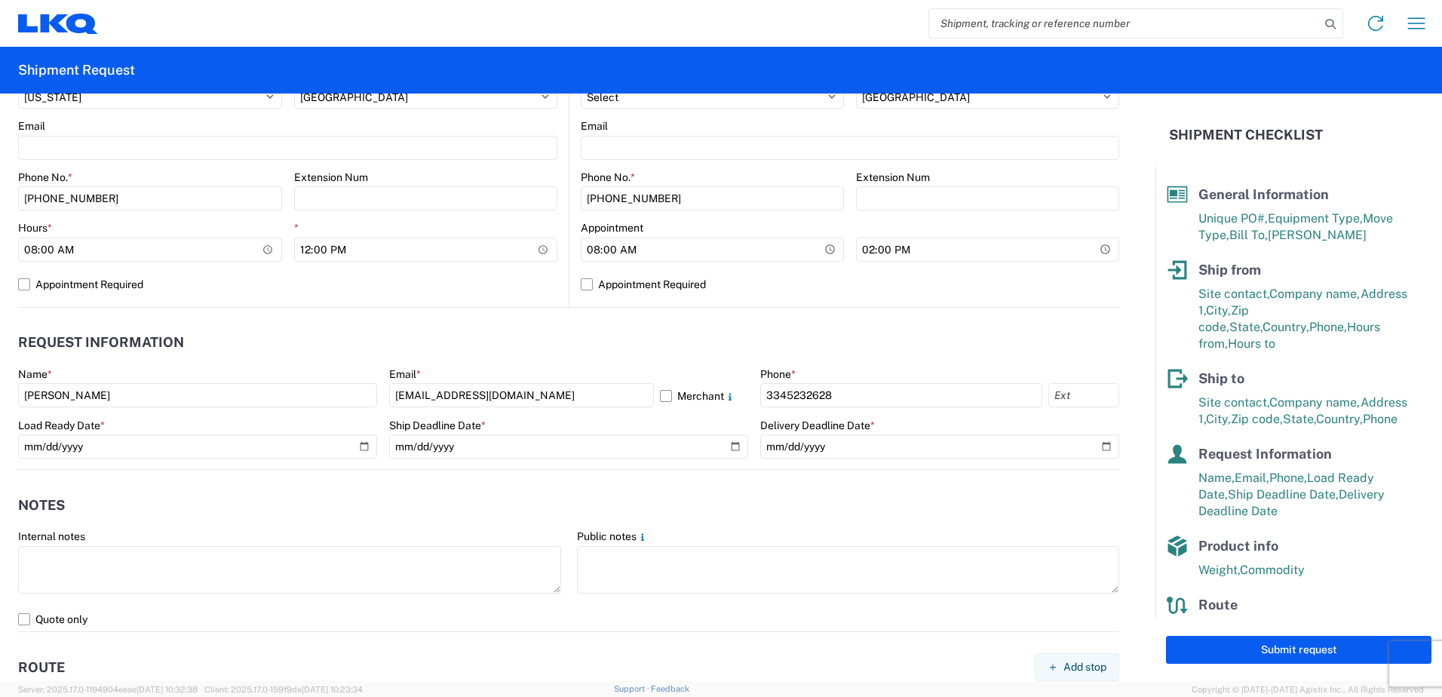
click at [587, 499] on header "Notes" at bounding box center [568, 505] width 1101 height 34
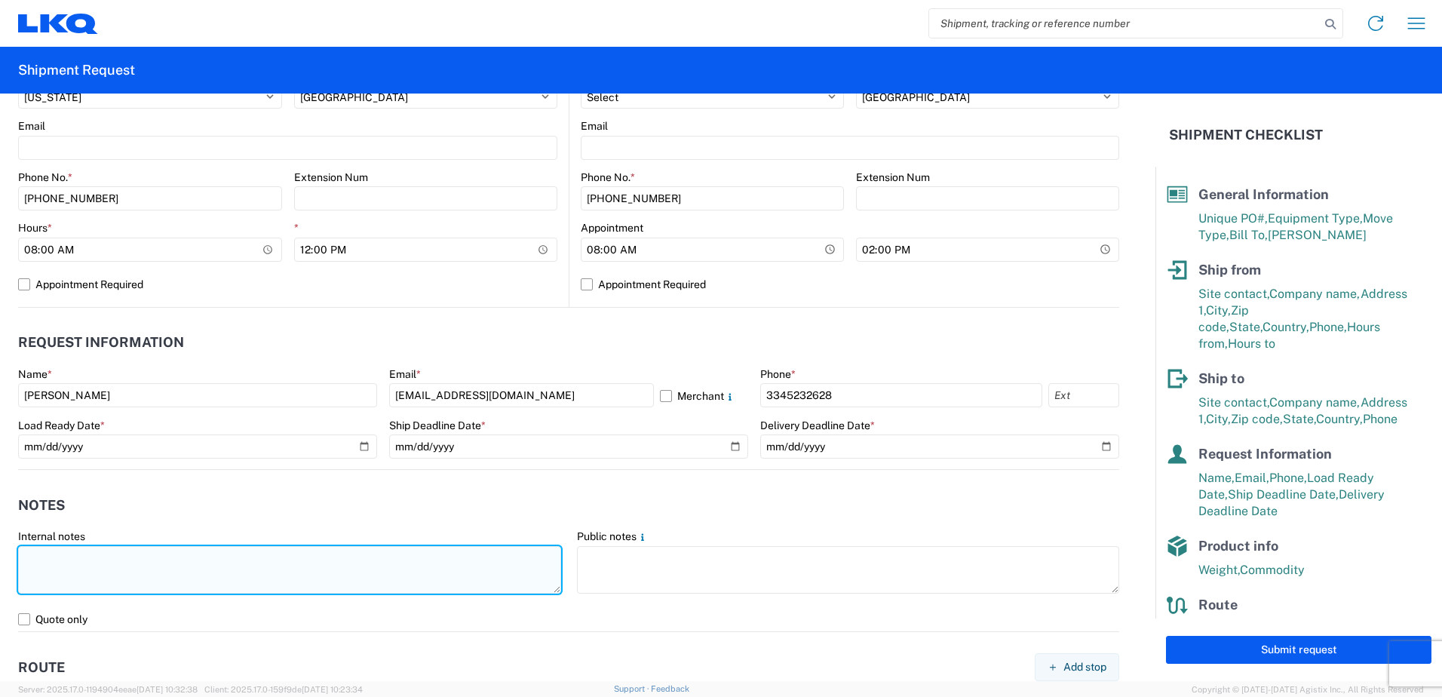
click at [322, 587] on textarea at bounding box center [289, 570] width 543 height 48
click at [324, 579] on textarea "may take up to 3 hours to load" at bounding box center [289, 570] width 543 height 48
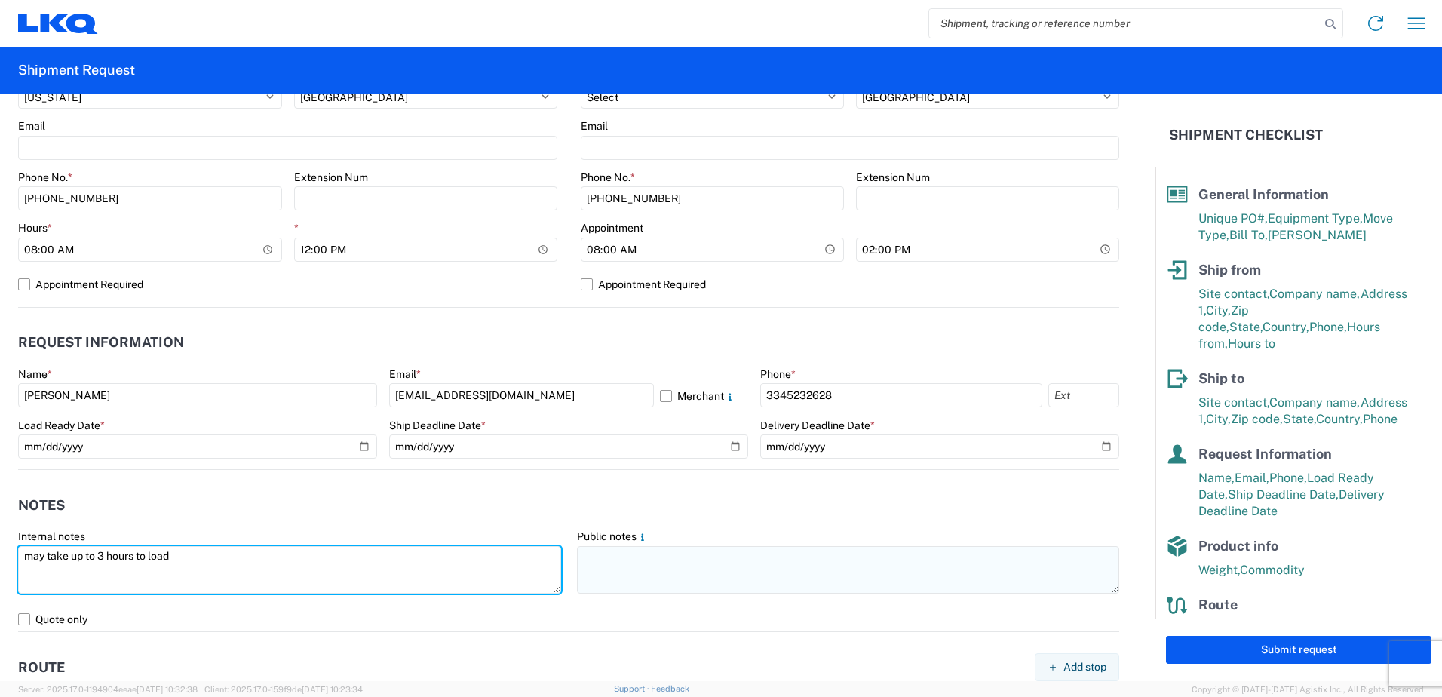
type textarea "may take up to 3 hours to load"
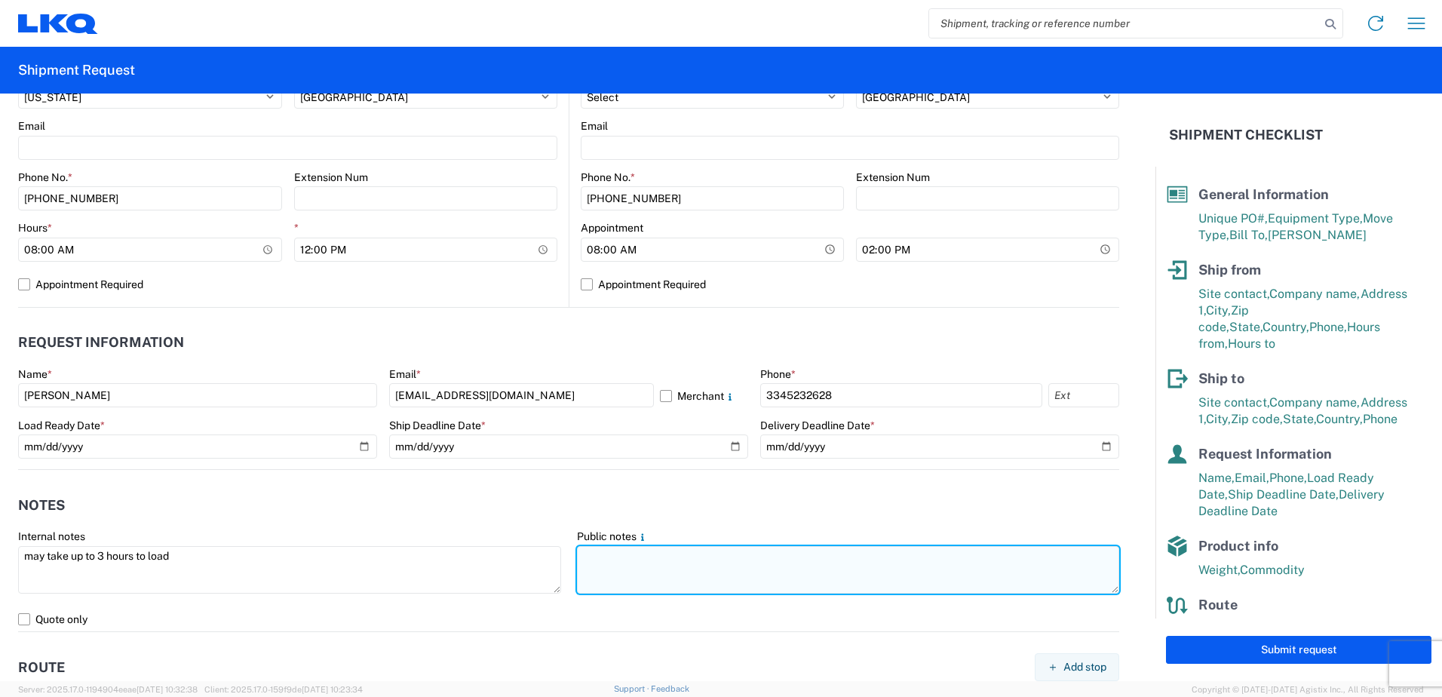
click at [678, 576] on textarea at bounding box center [848, 570] width 543 height 48
paste textarea "may take up to 3 hours to load"
type textarea "may take up to 3 hours to load"
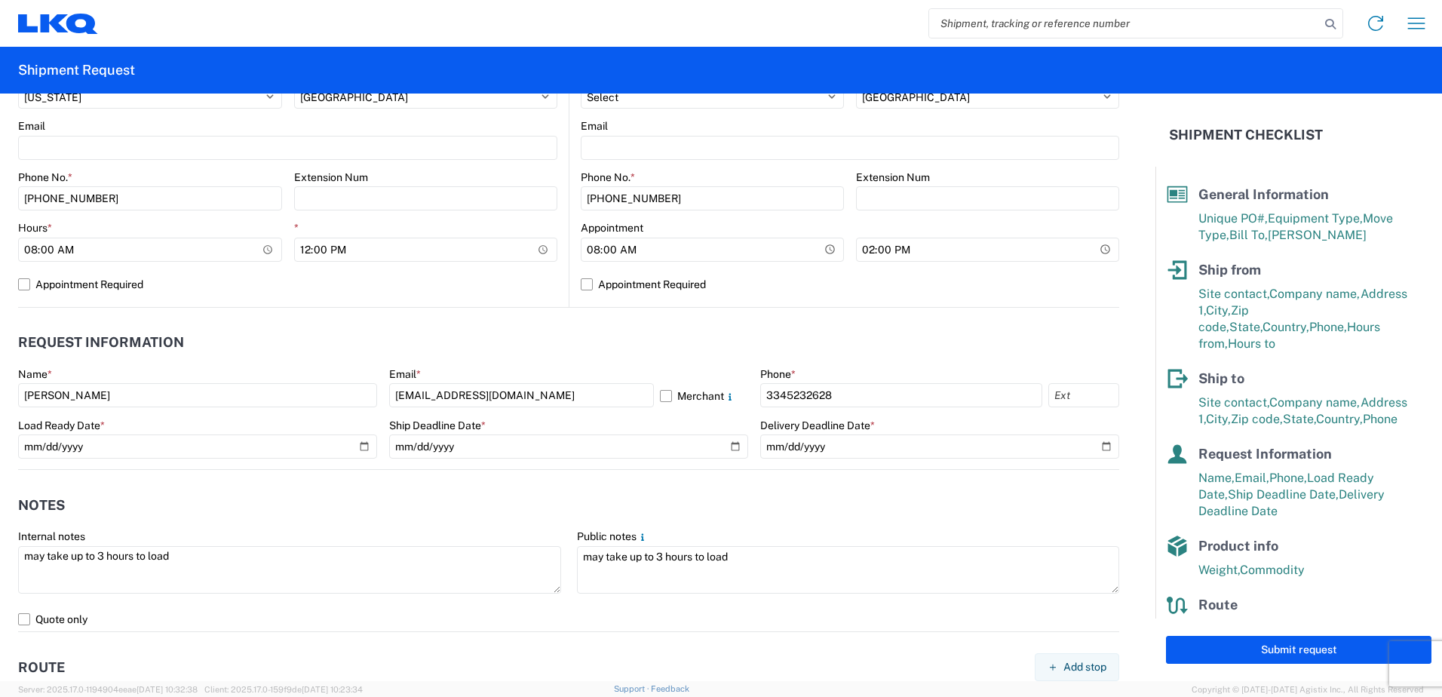
drag, startPoint x: 535, startPoint y: 518, endPoint x: 543, endPoint y: 514, distance: 9.1
click at [536, 518] on header "Notes" at bounding box center [568, 505] width 1101 height 34
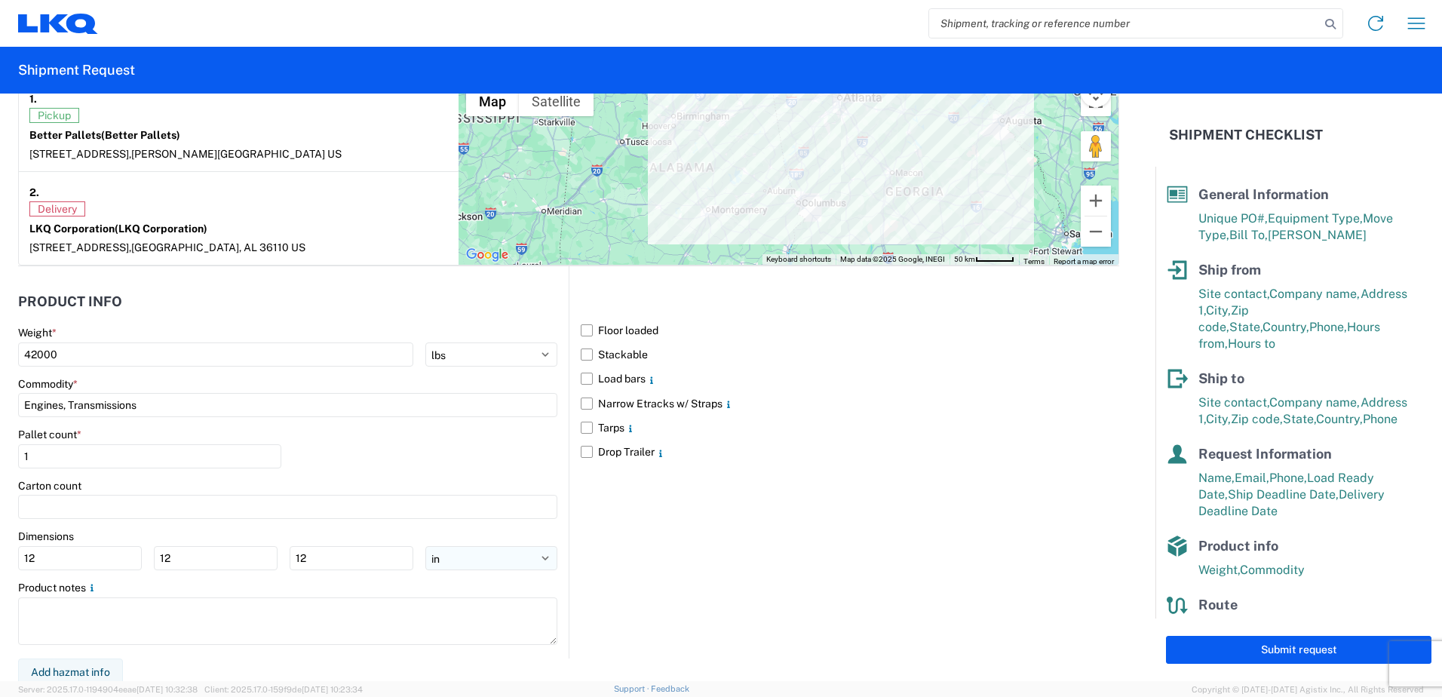
scroll to position [1223, 0]
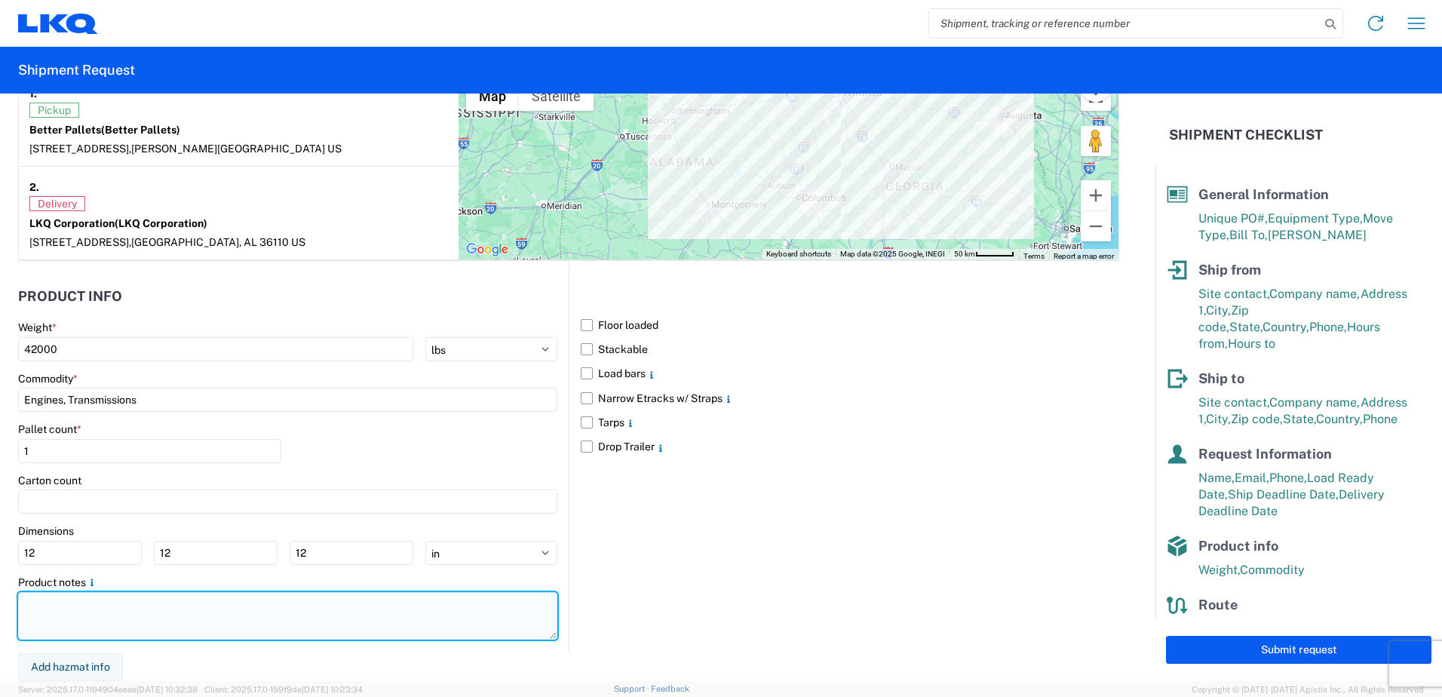
drag, startPoint x: 465, startPoint y: 587, endPoint x: 383, endPoint y: 604, distance: 83.3
paste textarea "may take up to 3 hours to load"
type textarea "may take up to 3 hours to load"
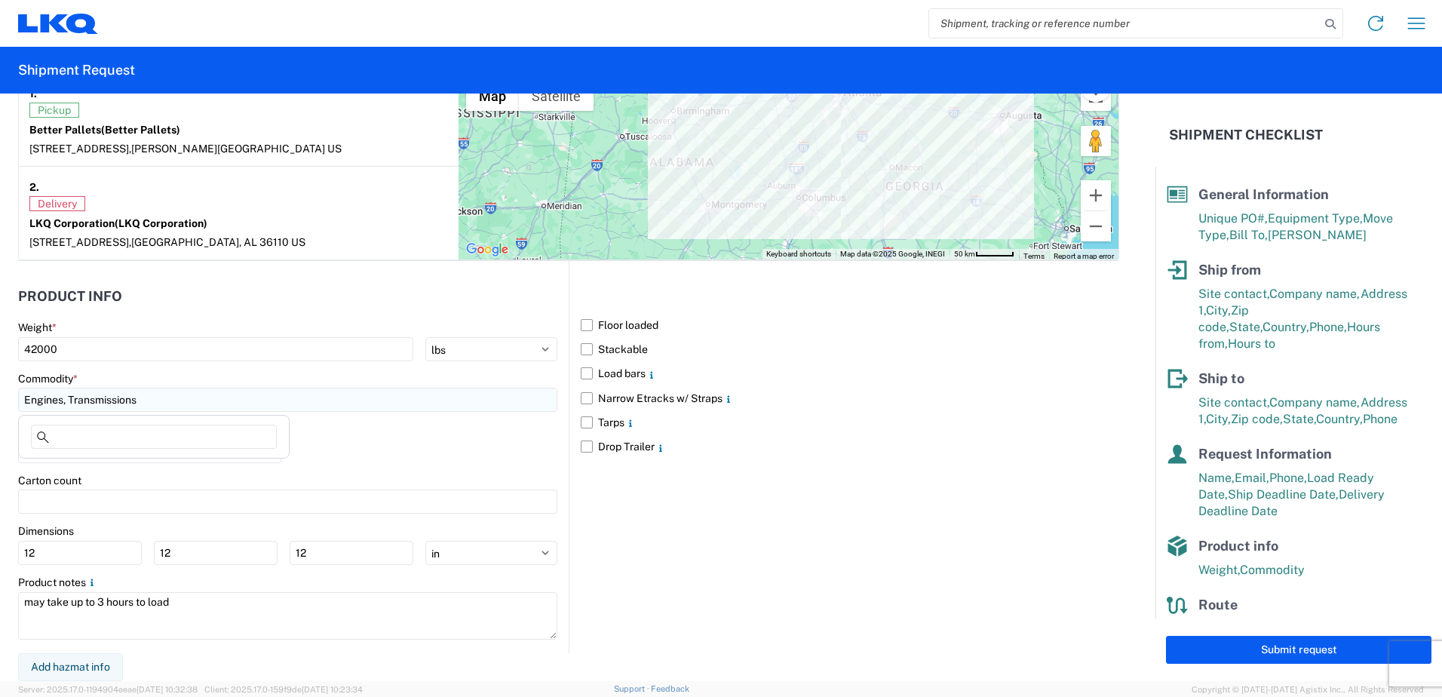
click at [516, 400] on input "Engines, Transmissions" at bounding box center [287, 400] width 539 height 24
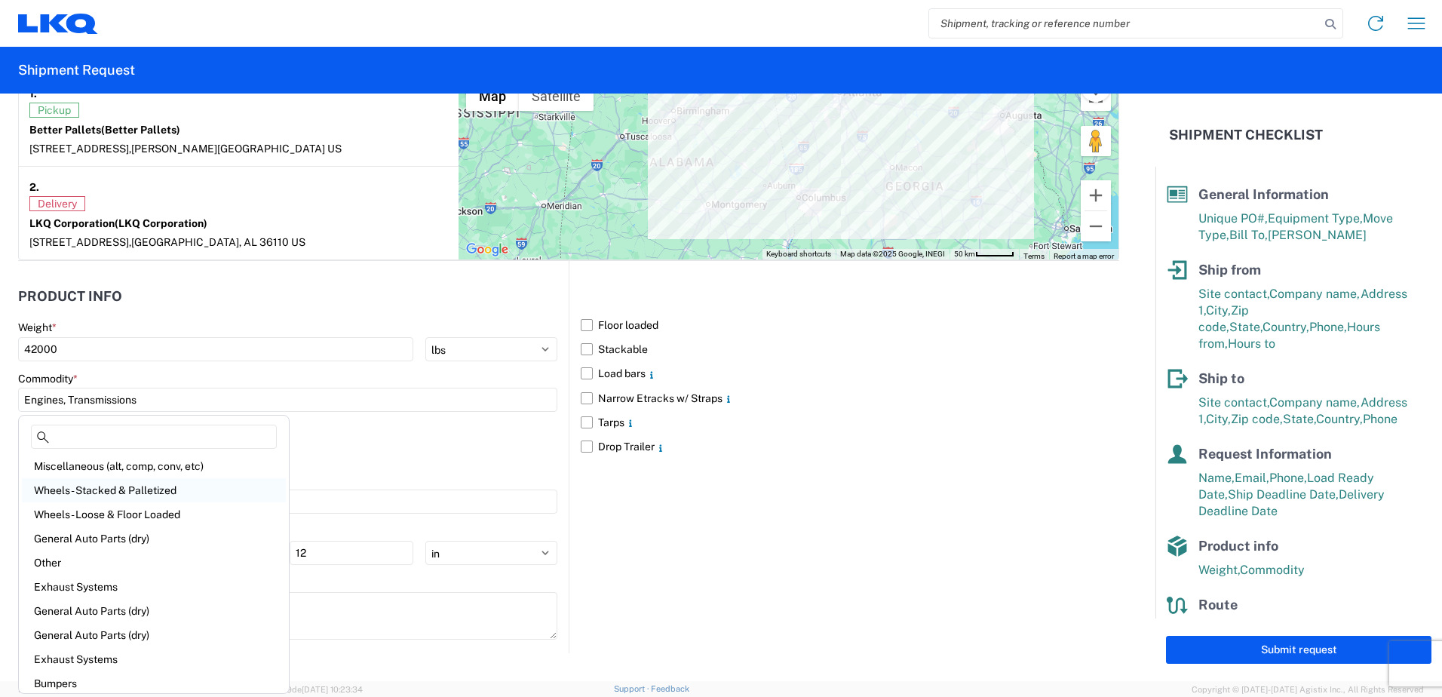
scroll to position [75, 0]
click at [170, 539] on div "Other" at bounding box center [154, 536] width 264 height 24
type input "Other"
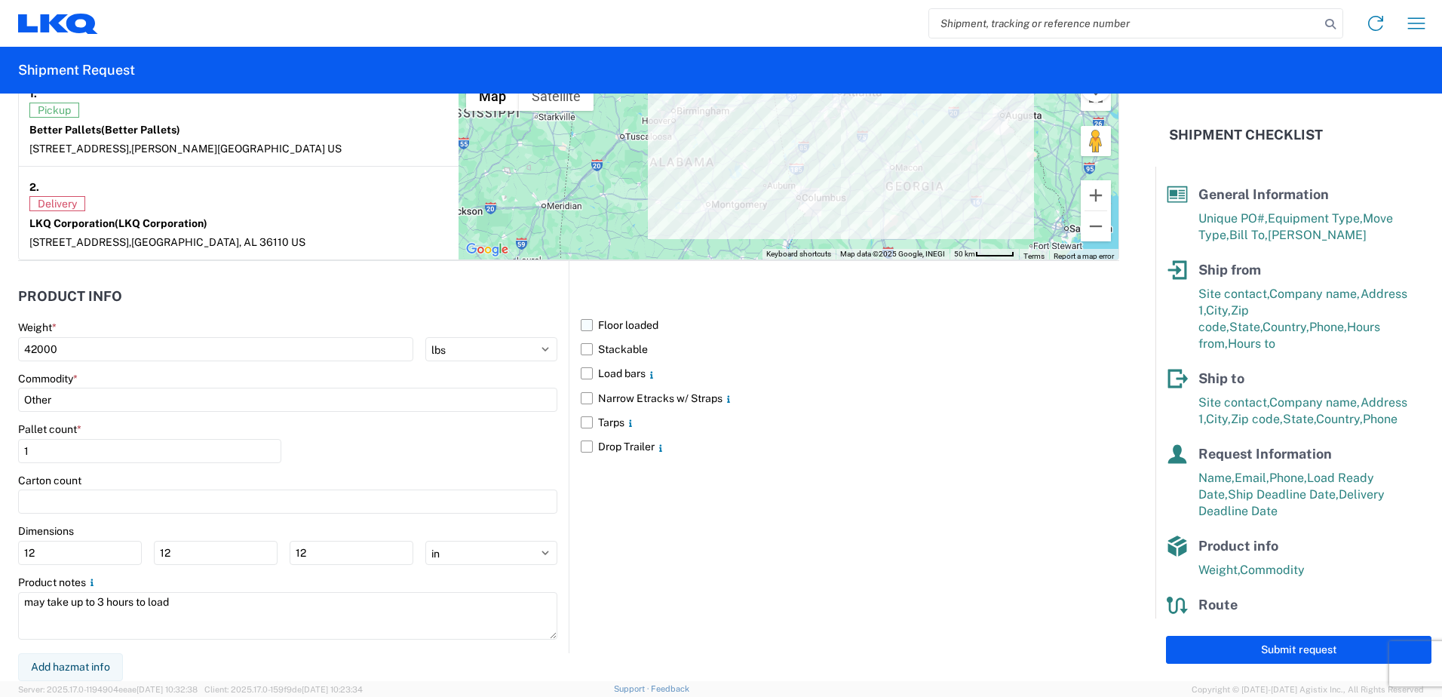
click at [581, 321] on label "Floor loaded" at bounding box center [850, 325] width 538 height 24
click at [0, 0] on input "Floor loaded" at bounding box center [0, 0] width 0 height 0
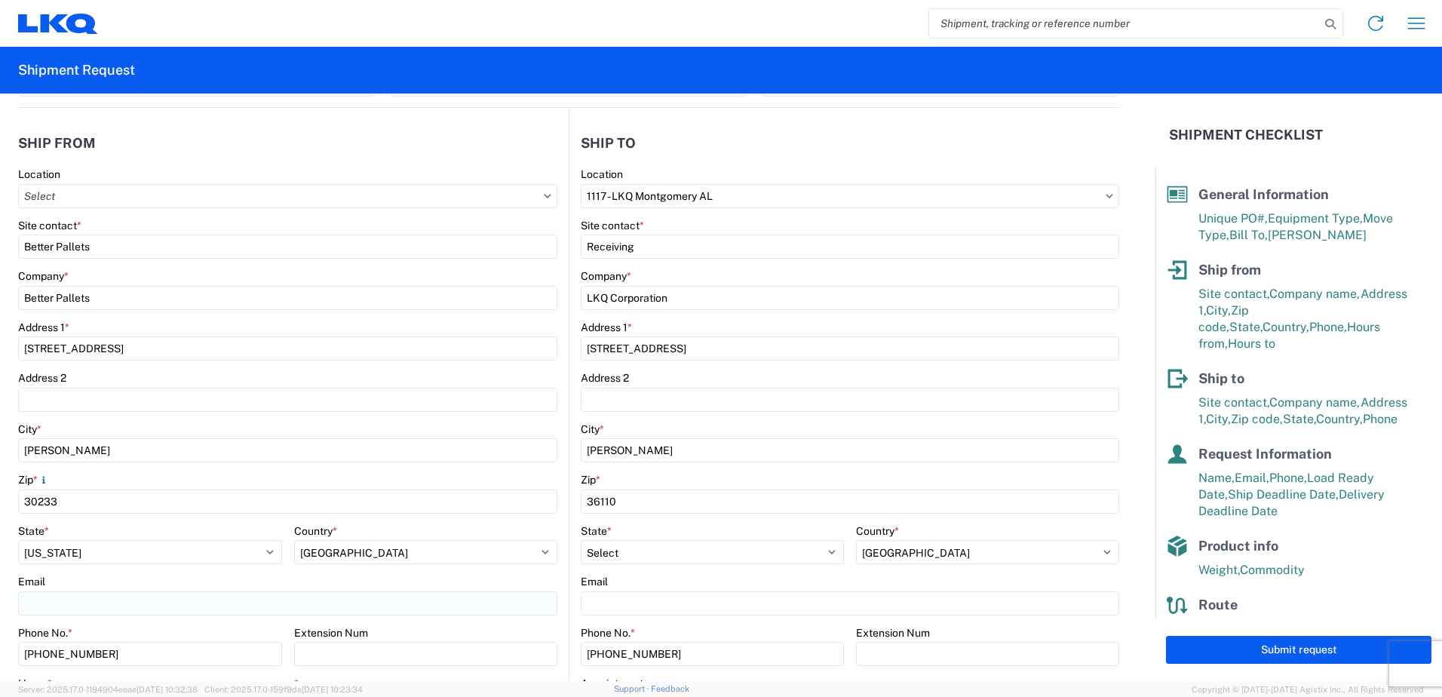
scroll to position [0, 0]
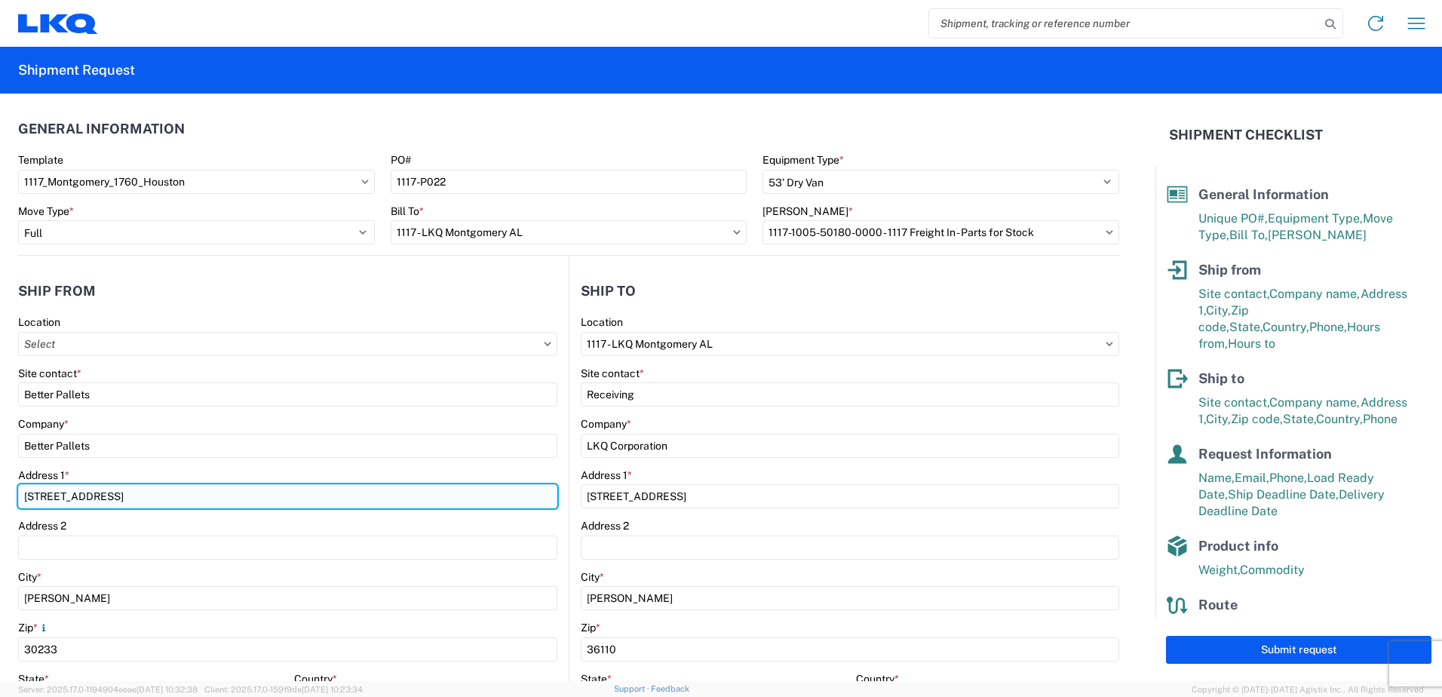
click at [41, 493] on input "[STREET_ADDRESS]" at bounding box center [287, 496] width 539 height 24
type input "[STREET_ADDRESS]"
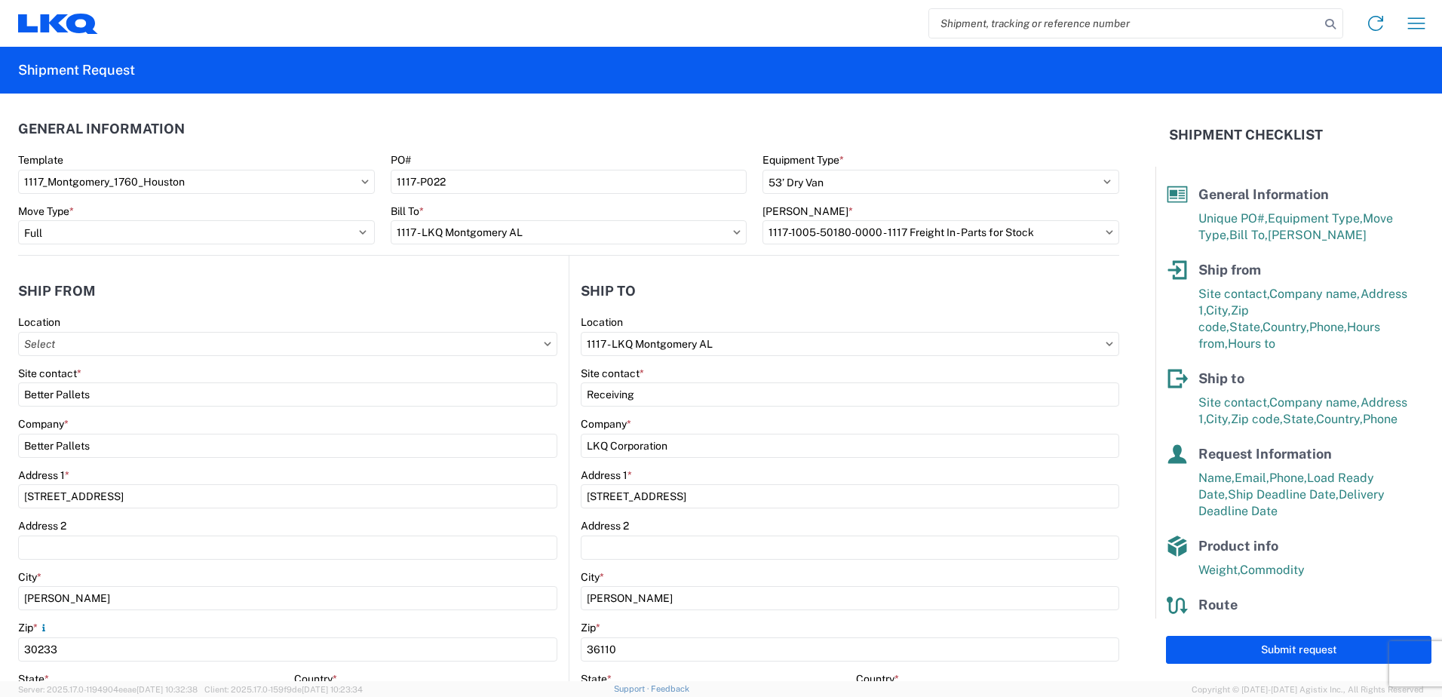
click at [380, 284] on header "Ship from" at bounding box center [293, 291] width 551 height 34
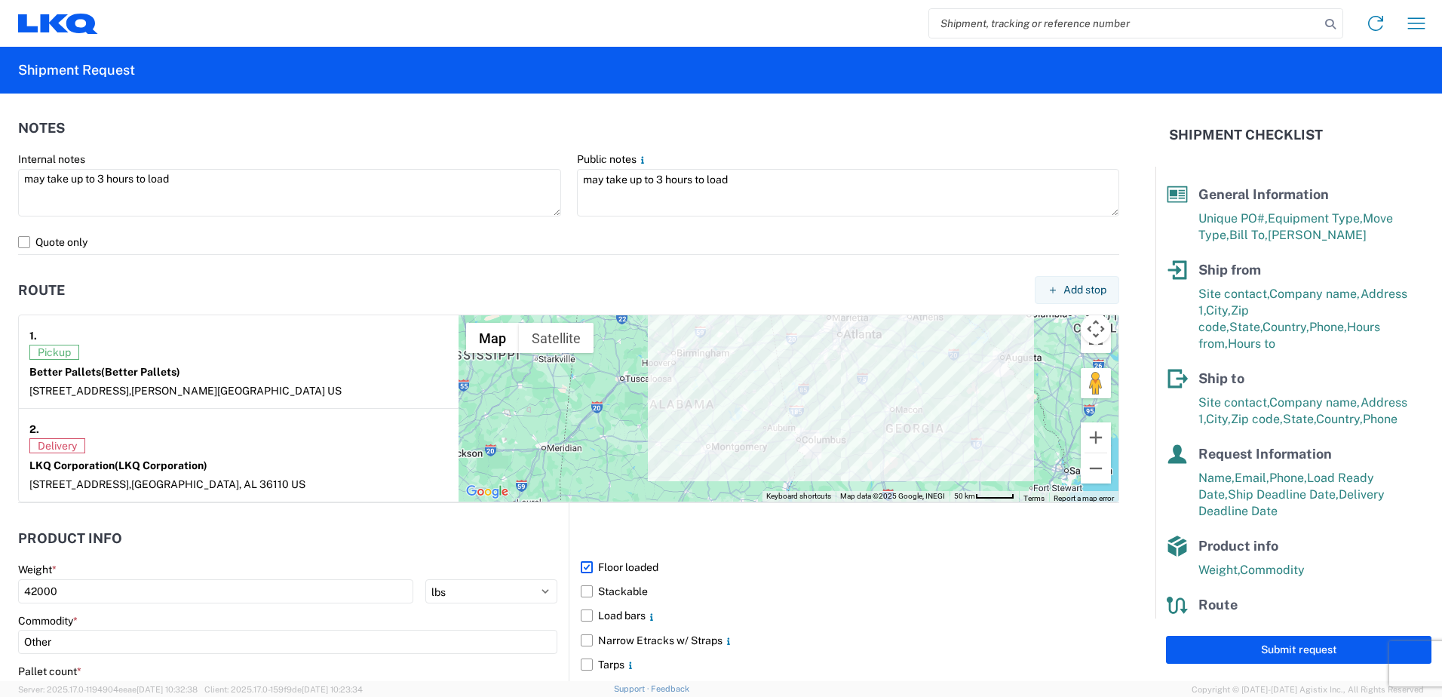
scroll to position [1207, 0]
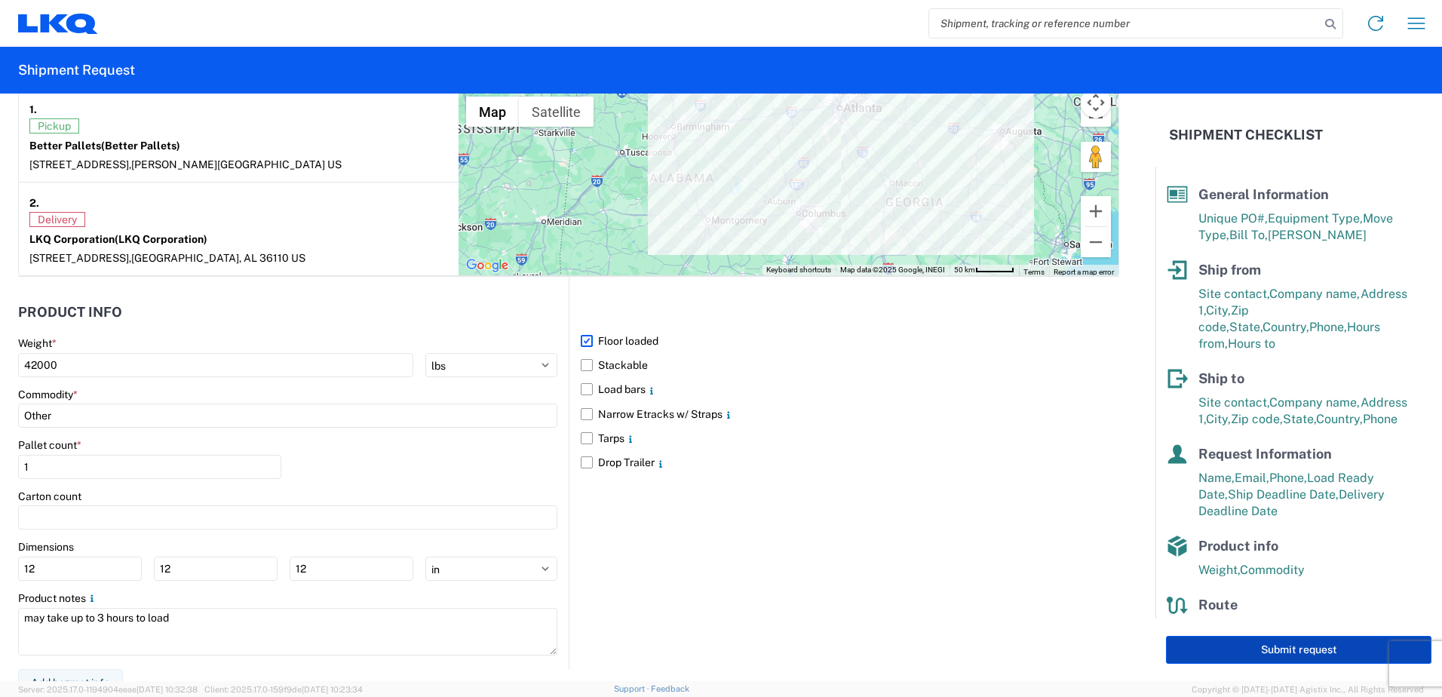
click at [1257, 643] on button "Submit request" at bounding box center [1298, 650] width 265 height 28
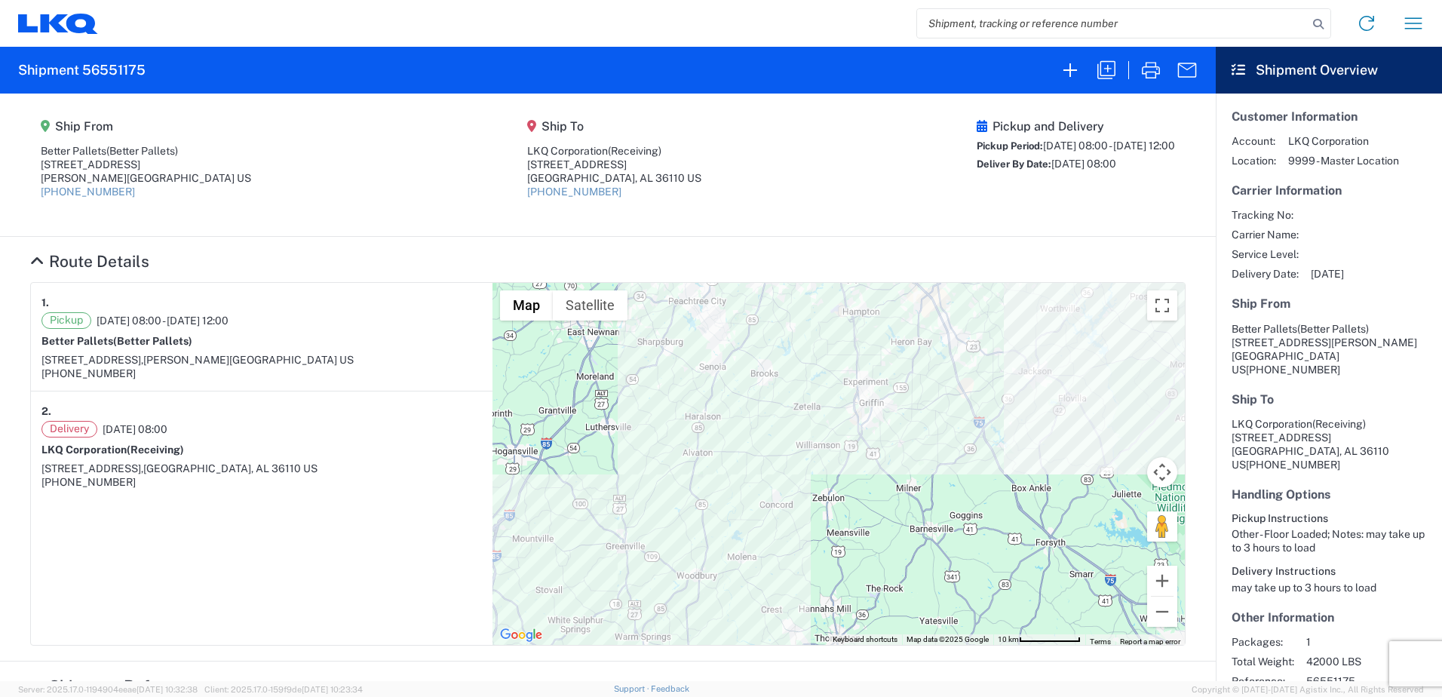
drag, startPoint x: 1048, startPoint y: 339, endPoint x: 1051, endPoint y: 413, distance: 74.0
click at [1051, 413] on div "To navigate, press the arrow keys." at bounding box center [838, 464] width 692 height 362
